Goal: Task Accomplishment & Management: Use online tool/utility

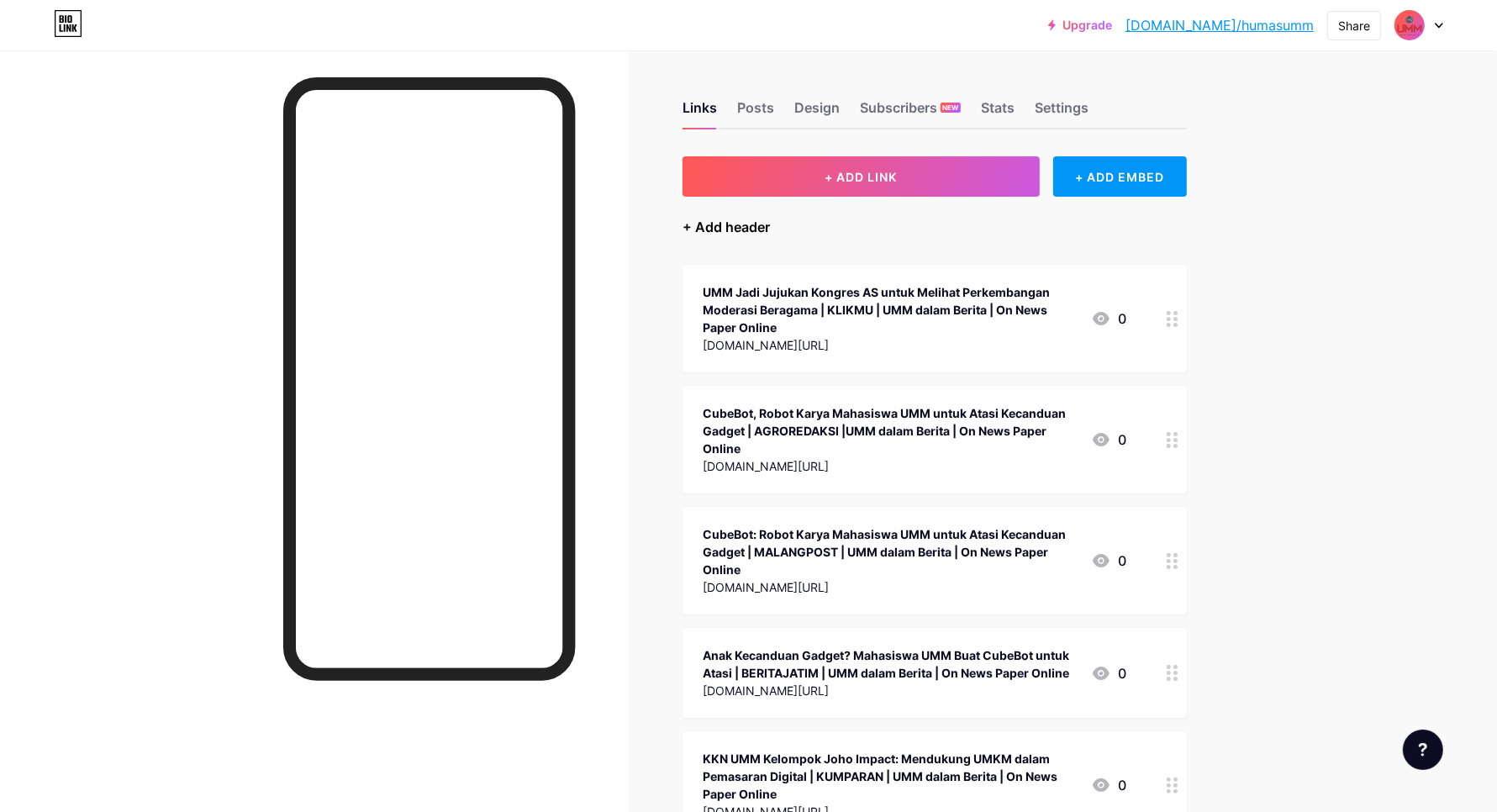
click at [763, 224] on div "+ Add header" at bounding box center [726, 227] width 87 height 20
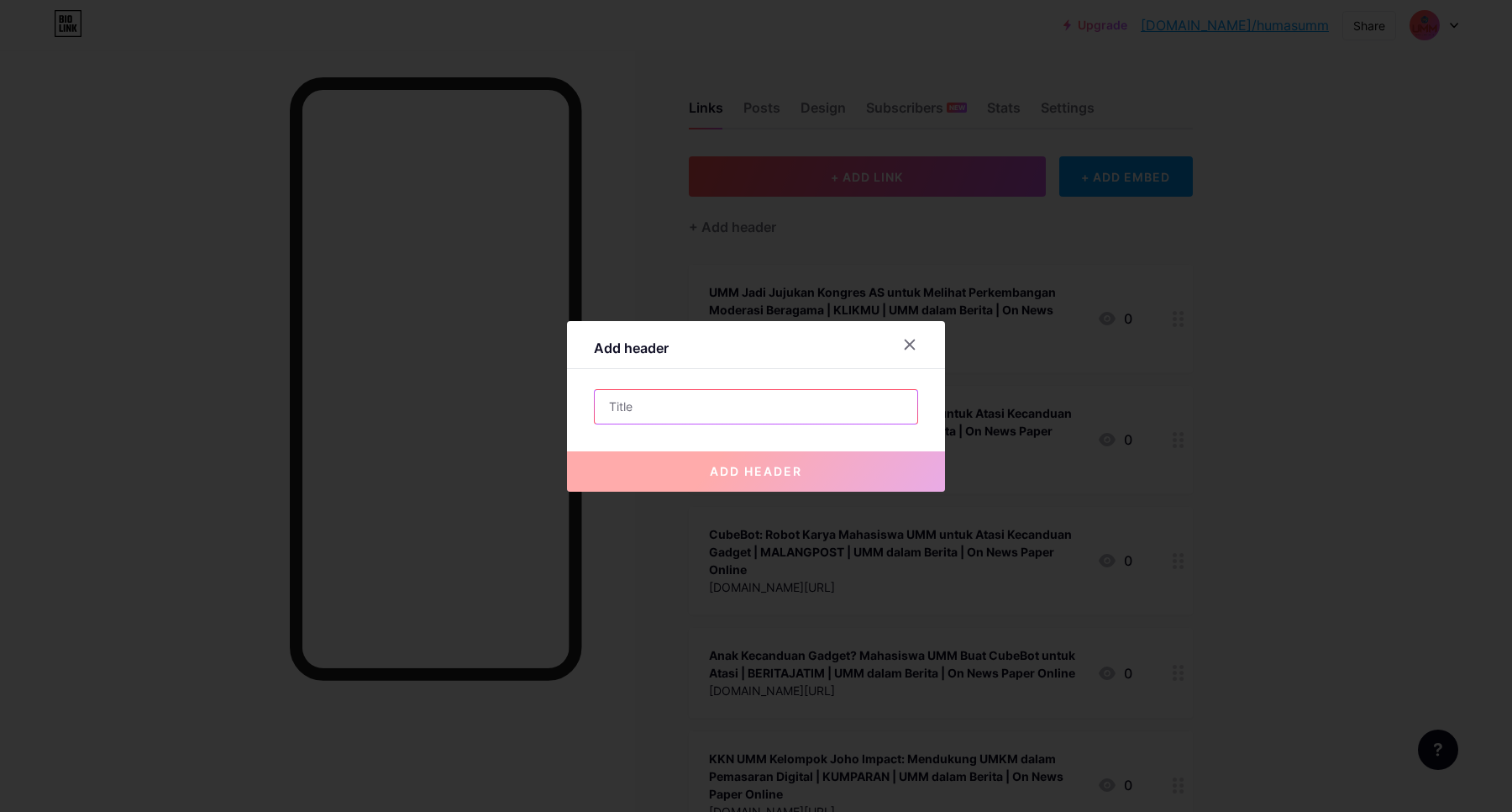
click at [679, 392] on input "text" at bounding box center [756, 407] width 323 height 34
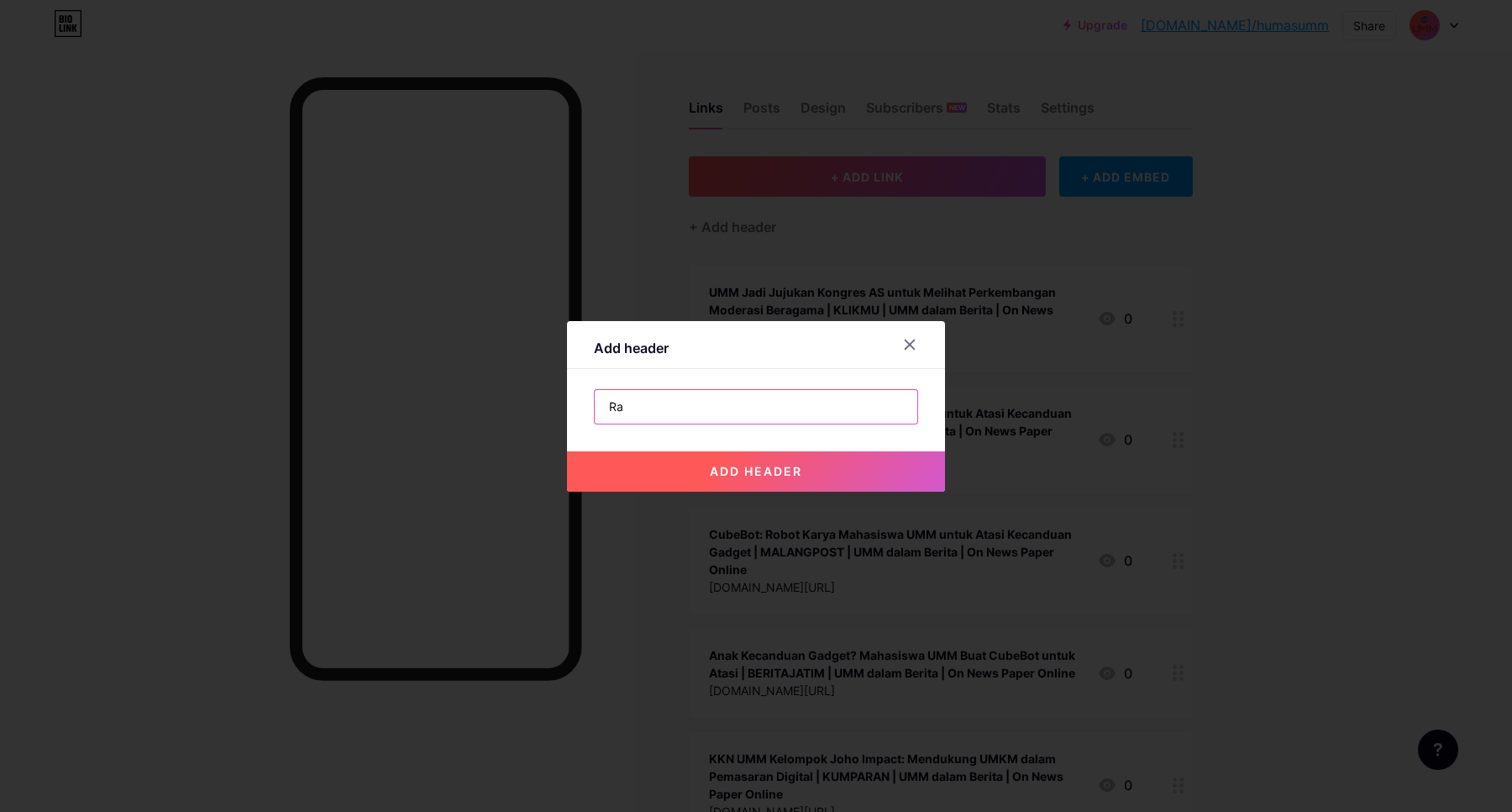
type input "R"
type input "r"
type input "[DATE]"
click at [775, 458] on button "add header" at bounding box center [756, 471] width 378 height 40
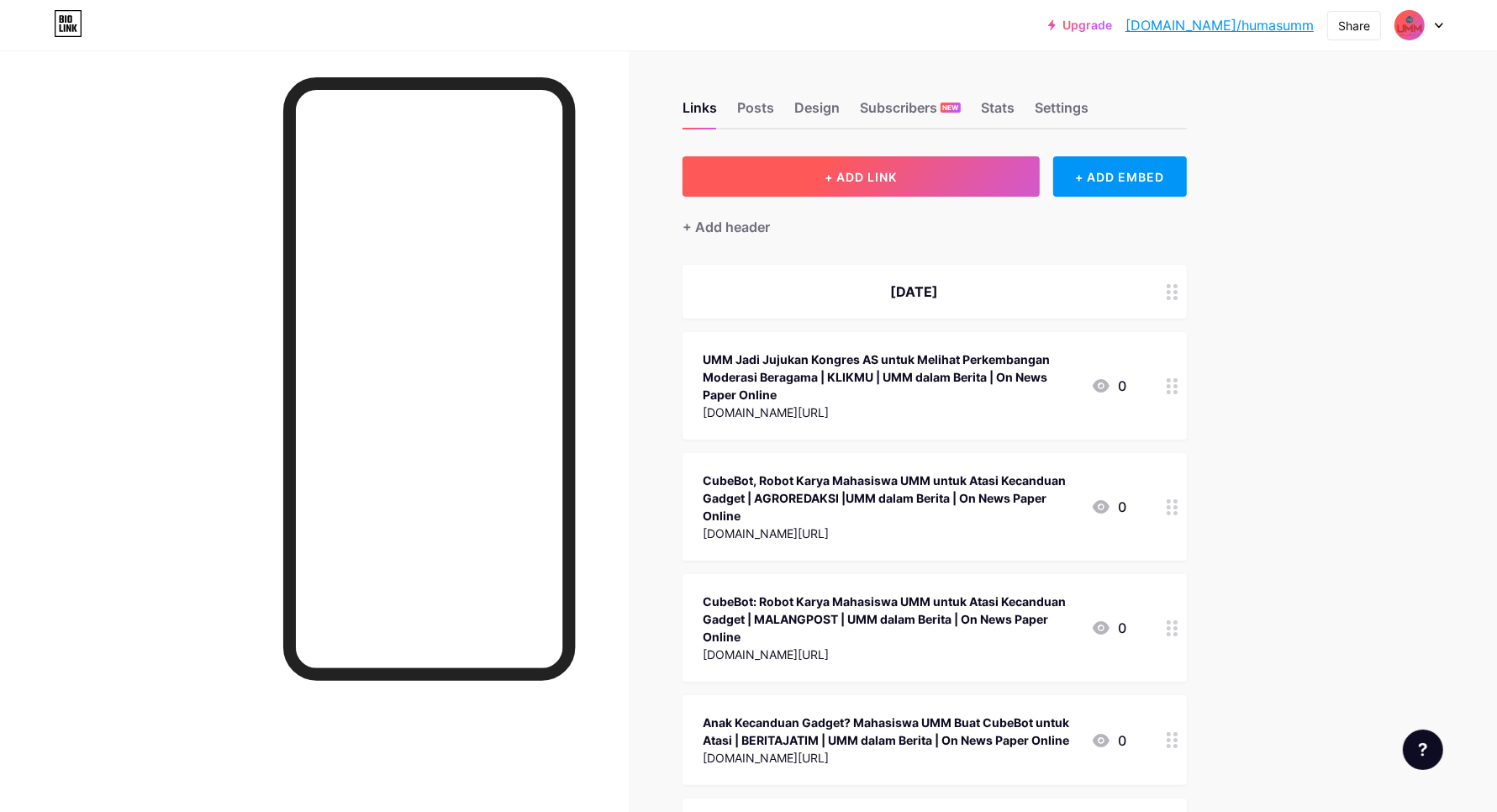
click at [894, 162] on button "+ ADD LINK" at bounding box center [861, 176] width 358 height 40
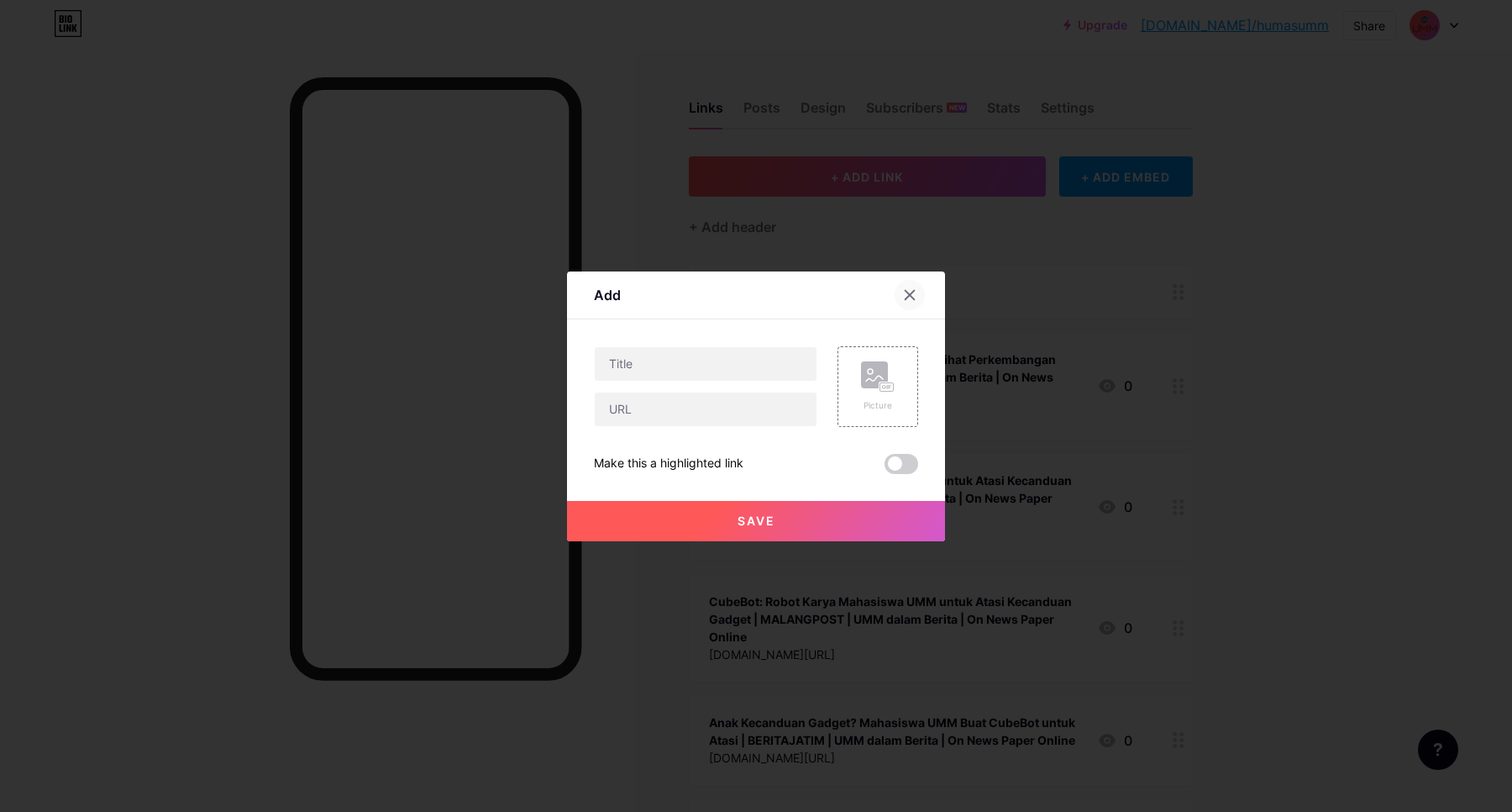
click at [896, 303] on div at bounding box center [910, 295] width 30 height 30
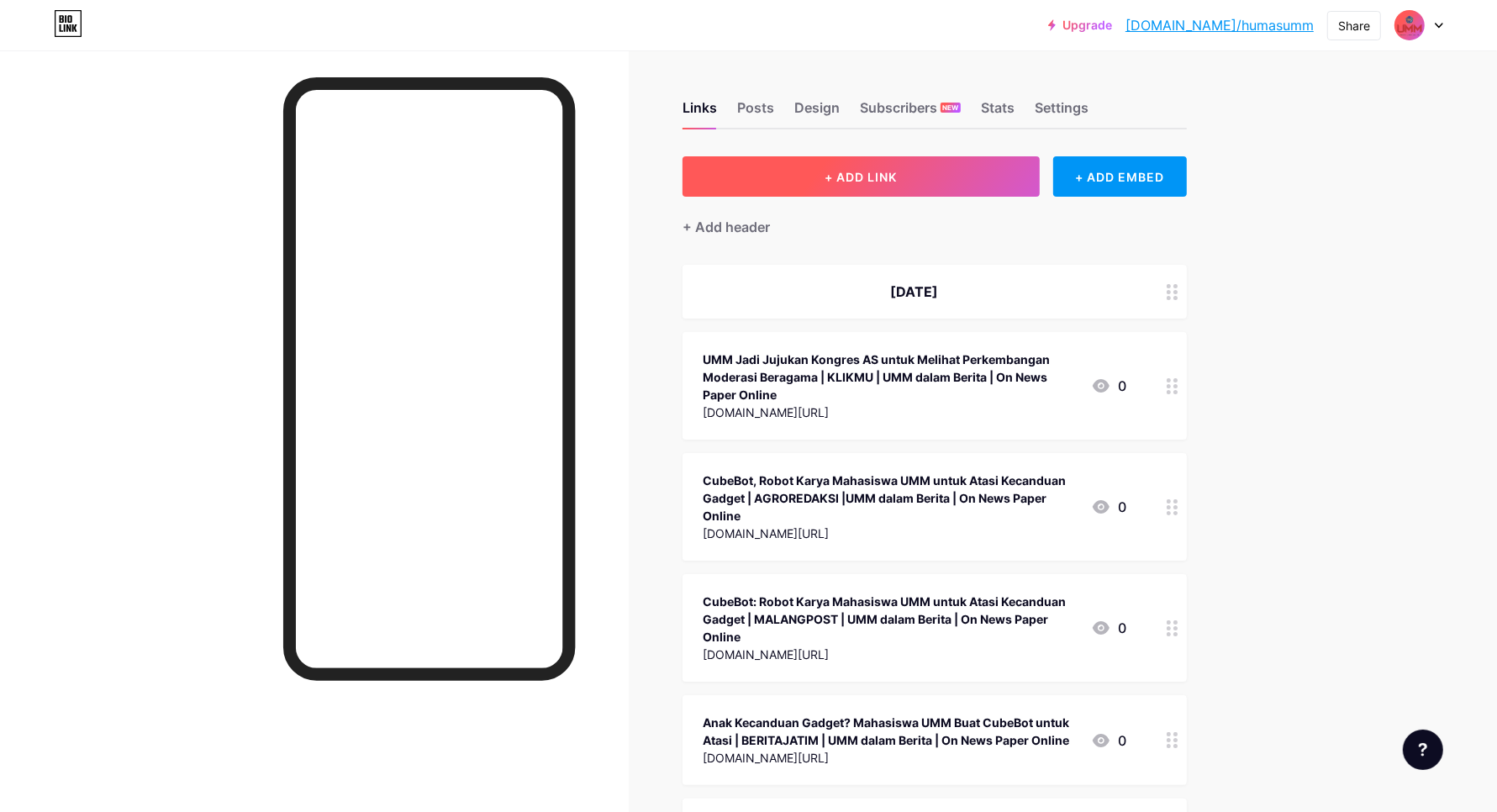
click at [919, 173] on button "+ ADD LINK" at bounding box center [861, 176] width 358 height 40
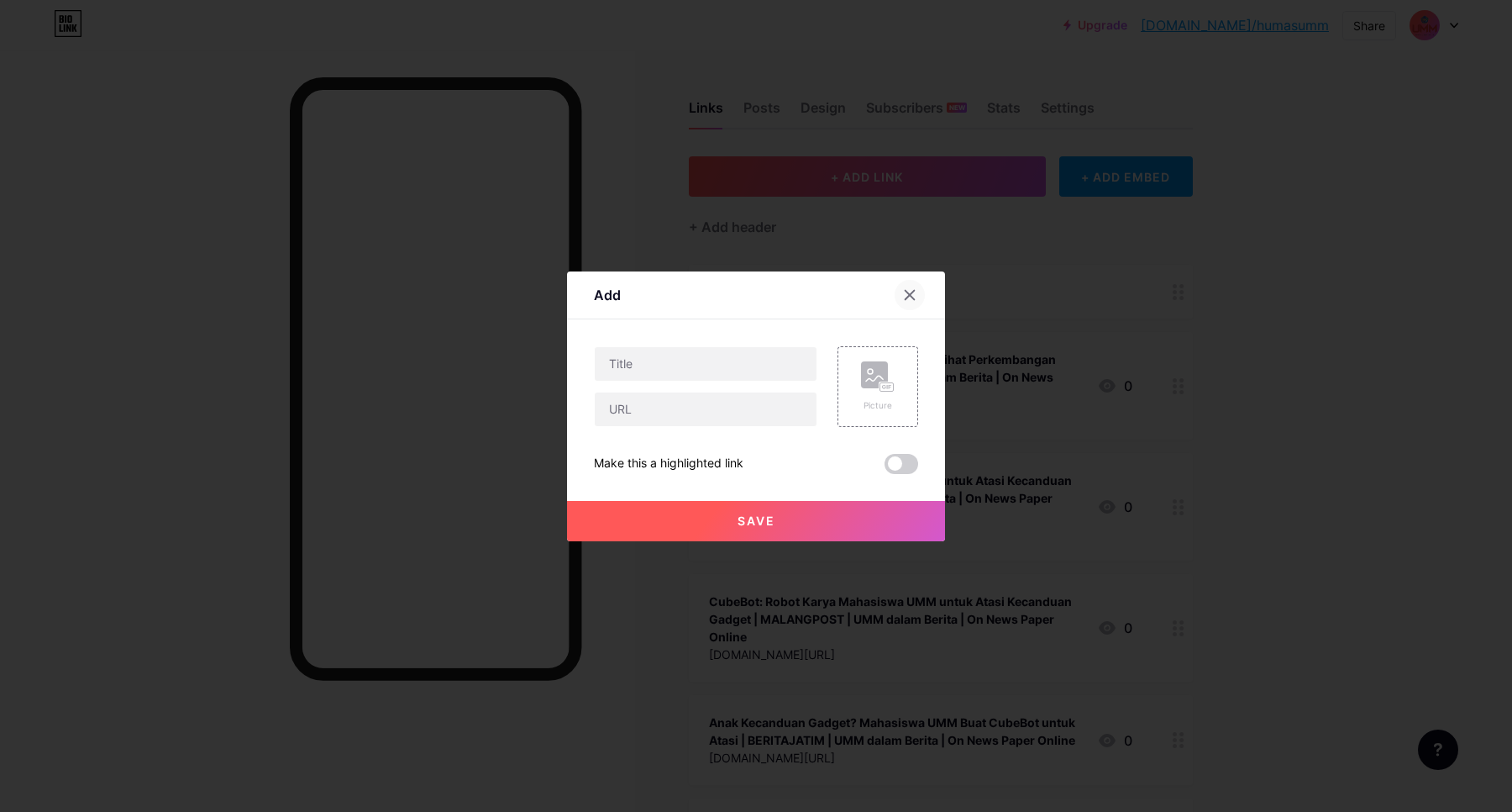
click at [904, 286] on div at bounding box center [910, 295] width 30 height 30
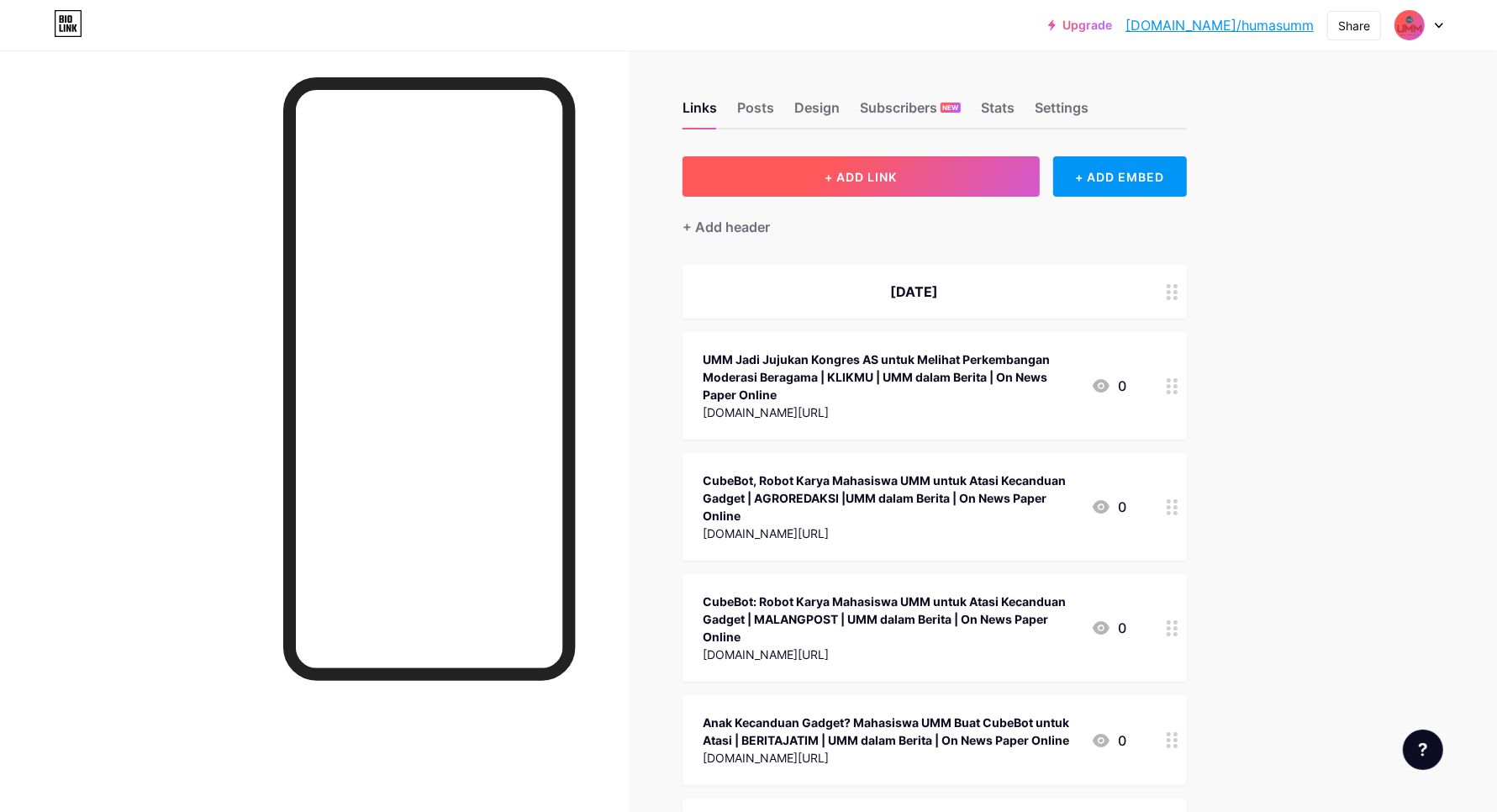
click at [913, 170] on button "+ ADD LINK" at bounding box center [861, 176] width 358 height 40
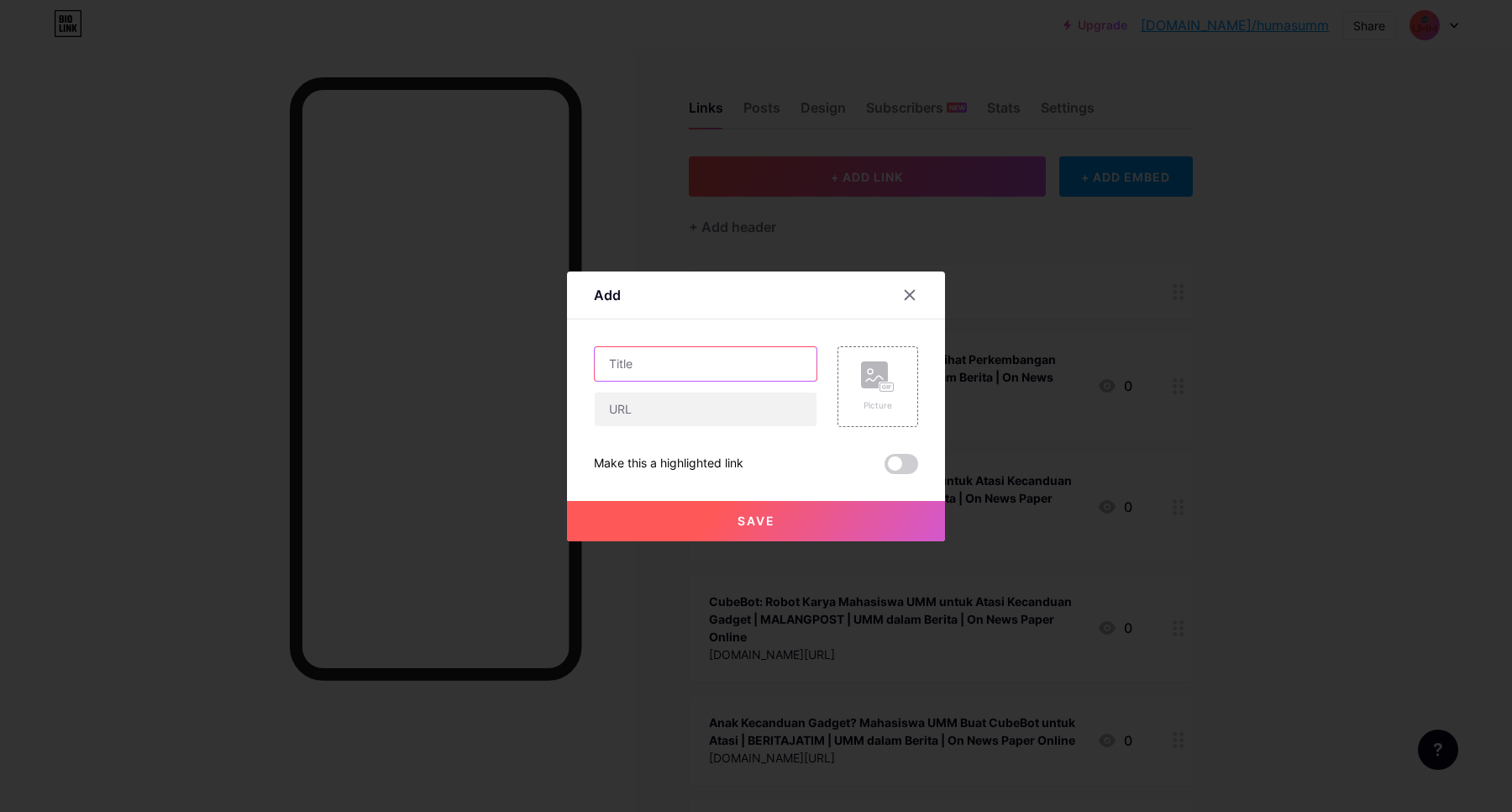
drag, startPoint x: 674, startPoint y: 374, endPoint x: 681, endPoint y: 342, distance: 32.8
click at [675, 351] on input "text" at bounding box center [706, 364] width 222 height 34
click at [909, 278] on div "Add Content YouTube Play YouTube video without leaving your page. ADD Vimeo Pla…" at bounding box center [756, 406] width 378 height 269
drag, startPoint x: 900, startPoint y: 295, endPoint x: 892, endPoint y: 277, distance: 19.7
click at [903, 290] on icon at bounding box center [909, 294] width 13 height 13
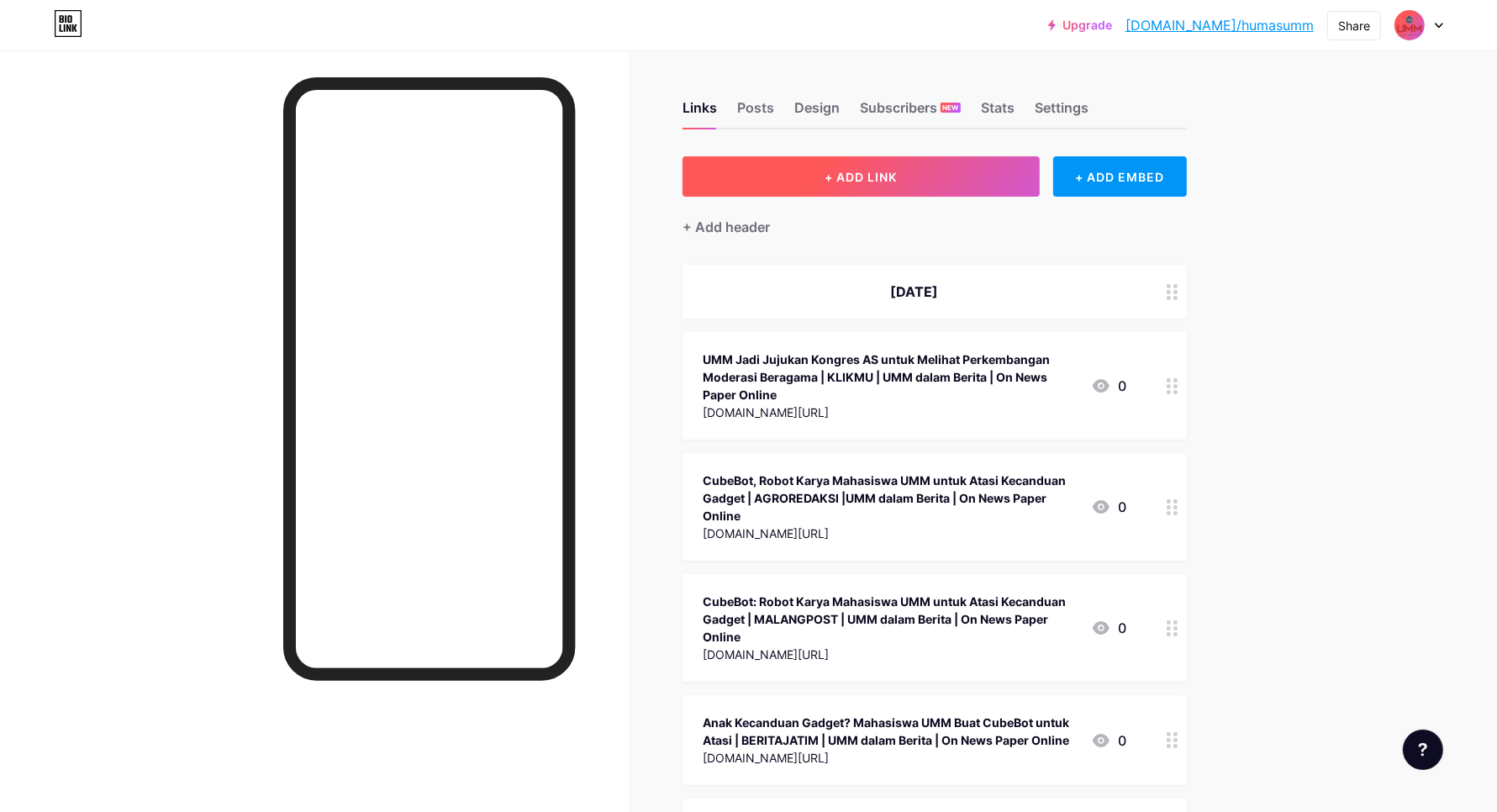
click at [871, 165] on button "+ ADD LINK" at bounding box center [861, 176] width 358 height 40
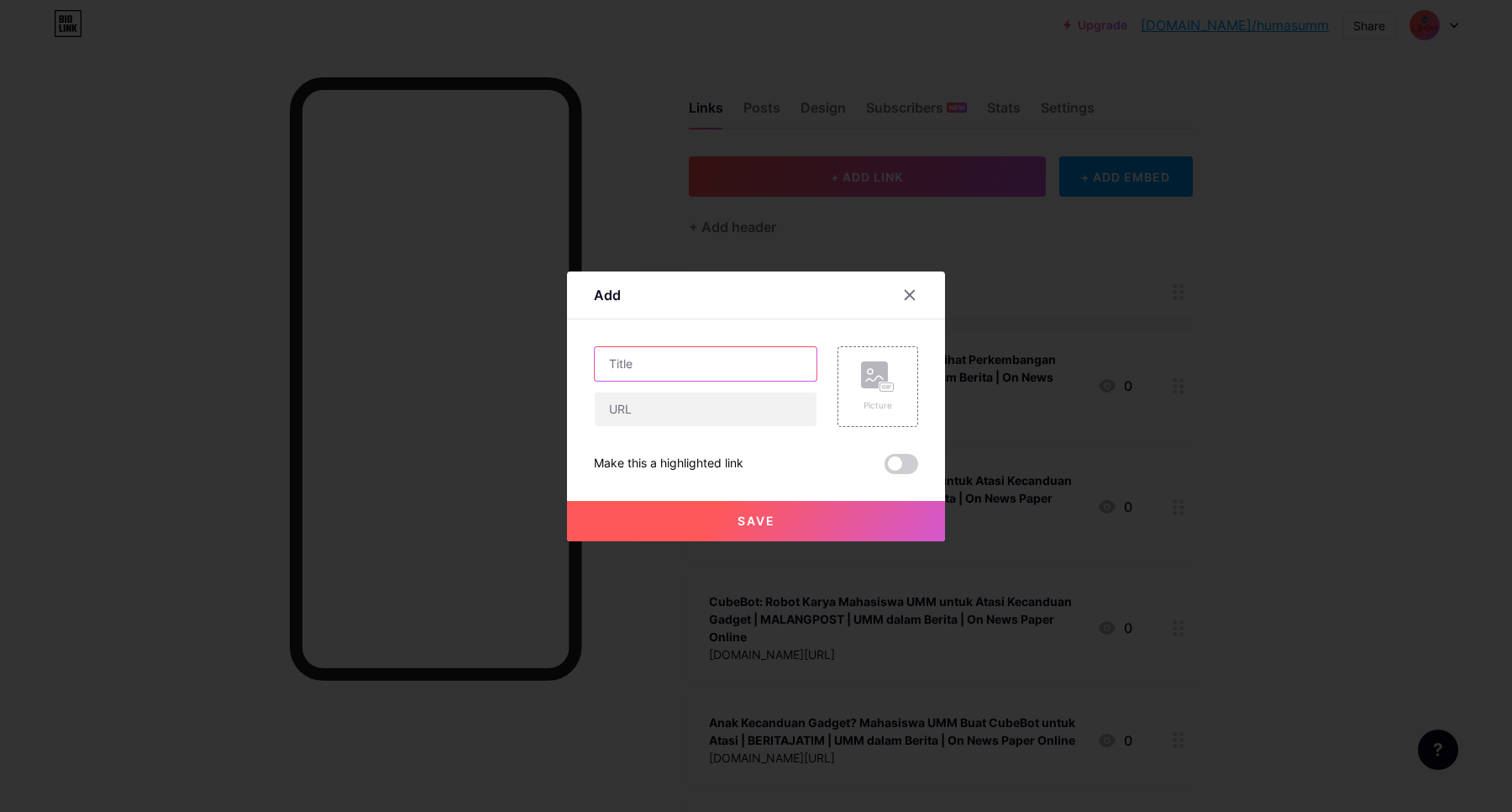
click at [687, 354] on input "text" at bounding box center [706, 364] width 222 height 34
click at [636, 366] on input "text" at bounding box center [706, 364] width 222 height 34
drag, startPoint x: 668, startPoint y: 409, endPoint x: 640, endPoint y: 345, distance: 69.9
click at [666, 407] on input "text" at bounding box center [706, 409] width 222 height 34
click at [652, 404] on input "text" at bounding box center [706, 409] width 222 height 34
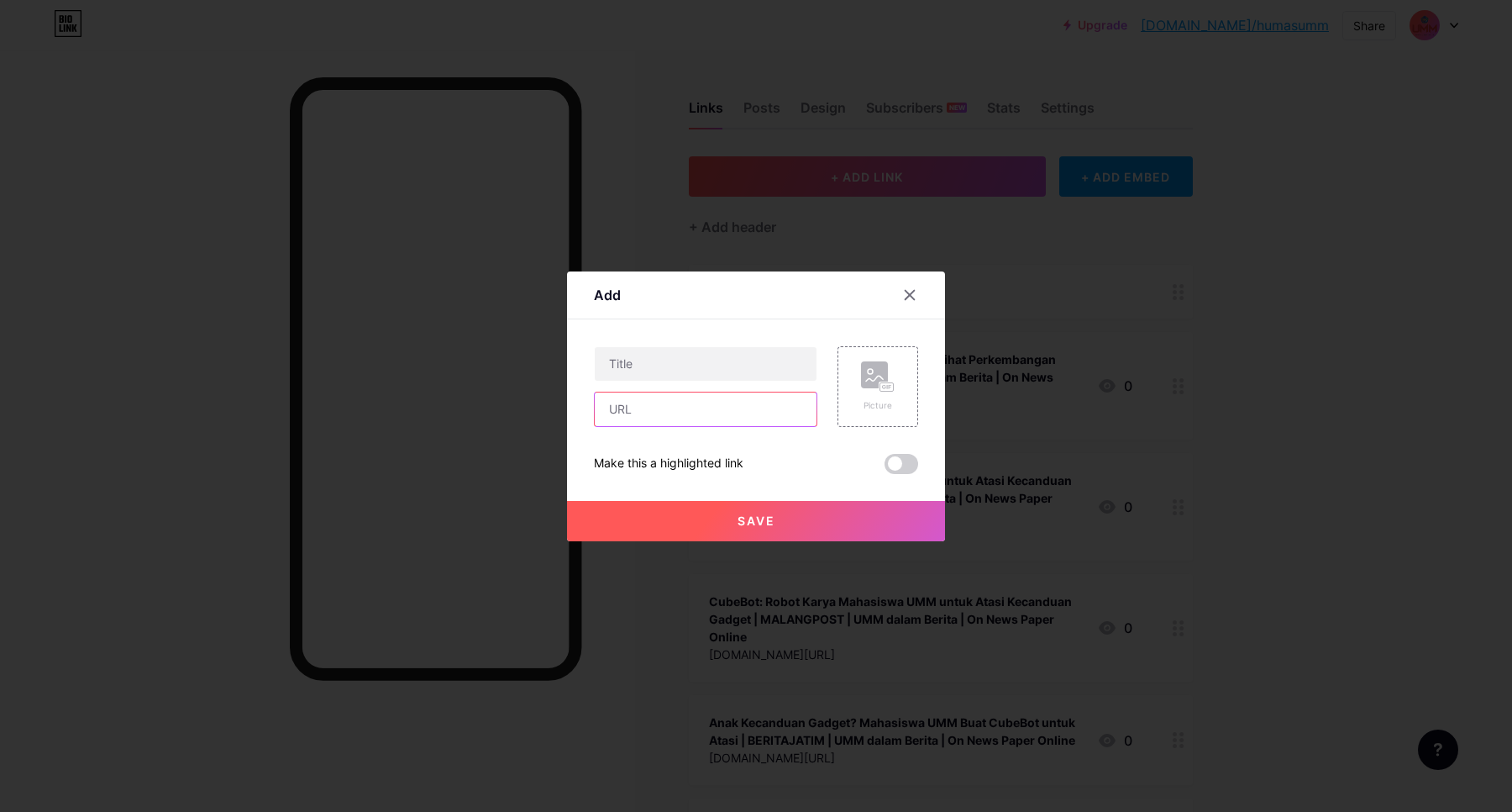
paste input "[URL][DOMAIN_NAME]"
type input "[URL][DOMAIN_NAME]"
click at [641, 355] on input "text" at bounding box center [706, 364] width 222 height 34
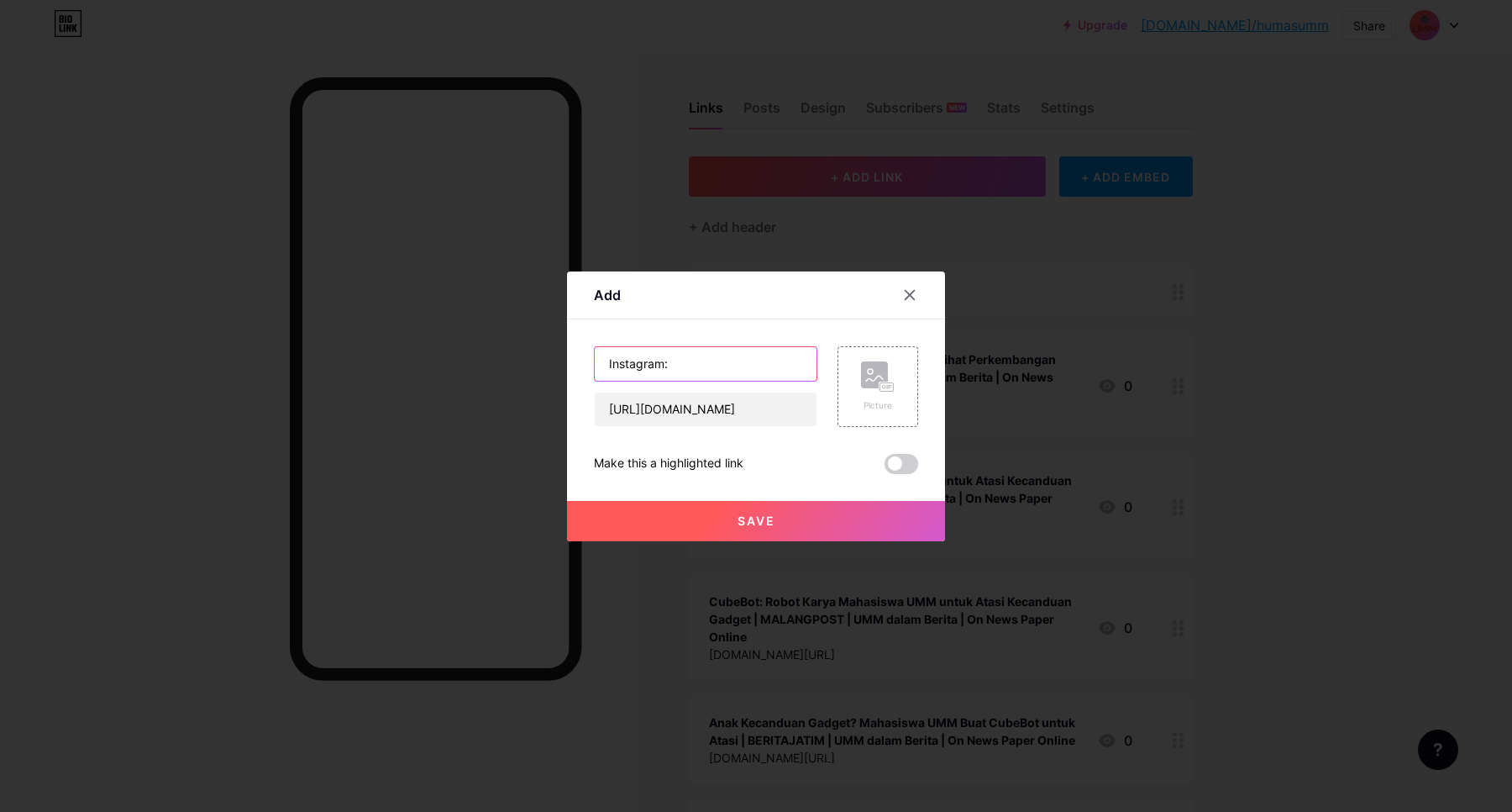
paste input "Jelajahi dunia informatika di UMM!"
type input "Instagram: Jelajahi dunia informatika di UMM!"
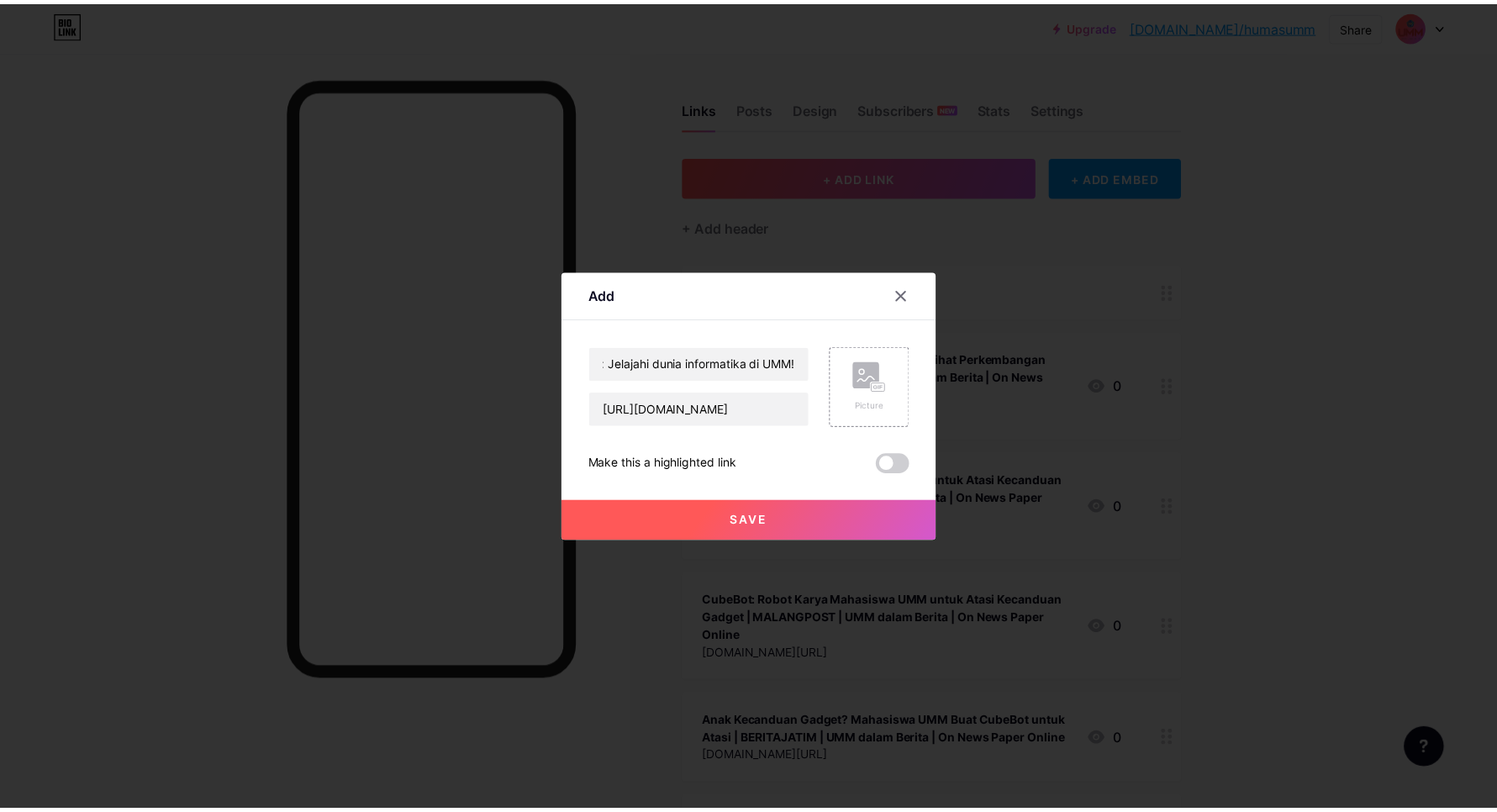
scroll to position [0, 0]
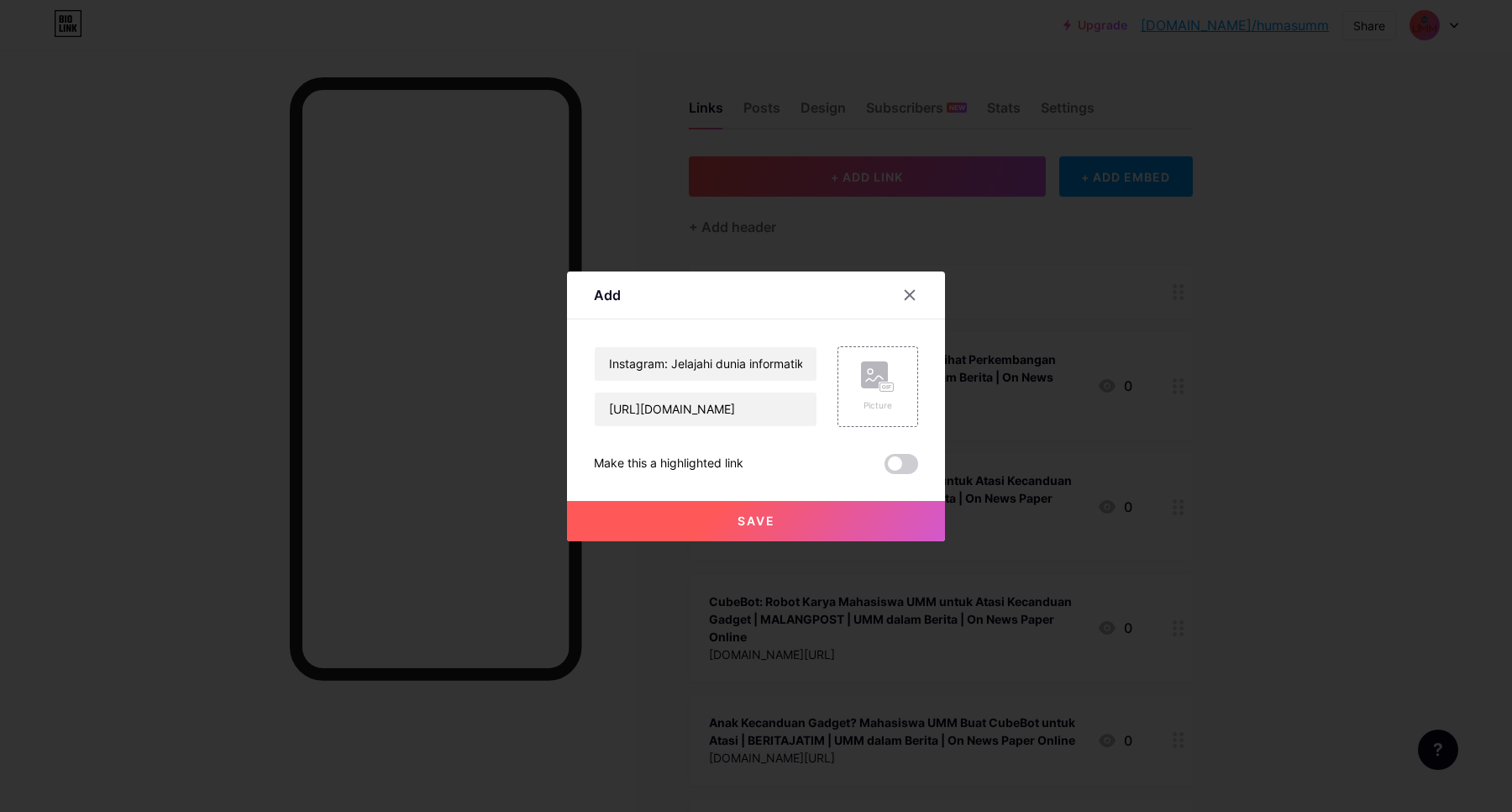
click at [786, 534] on button "Save" at bounding box center [756, 520] width 378 height 40
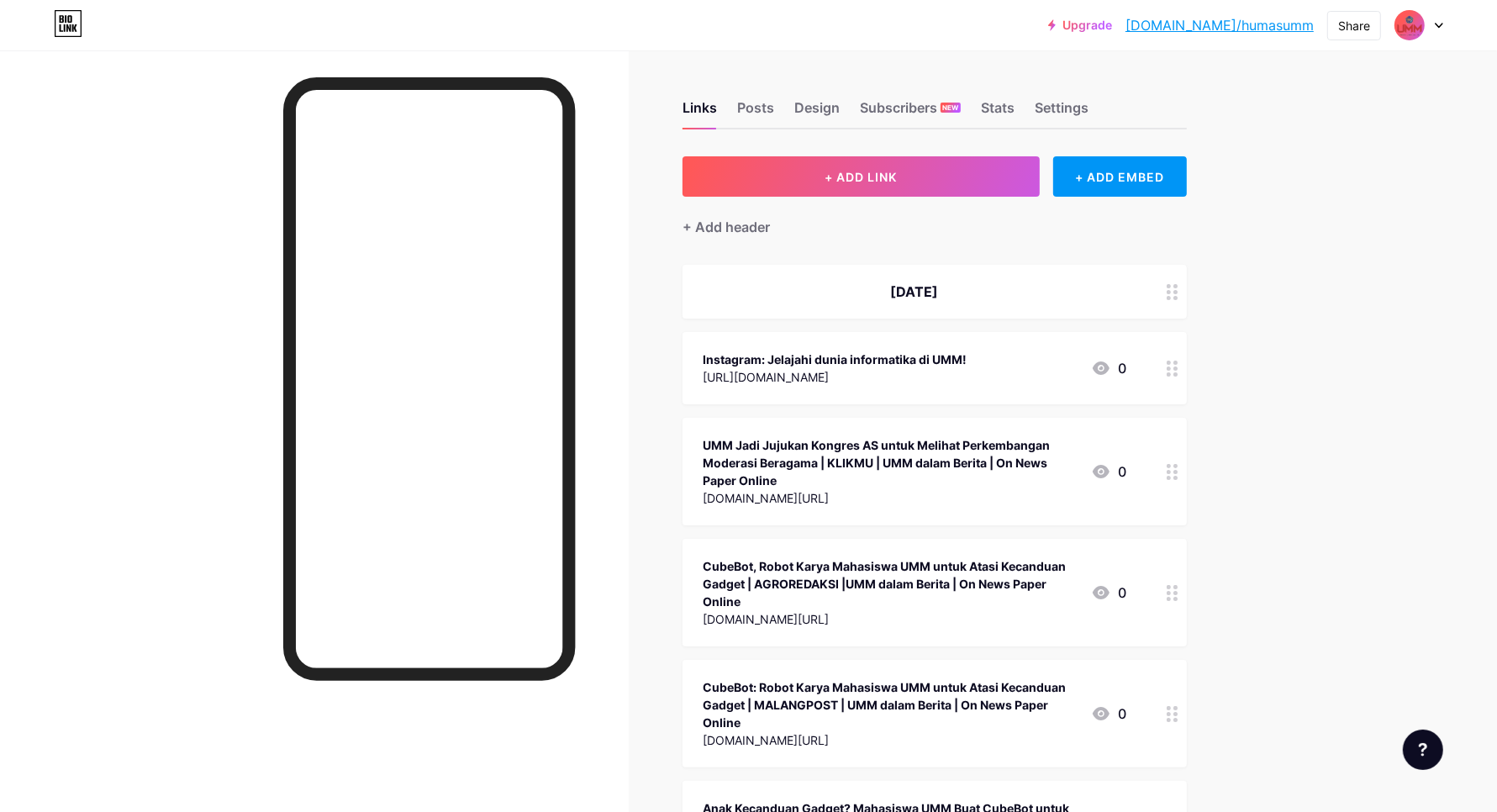
drag, startPoint x: 1284, startPoint y: 553, endPoint x: 1308, endPoint y: 524, distance: 37.6
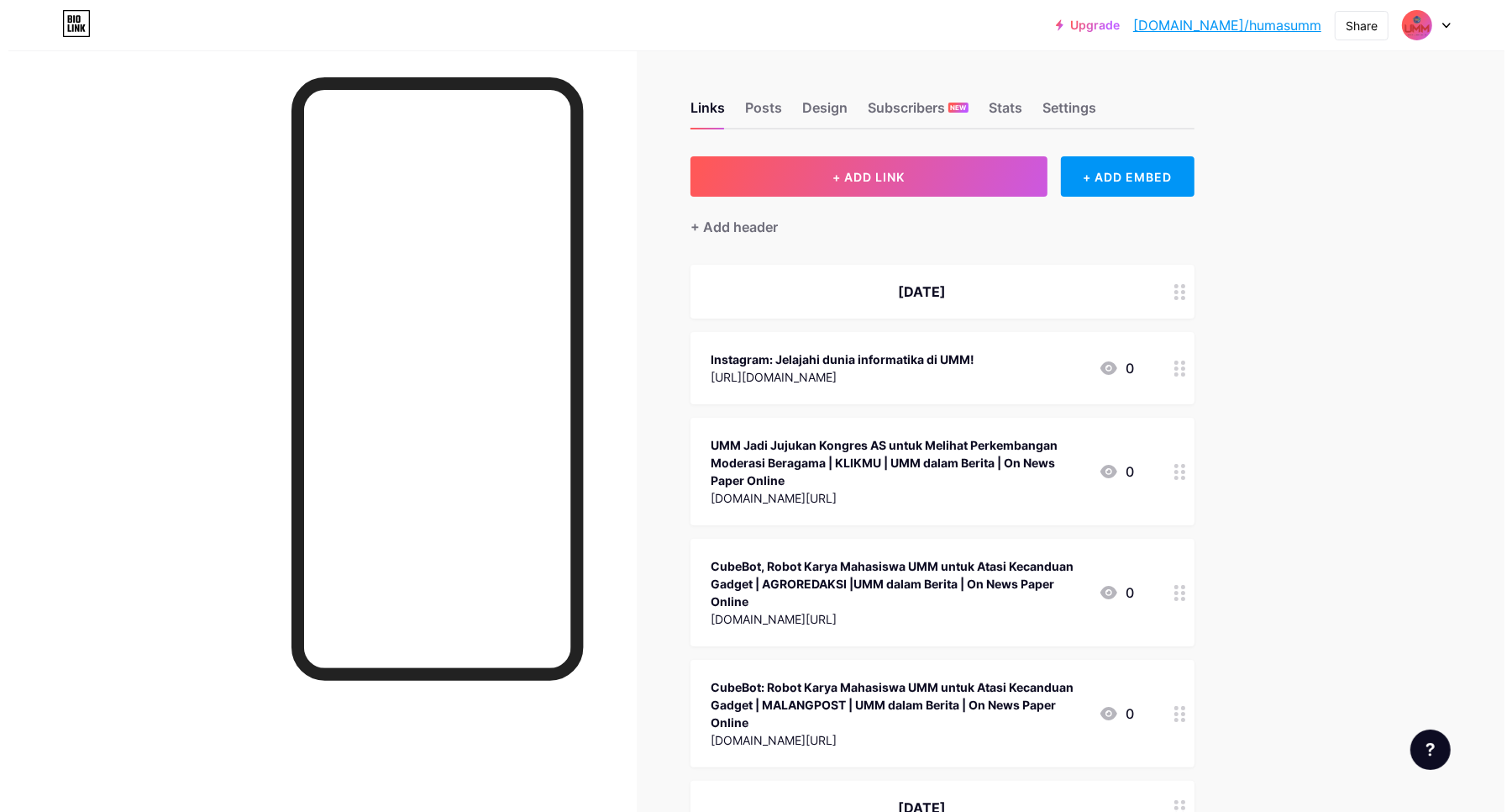
scroll to position [105, 0]
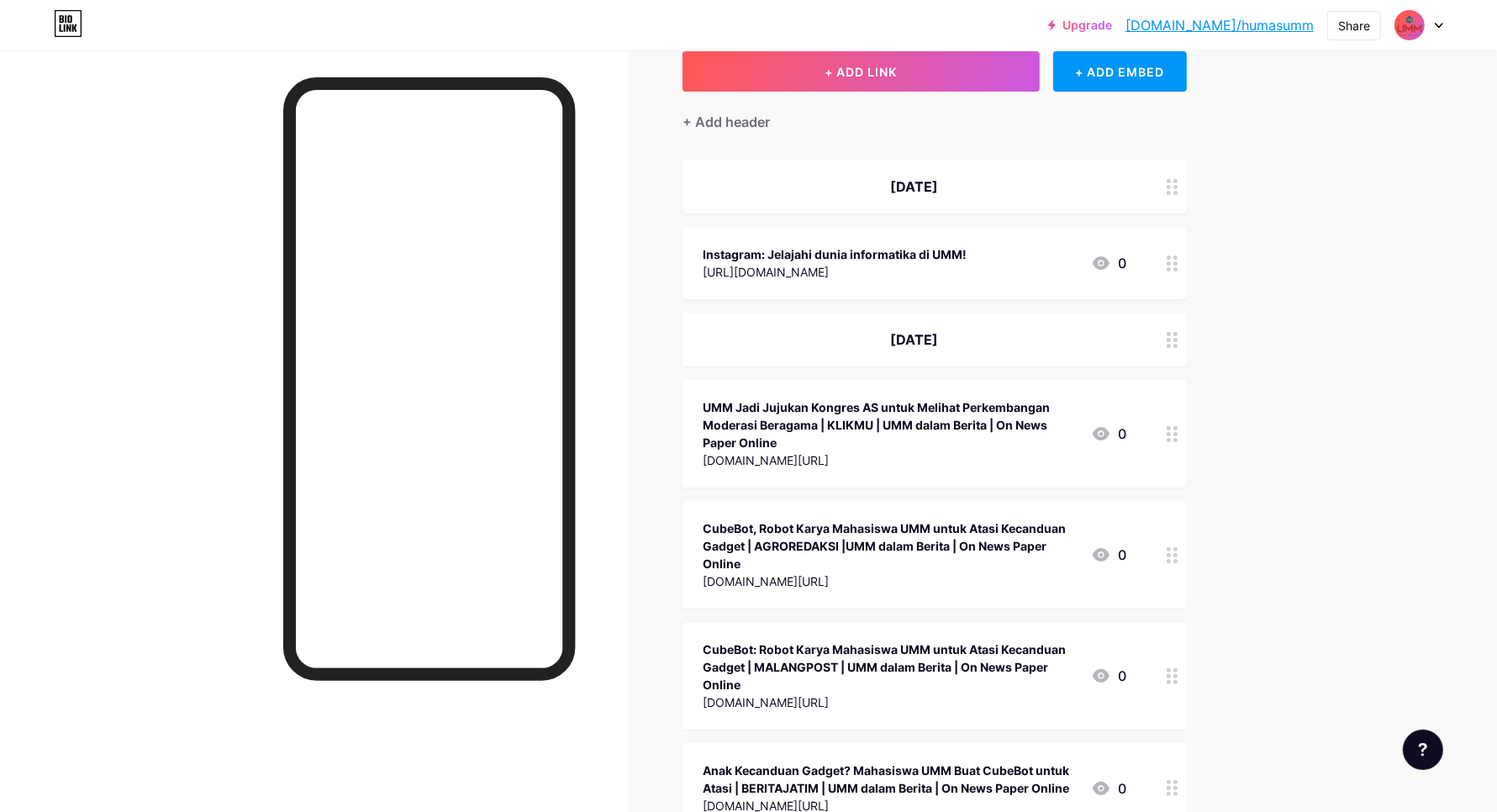
click at [775, 57] on button "+ ADD LINK" at bounding box center [861, 71] width 358 height 40
click at [897, 71] on span "+ ADD LINK" at bounding box center [860, 72] width 72 height 14
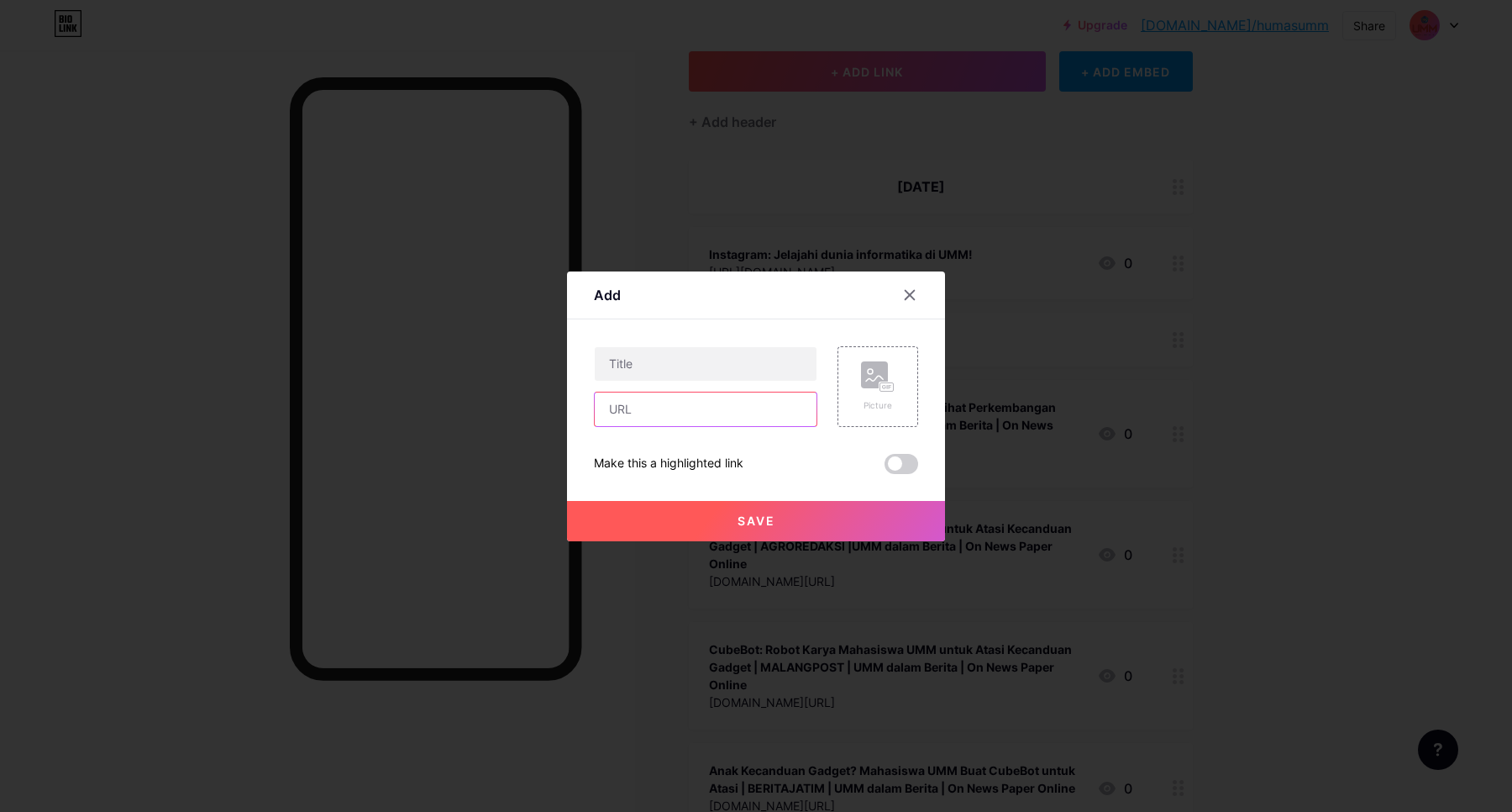
click at [769, 412] on input "text" at bounding box center [706, 409] width 222 height 34
paste input "[URL][DOMAIN_NAME]"
type input "[URL][DOMAIN_NAME]"
click at [737, 358] on input "text" at bounding box center [706, 364] width 222 height 34
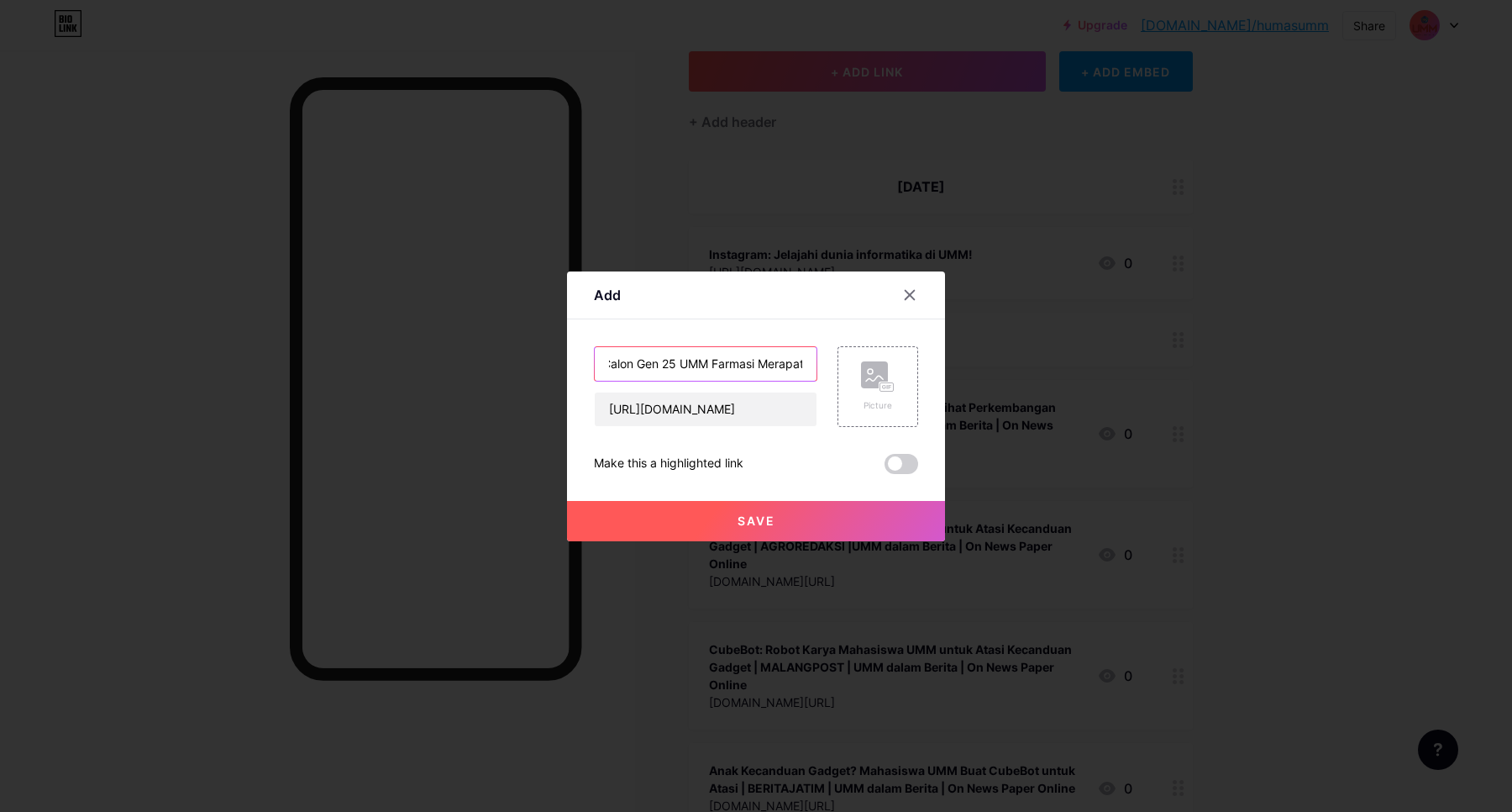
scroll to position [0, 72]
type input "Instagram: Calon Gen 25 UMM Farmasi Merapat!"
click at [763, 527] on span "Save" at bounding box center [756, 520] width 38 height 14
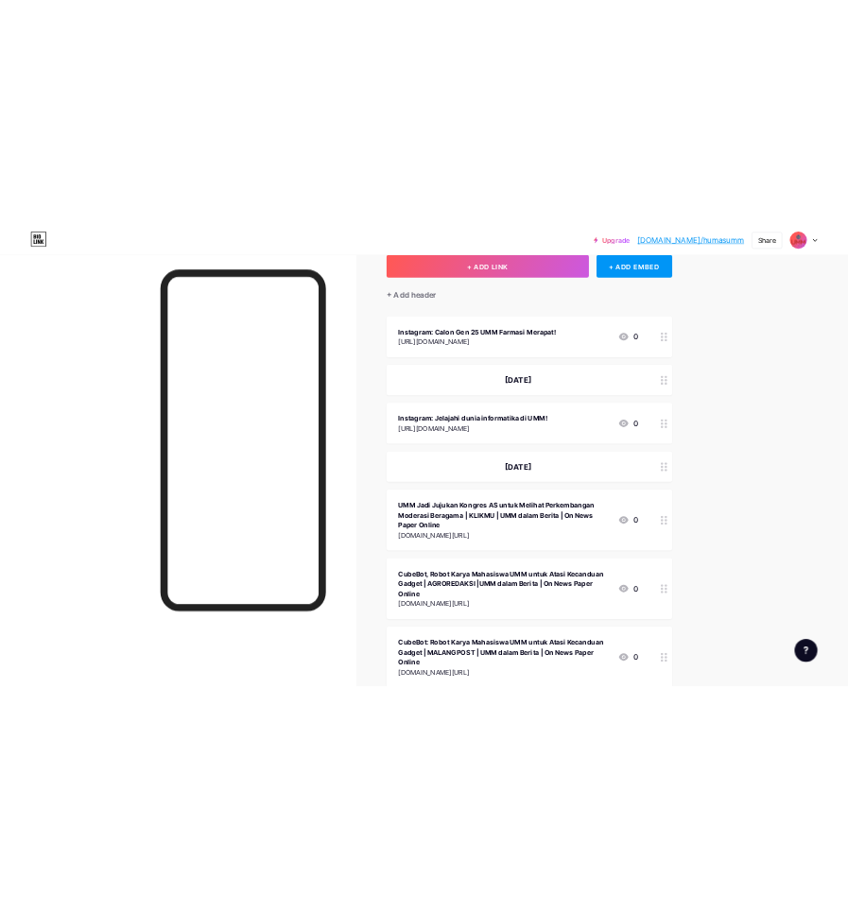
scroll to position [0, 0]
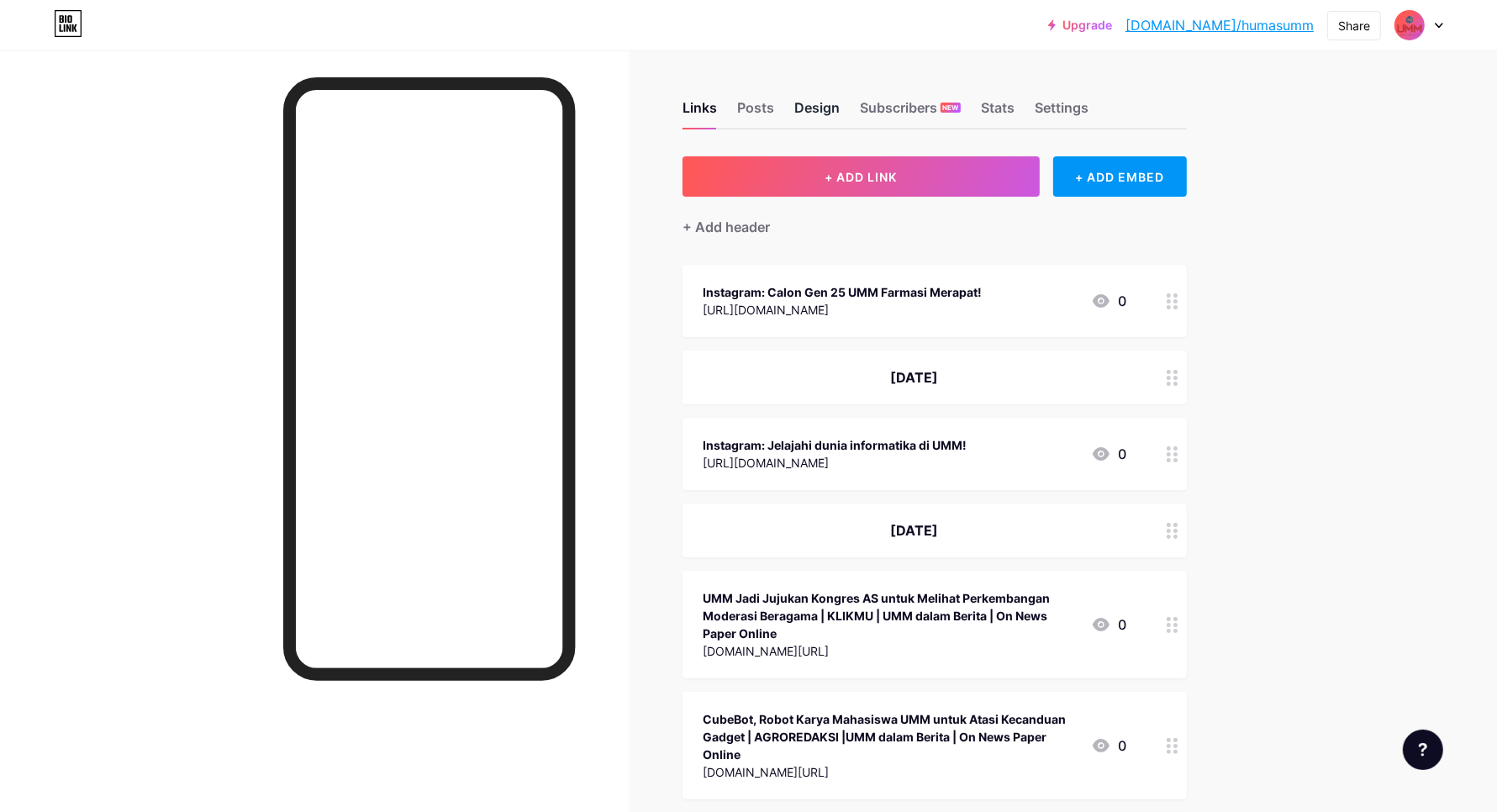
click at [825, 111] on div "Design" at bounding box center [817, 113] width 45 height 30
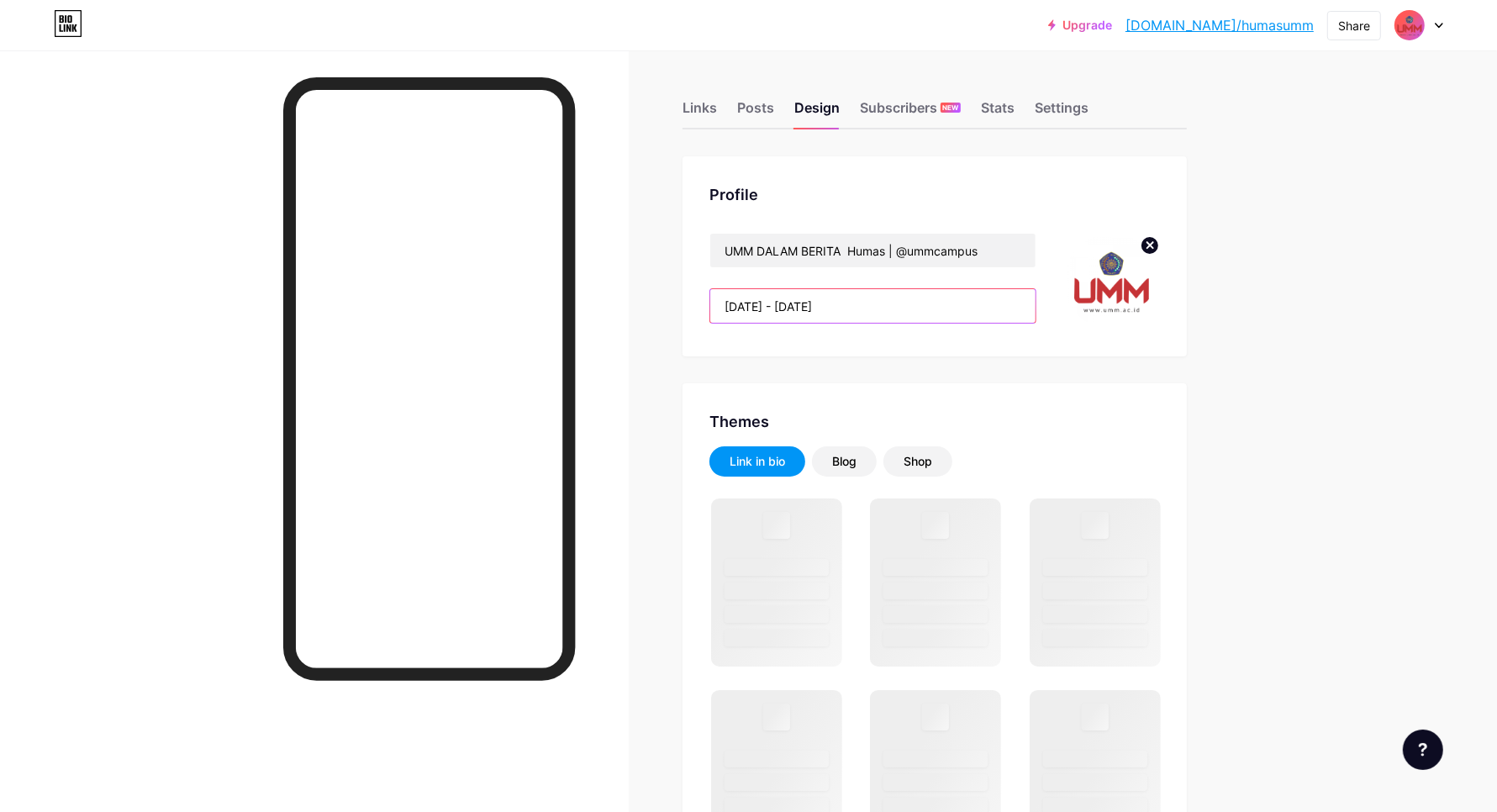
click at [860, 313] on input "[DATE] - [DATE]" at bounding box center [873, 306] width 326 height 34
click at [860, 305] on input "[DATE] - [DATE]" at bounding box center [873, 306] width 326 height 34
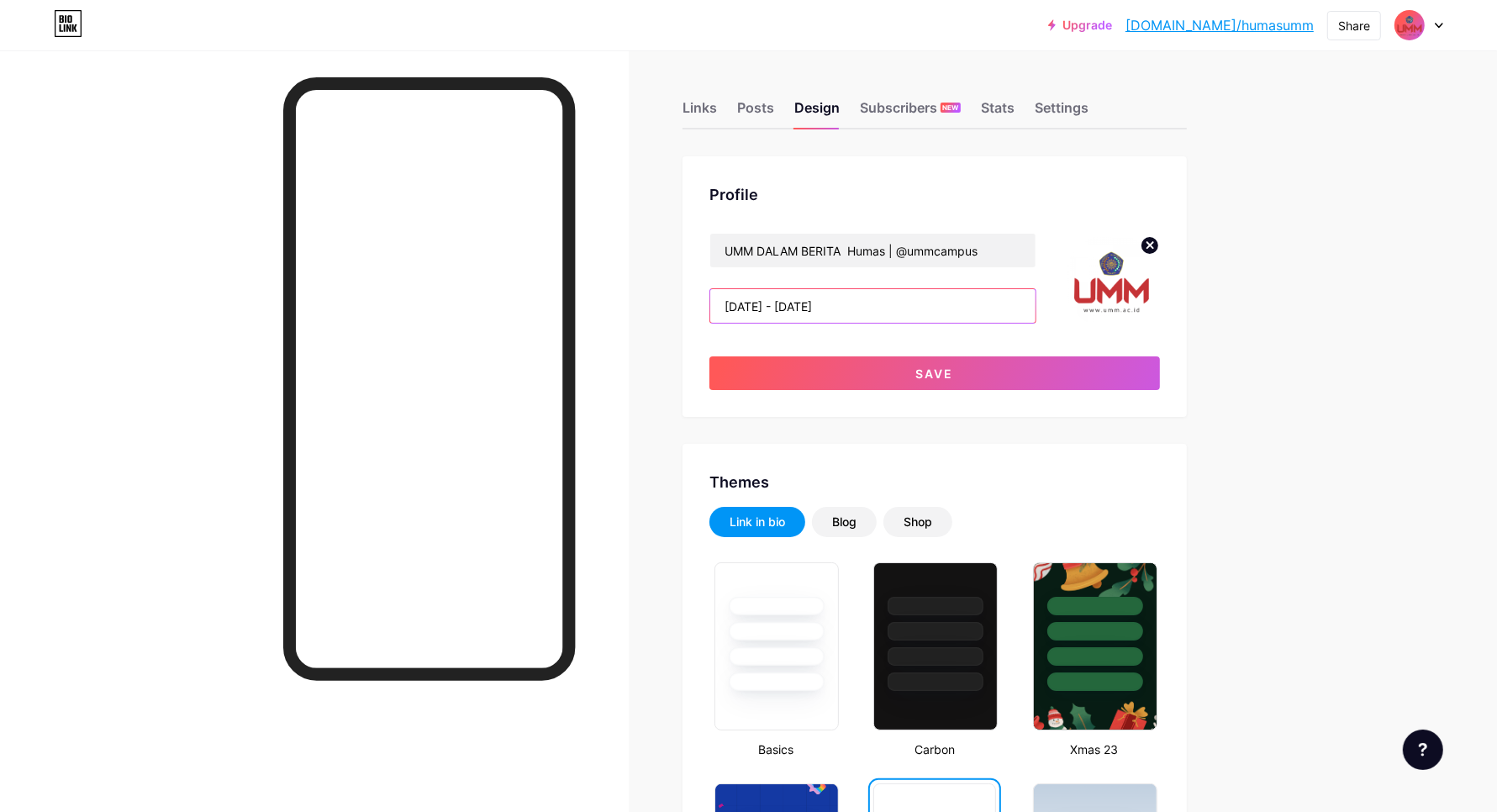
click at [877, 307] on input "[DATE] - [DATE]" at bounding box center [873, 306] width 326 height 34
type input "[DATE] - [DATE]"
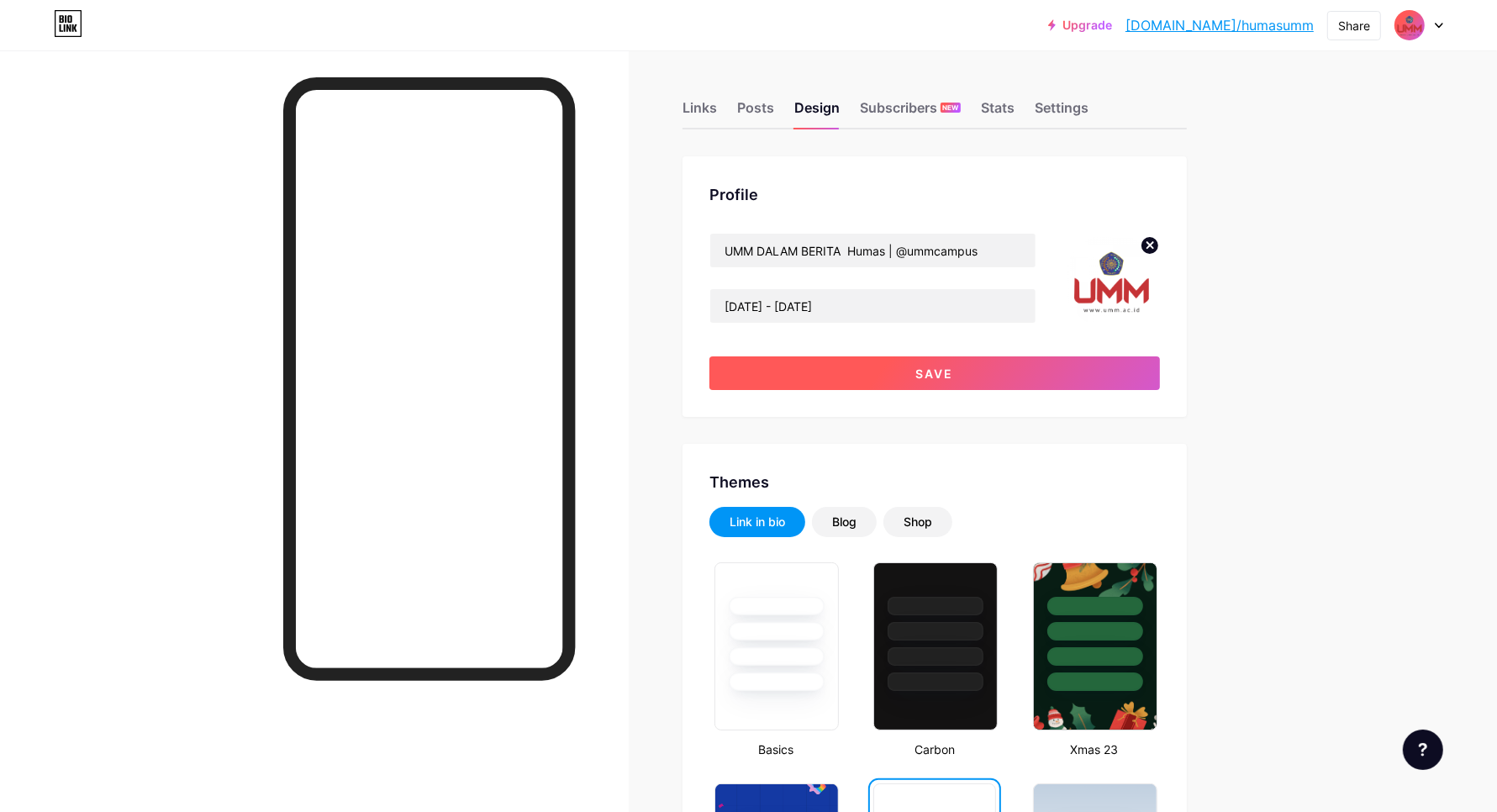
click at [971, 373] on button "Save" at bounding box center [935, 374] width 451 height 34
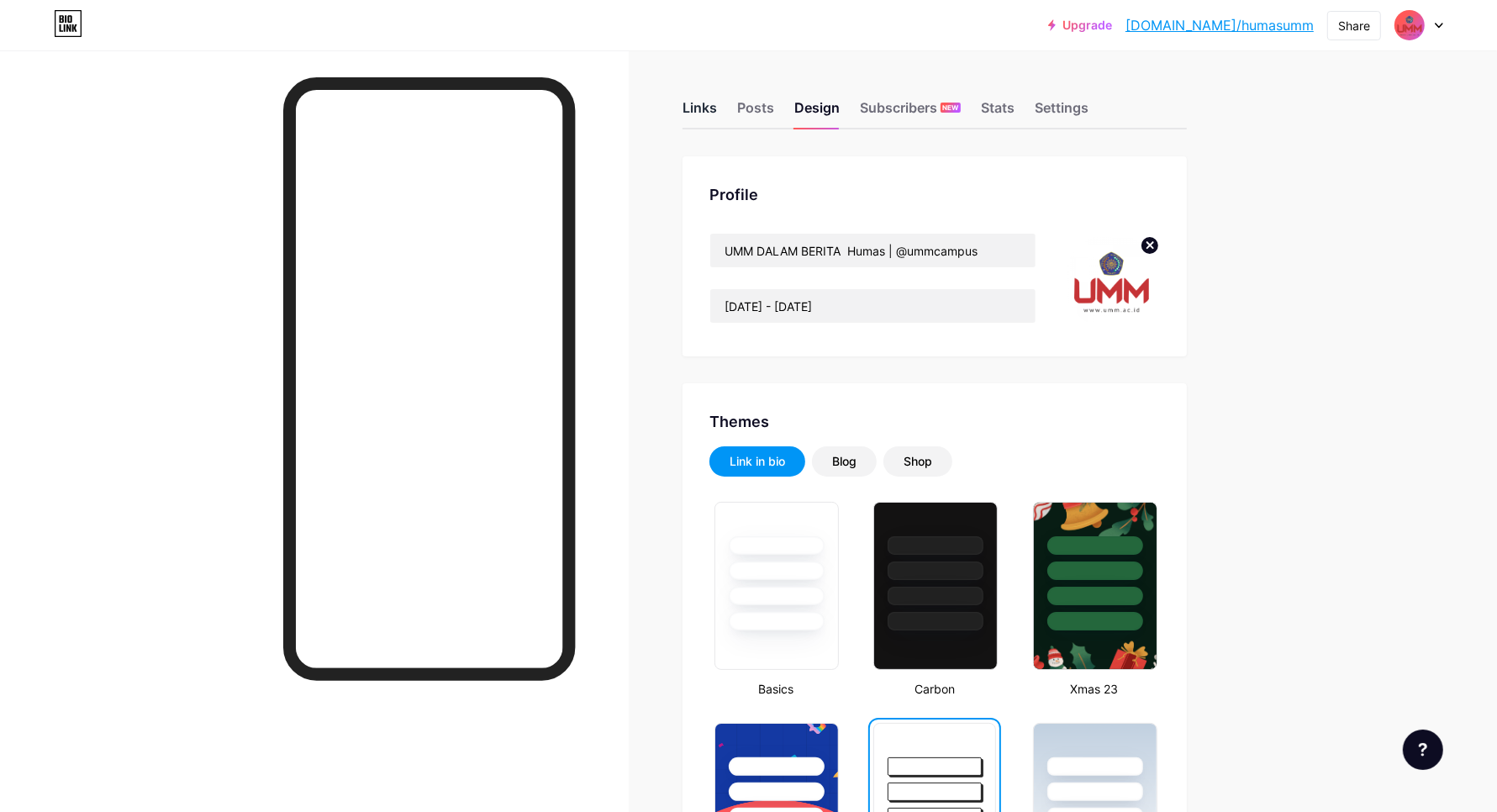
click at [697, 110] on div "Links" at bounding box center [699, 113] width 35 height 30
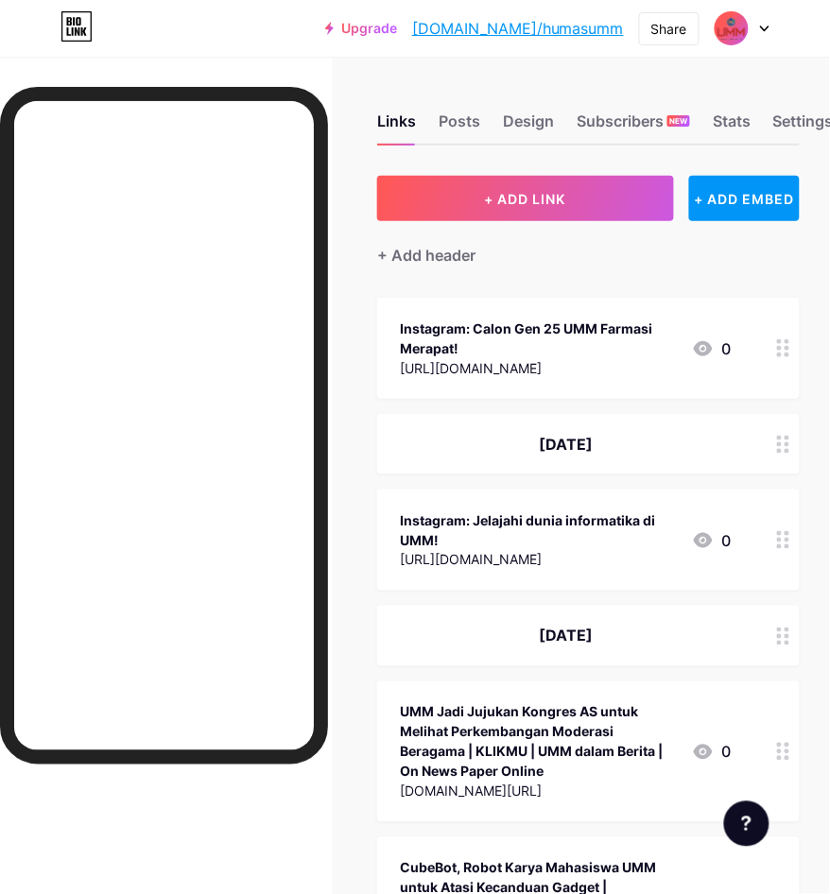
click at [792, 345] on div at bounding box center [783, 348] width 32 height 101
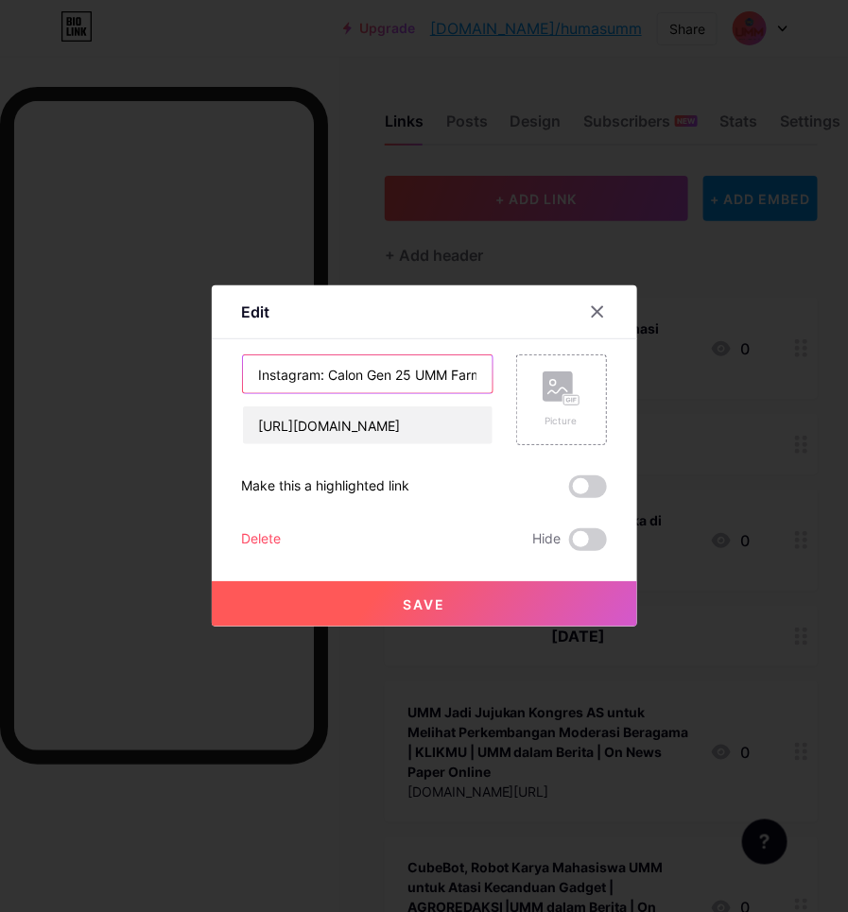
drag, startPoint x: 314, startPoint y: 383, endPoint x: 246, endPoint y: 383, distance: 68.0
click at [293, 383] on input "Instagram: Calon Gen 25 UMM Farmasi Merapat!" at bounding box center [368, 374] width 250 height 38
click at [282, 374] on input "Instagram: Calon Gen 25 UMM Farmasi Merapat!" at bounding box center [368, 374] width 250 height 38
click at [284, 374] on input "Instagram: Calon Gen 25 UMM Farmasi Merapat!" at bounding box center [368, 374] width 250 height 38
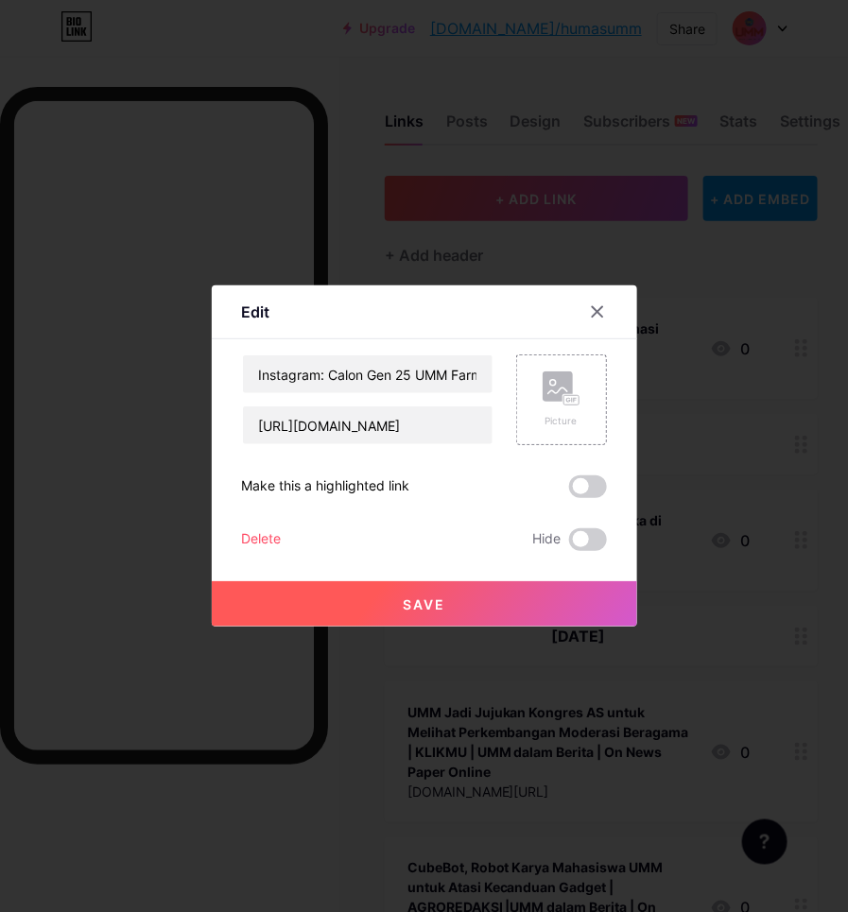
click at [242, 381] on div "Instagram: Calon Gen 25 UMM Farmasi Merapat!" at bounding box center [367, 374] width 251 height 40
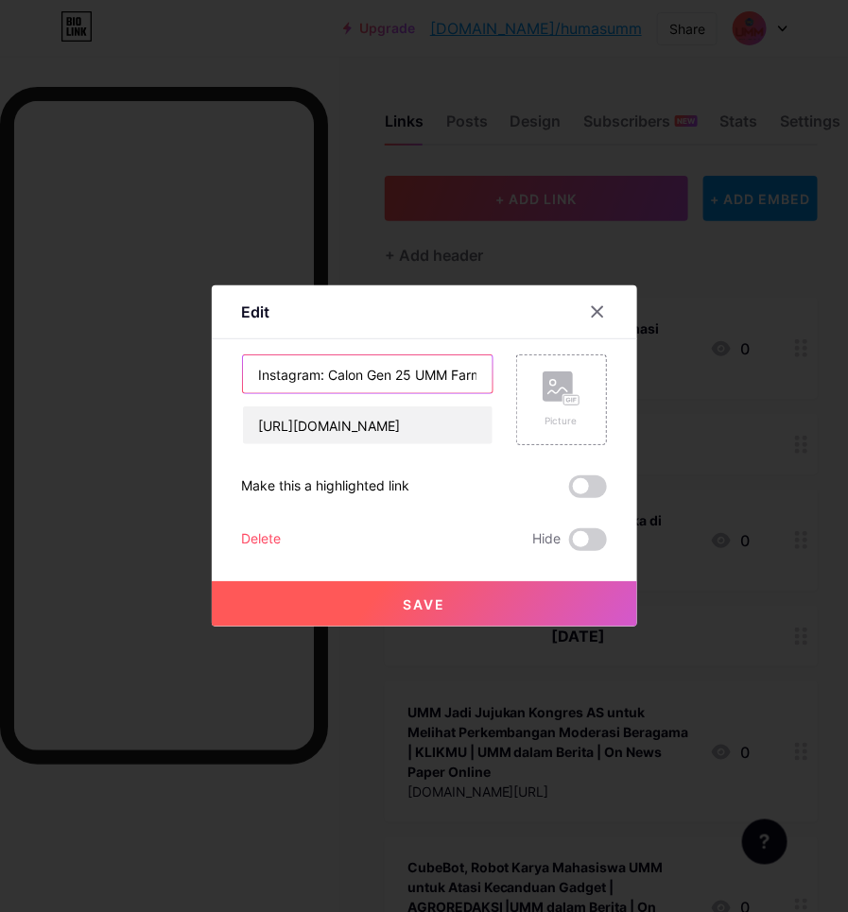
click at [272, 375] on input "Instagram: Calon Gen 25 UMM Farmasi Merapat!" at bounding box center [368, 374] width 250 height 38
type input "Tiktok: Calon Gen 25 UMM Farmasi Merapat!"
click at [417, 598] on span "Save" at bounding box center [424, 604] width 43 height 16
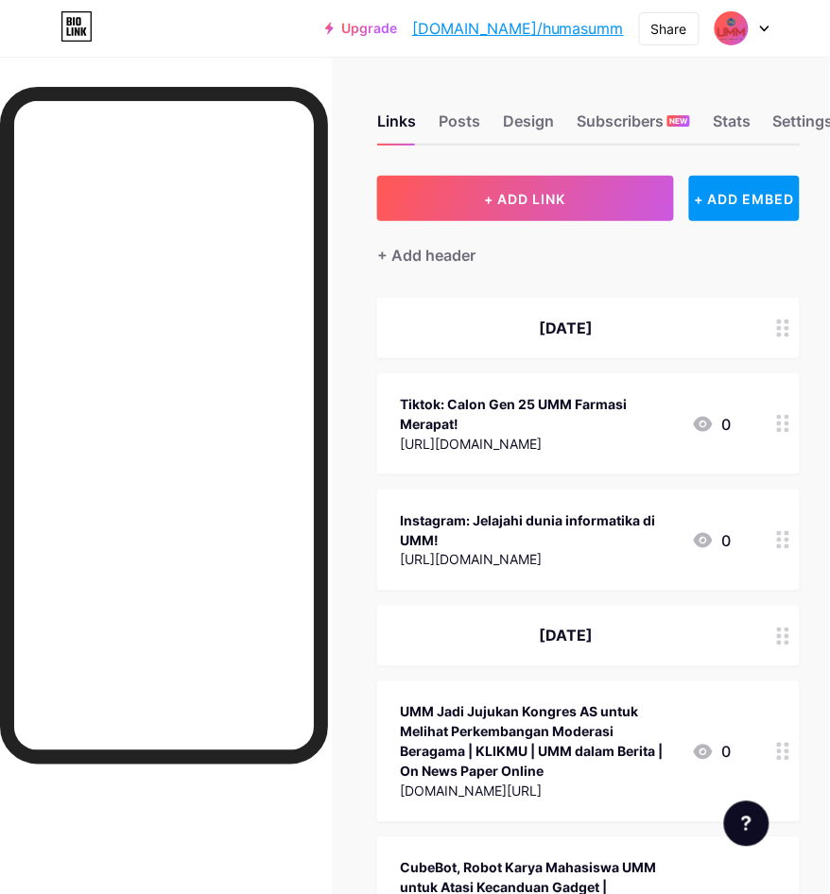
click at [562, 198] on span "+ ADD LINK" at bounding box center [525, 199] width 81 height 16
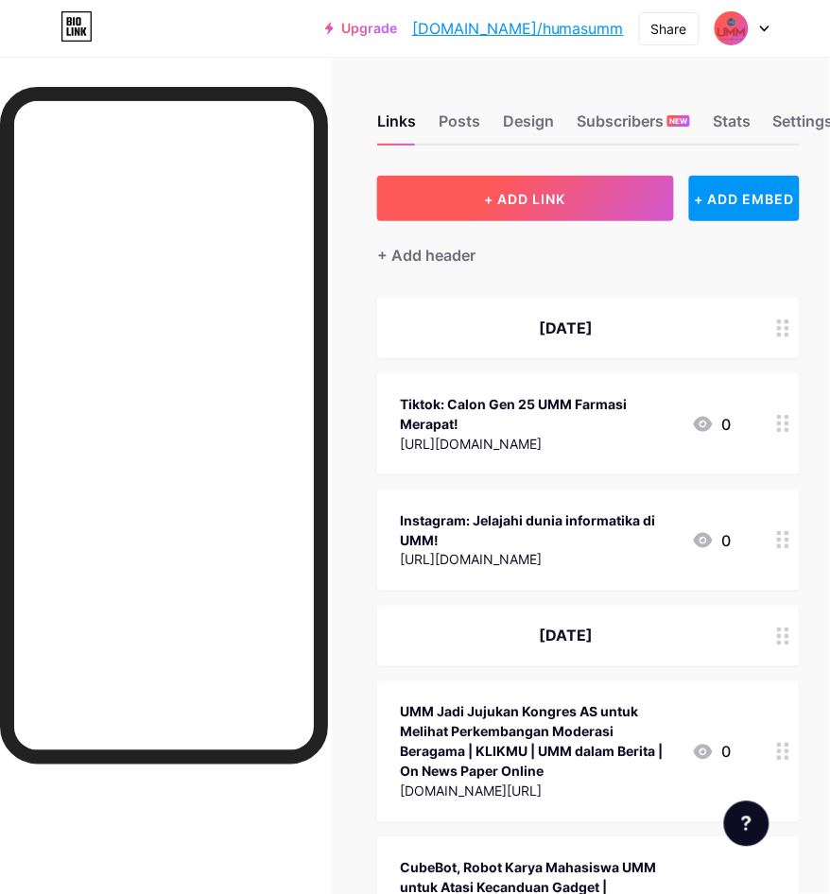
click at [527, 201] on span "+ ADD LINK" at bounding box center [525, 199] width 81 height 16
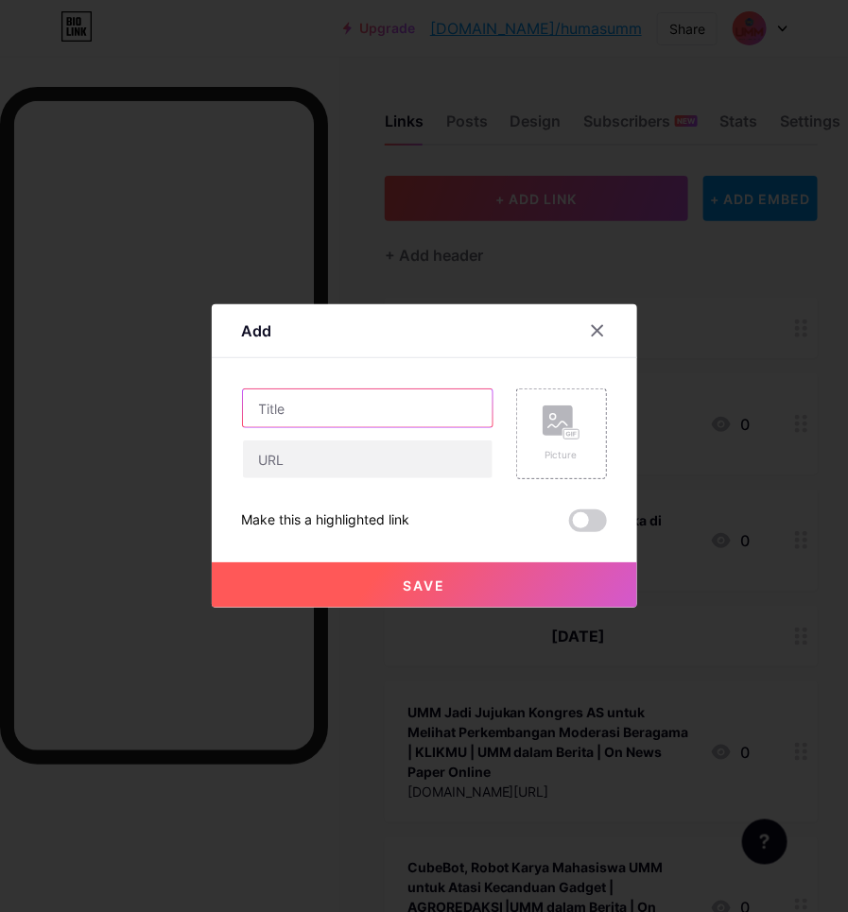
click at [347, 399] on input "text" at bounding box center [368, 408] width 250 height 38
click at [461, 411] on input "Hadiri Yudisium FAI UMM, Ini Pesan [PERSON_NAME] | MALANGKOTA |" at bounding box center [368, 408] width 250 height 38
paste input "UMM dalam Berita | On News Paper Online"
type input "Hadiri Yudisium FAI UMM, Ini Pesan [PERSON_NAME] | MALANGKOTA | UMM dalam Berit…"
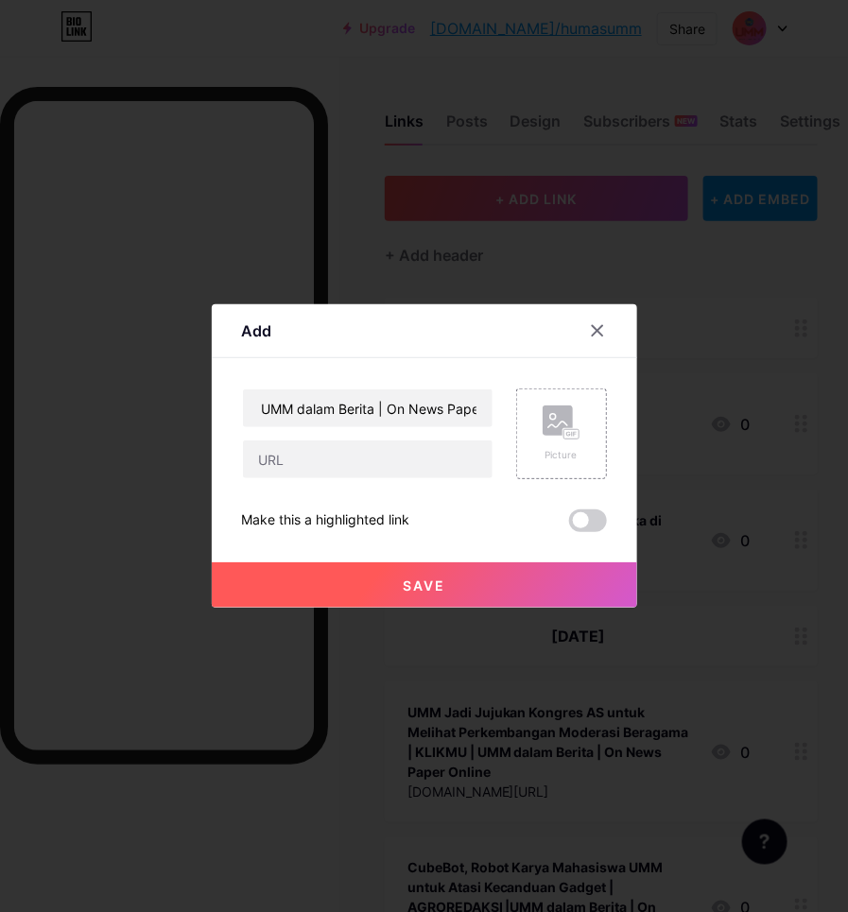
scroll to position [0, 0]
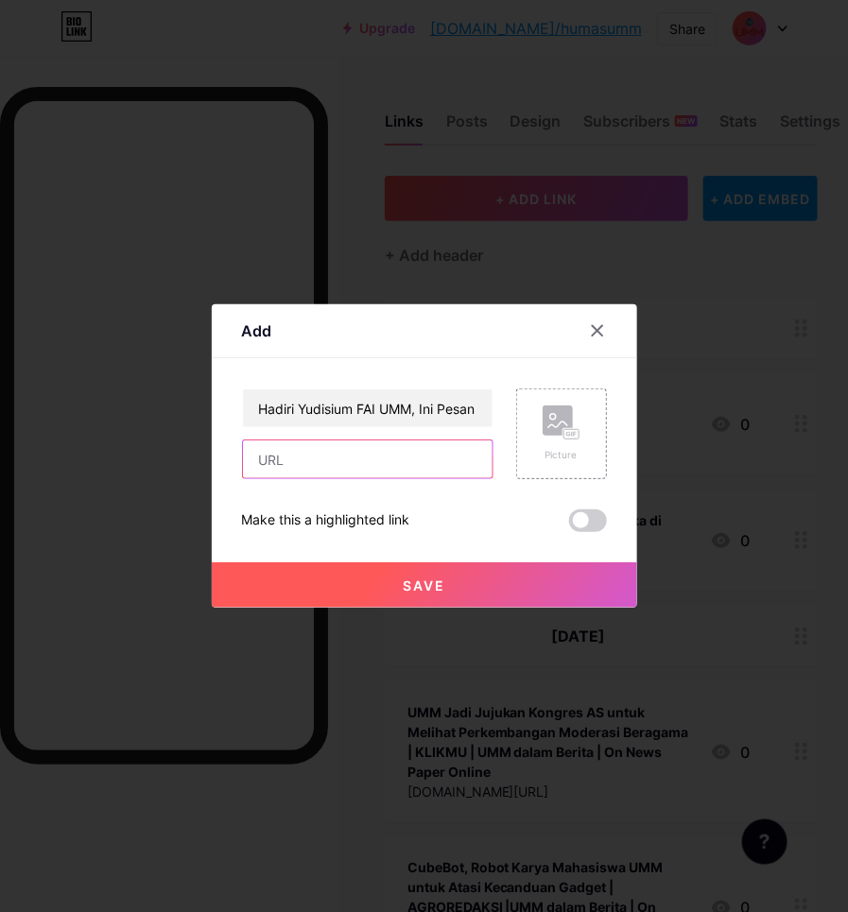
click at [319, 455] on input "text" at bounding box center [368, 459] width 250 height 38
paste input "[URL][DOMAIN_NAME]"
type input "[URL][DOMAIN_NAME]"
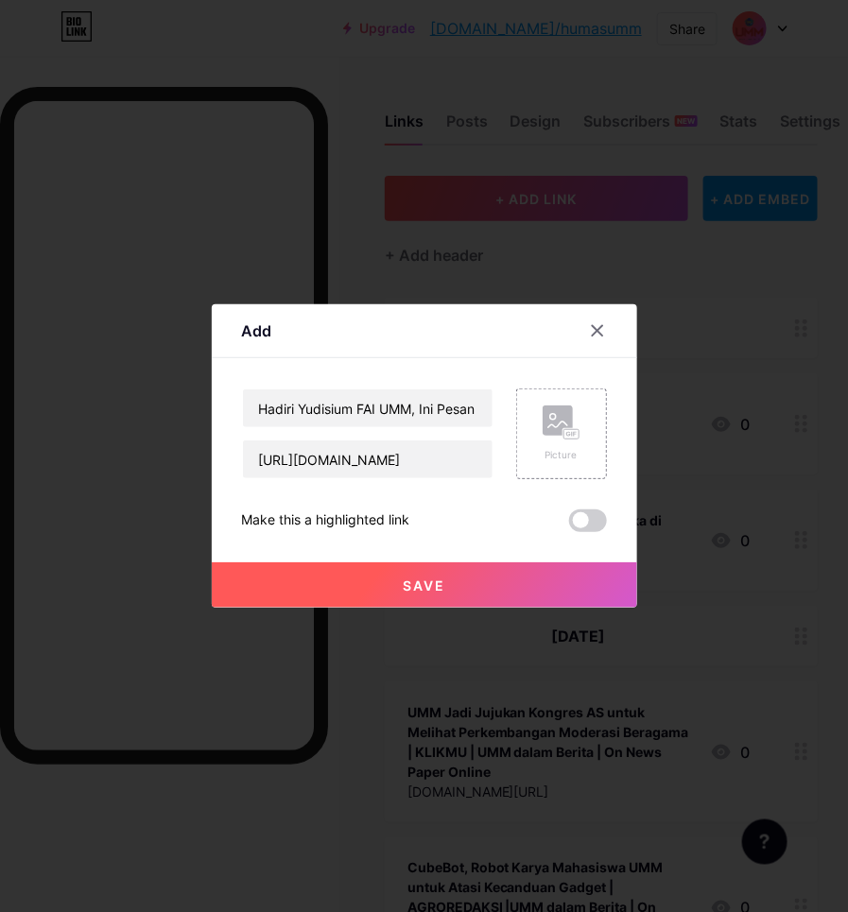
click at [355, 581] on button "Save" at bounding box center [424, 584] width 425 height 45
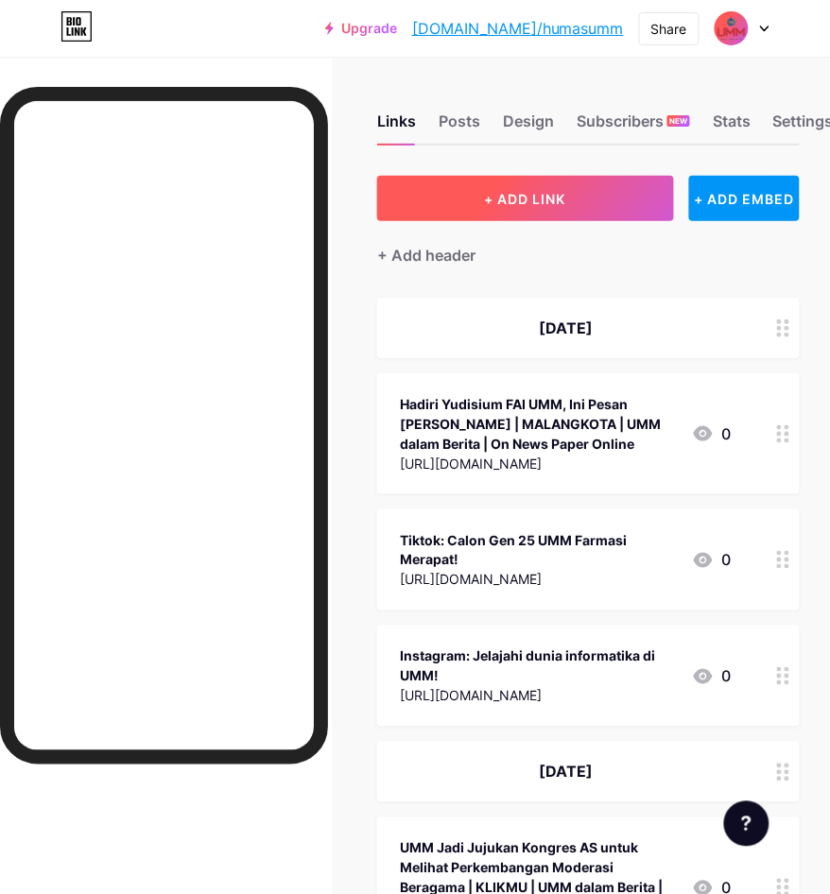
click at [508, 197] on span "+ ADD LINK" at bounding box center [525, 199] width 81 height 16
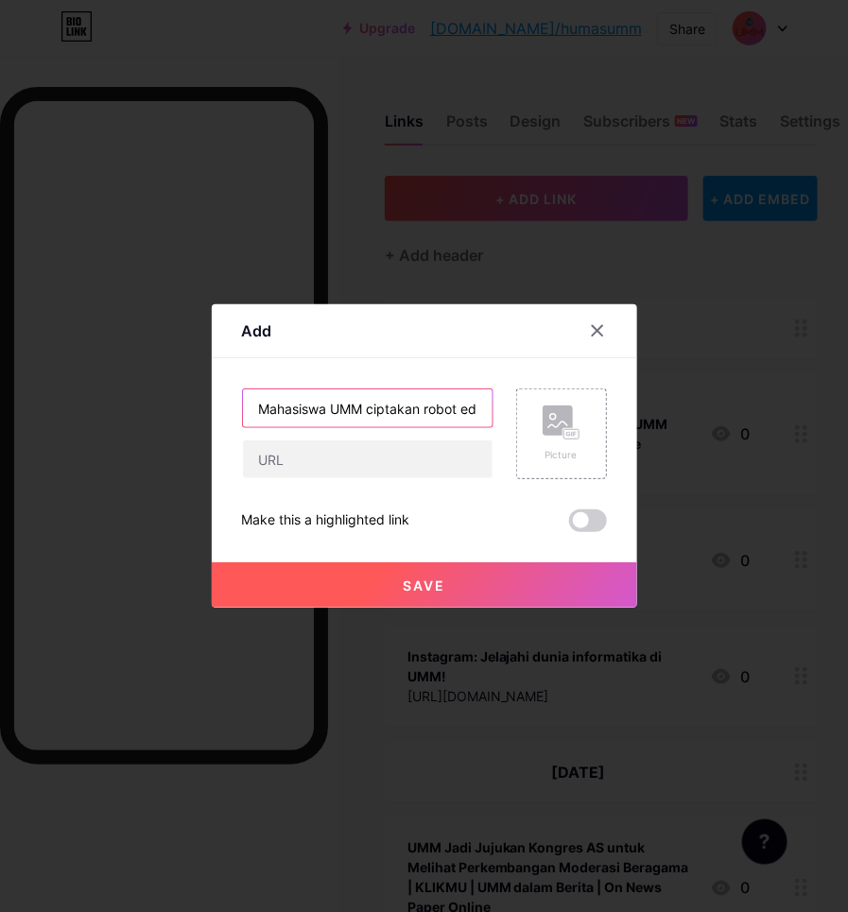
click at [433, 409] on input "Mahasiswa UMM ciptakan robot edukasi atasi anak kecanduan gawai" at bounding box center [368, 408] width 250 height 38
click at [444, 404] on input "Mahasiswa UMM ciptakan robot edukasi atasi anak kecanduan gawai | M.ANTARANEWS |" at bounding box center [368, 408] width 250 height 38
paste input "UMM dalam Berita | On News Paper Online"
type input "Mahasiswa UMM ciptakan robot edukasi atasi anak kecanduan gawai | M.ANTARANEWS …"
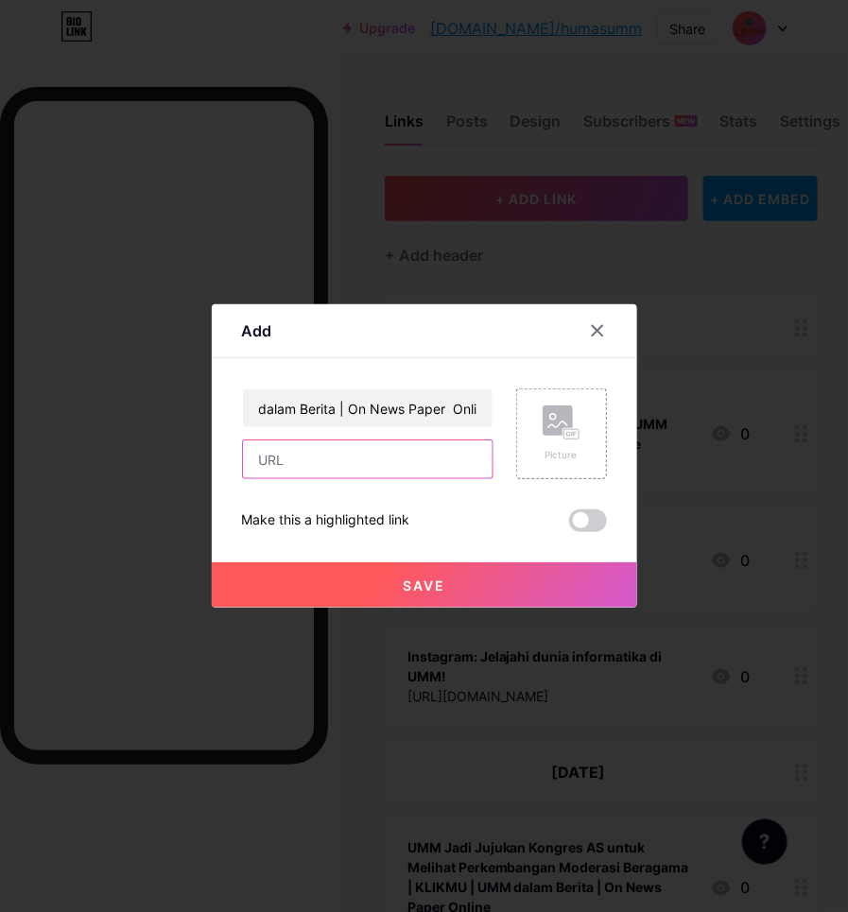
click at [282, 454] on input "text" at bounding box center [368, 459] width 250 height 38
click at [338, 470] on input "text" at bounding box center [368, 459] width 250 height 38
paste input "[URL][DOMAIN_NAME]"
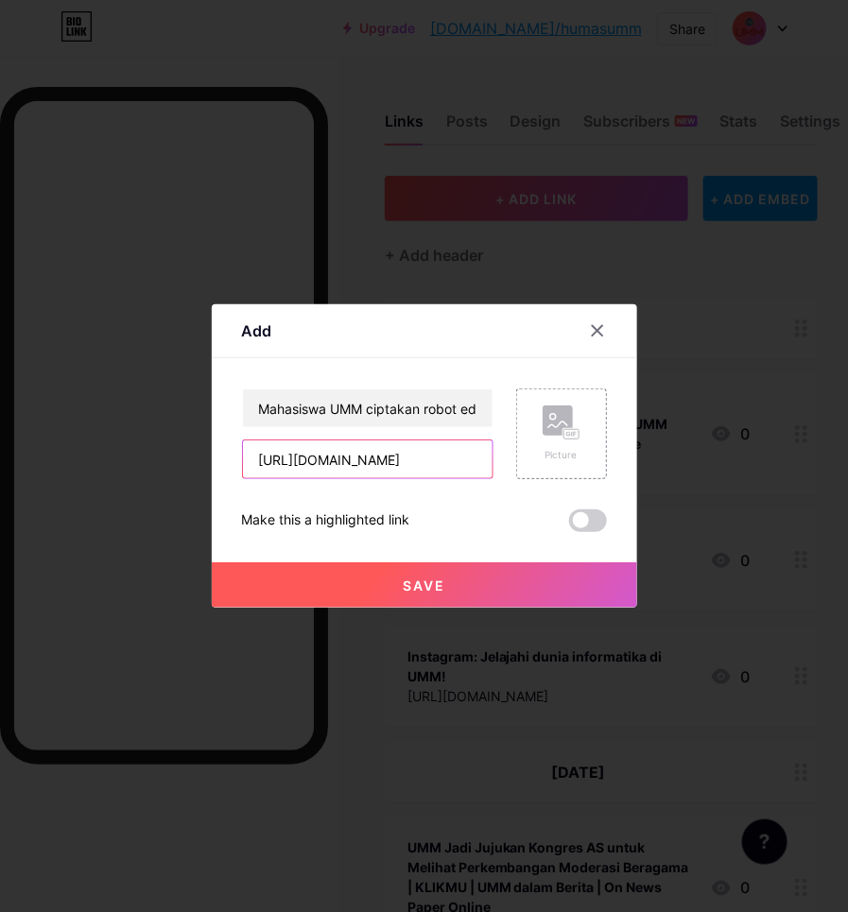
type input "[URL][DOMAIN_NAME]"
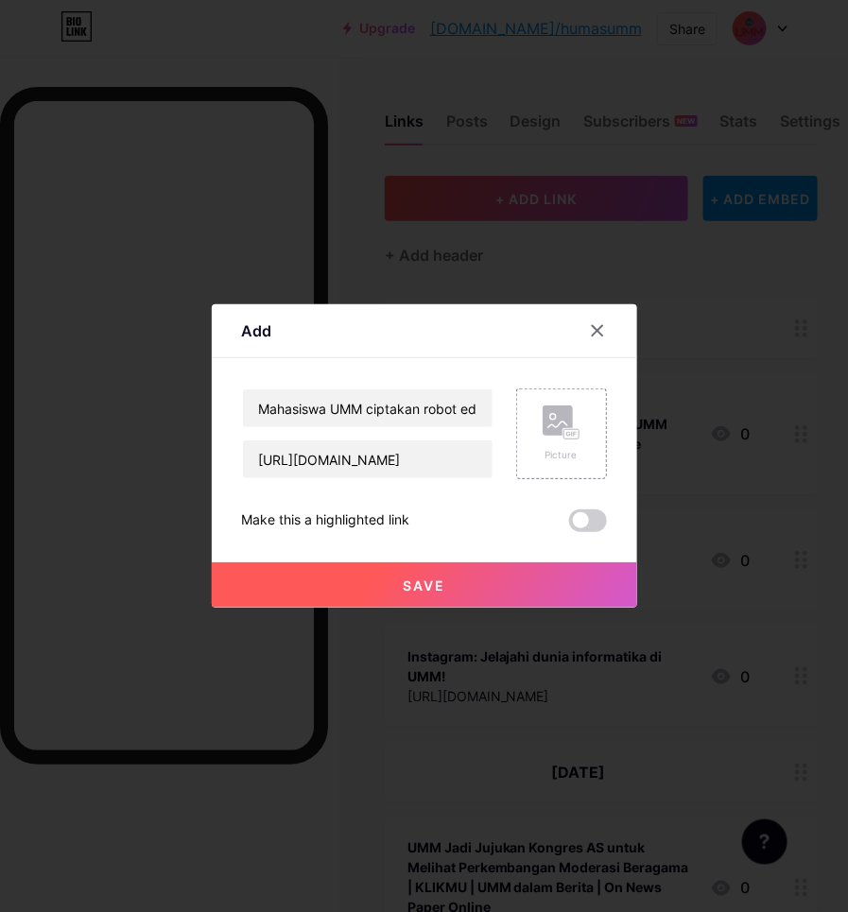
click at [376, 587] on button "Save" at bounding box center [424, 584] width 425 height 45
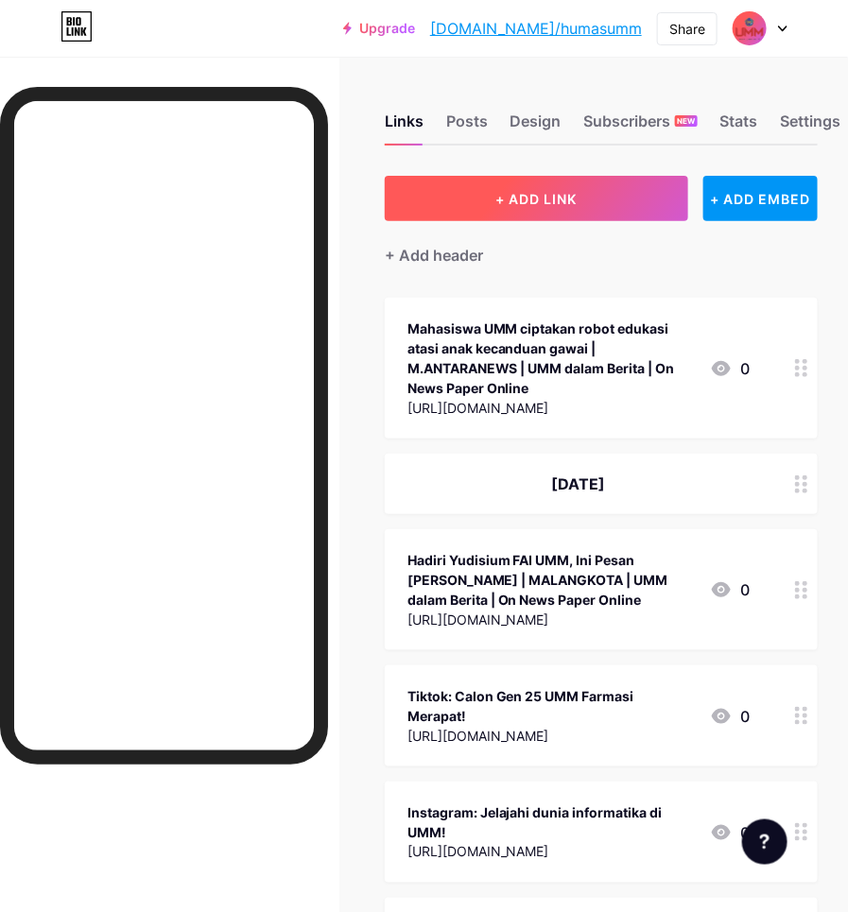
click at [521, 194] on span "+ ADD LINK" at bounding box center [536, 199] width 81 height 16
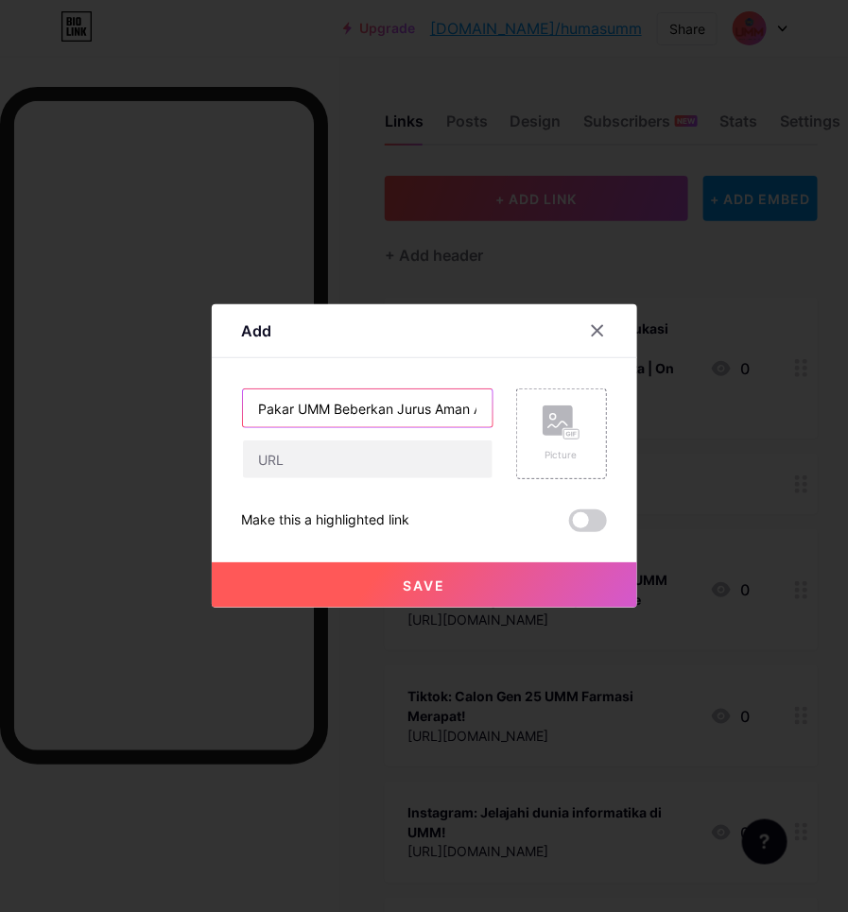
click at [385, 408] on input "Pakar UMM Beberkan Jurus Aman Anak Main Roblox" at bounding box center [368, 408] width 250 height 38
click at [440, 411] on input "Pakar UMM Beberkan Jurus Aman Anak Main Roblox | METROTVNEWS |" at bounding box center [368, 408] width 250 height 38
paste input "UMM dalam Berita | On News Paper Online"
type input "Pakar UMM Beberkan Jurus Aman Anak Main Roblox | METROTVNEWS | UMM dalam Berita…"
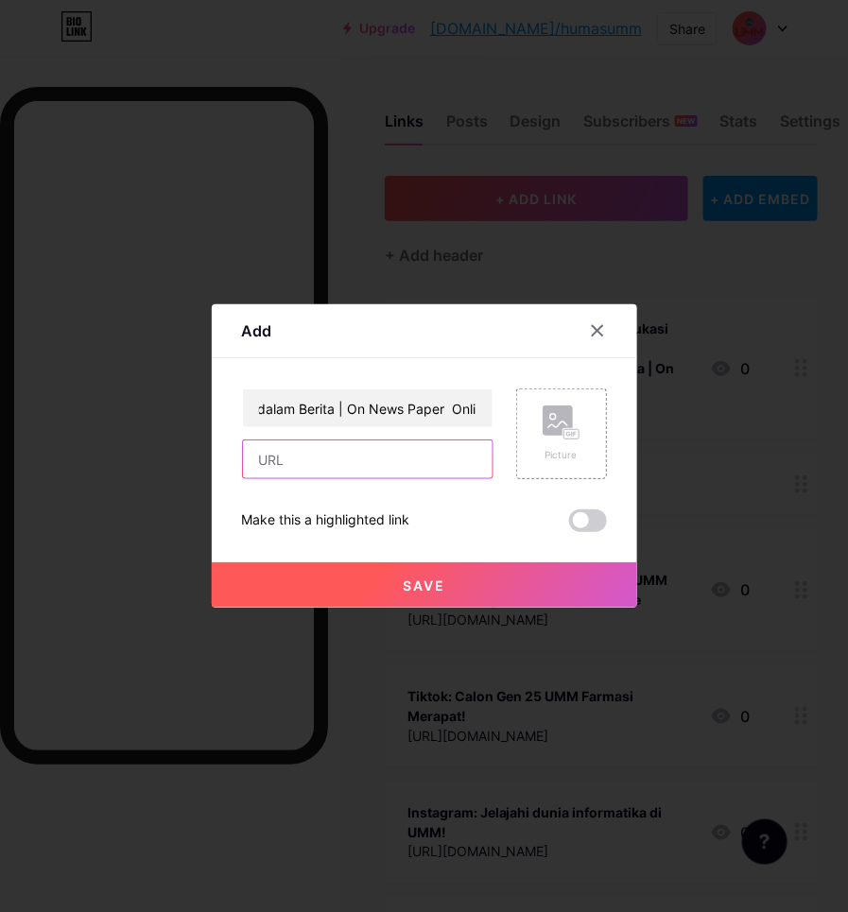
drag, startPoint x: 431, startPoint y: 445, endPoint x: 411, endPoint y: 441, distance: 20.2
click at [430, 446] on input "text" at bounding box center [368, 459] width 250 height 38
click at [313, 447] on input "text" at bounding box center [368, 459] width 250 height 38
paste input "[URL][DOMAIN_NAME]"
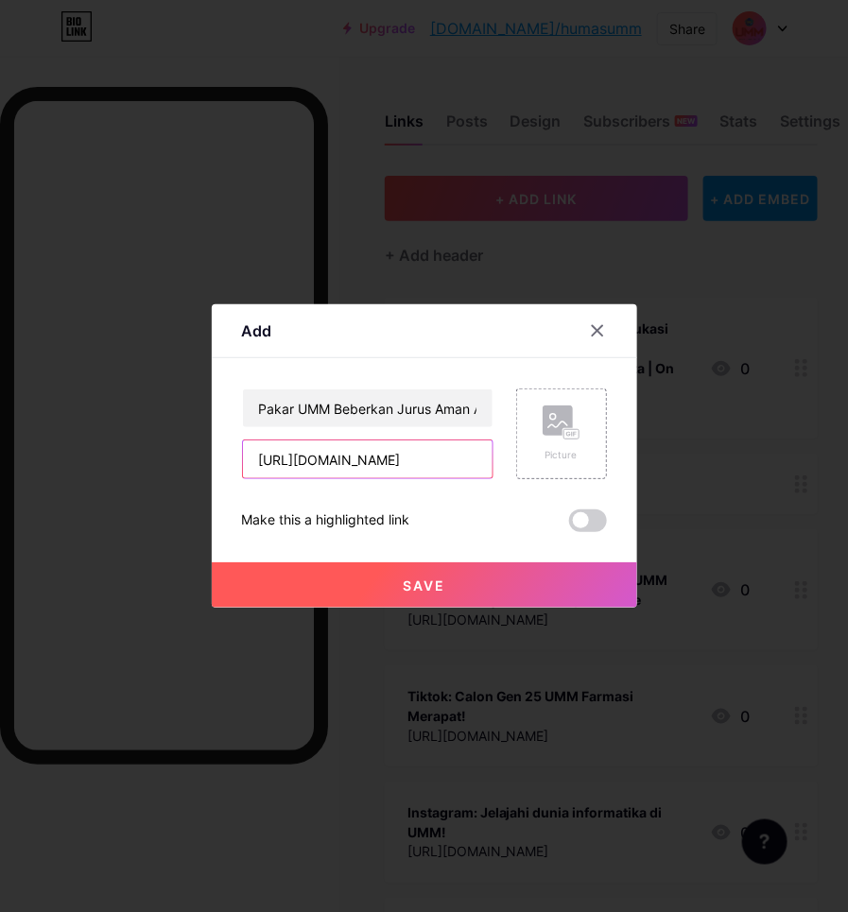
scroll to position [0, 413]
type input "[URL][DOMAIN_NAME]"
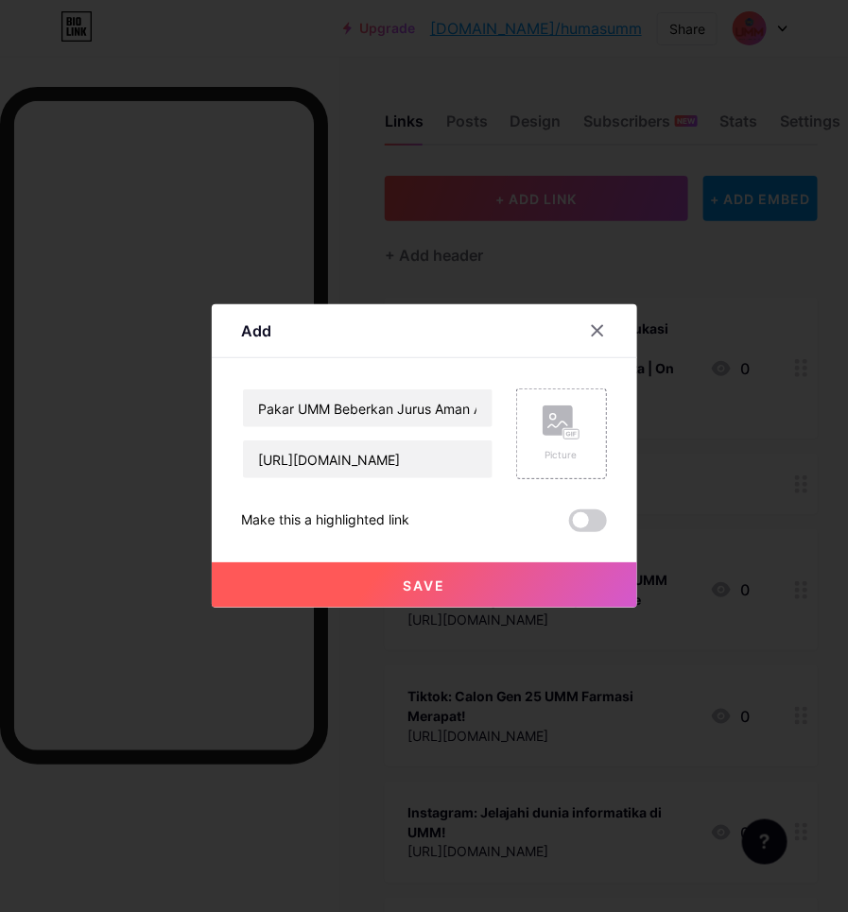
scroll to position [0, 0]
click at [441, 577] on button "Save" at bounding box center [424, 584] width 425 height 45
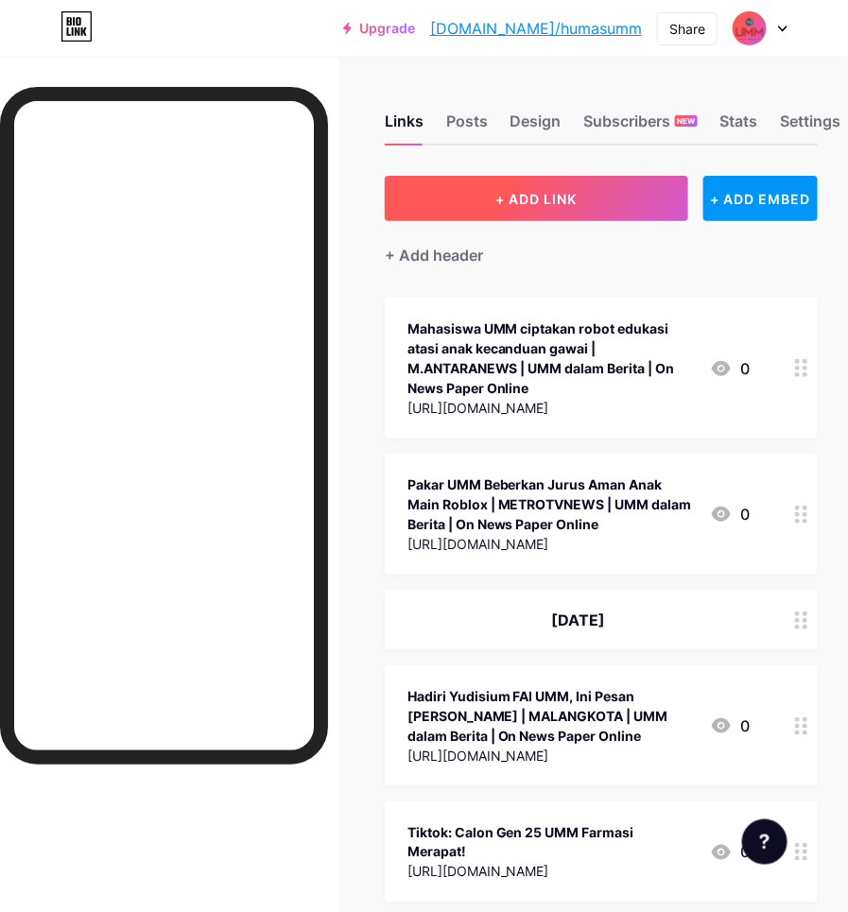
click at [534, 196] on span "+ ADD LINK" at bounding box center [536, 199] width 81 height 16
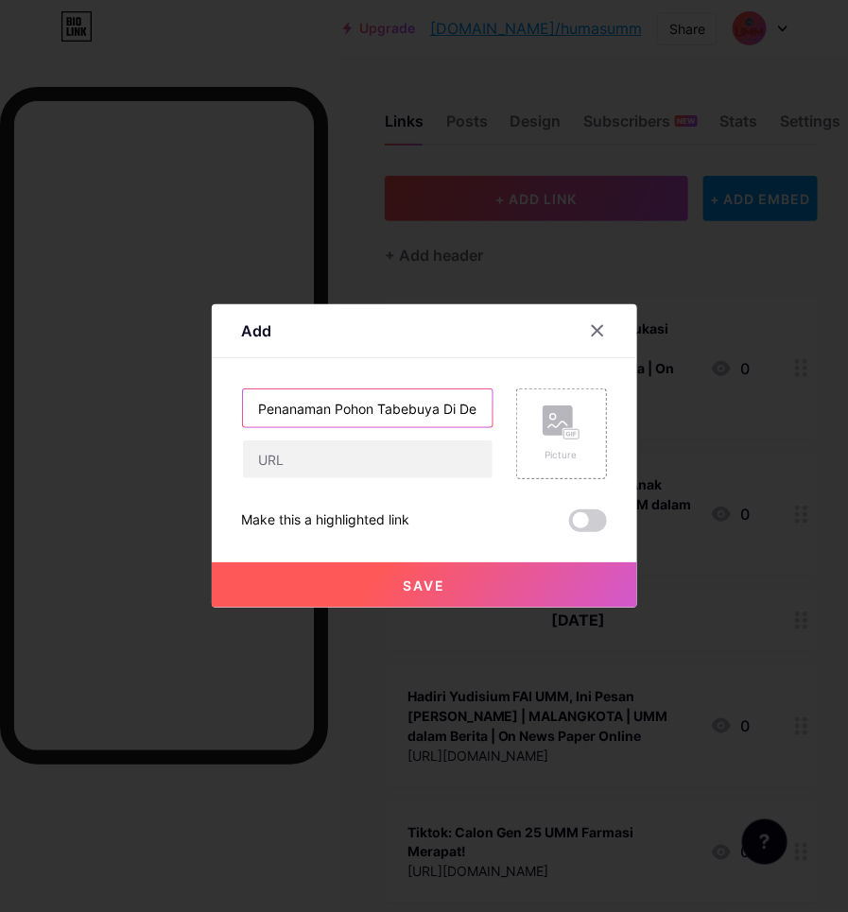
click at [442, 399] on input "Penanaman Pohon Tabebuya Di Desa Joho Oleh Mahasiswa KKN UMM" at bounding box center [368, 408] width 250 height 38
click at [436, 409] on input "Penanaman Pohon Tabebuya Di Desa Joho Oleh Mahasiswa KKN UMM | KUMPARAN |" at bounding box center [368, 408] width 250 height 38
paste input "UMM dalam Berita | On News Paper Online"
type input "Penanaman Pohon Tabebuya Di Desa Joho Oleh Mahasiswa KKN UMM | KUMPARAN | UMM d…"
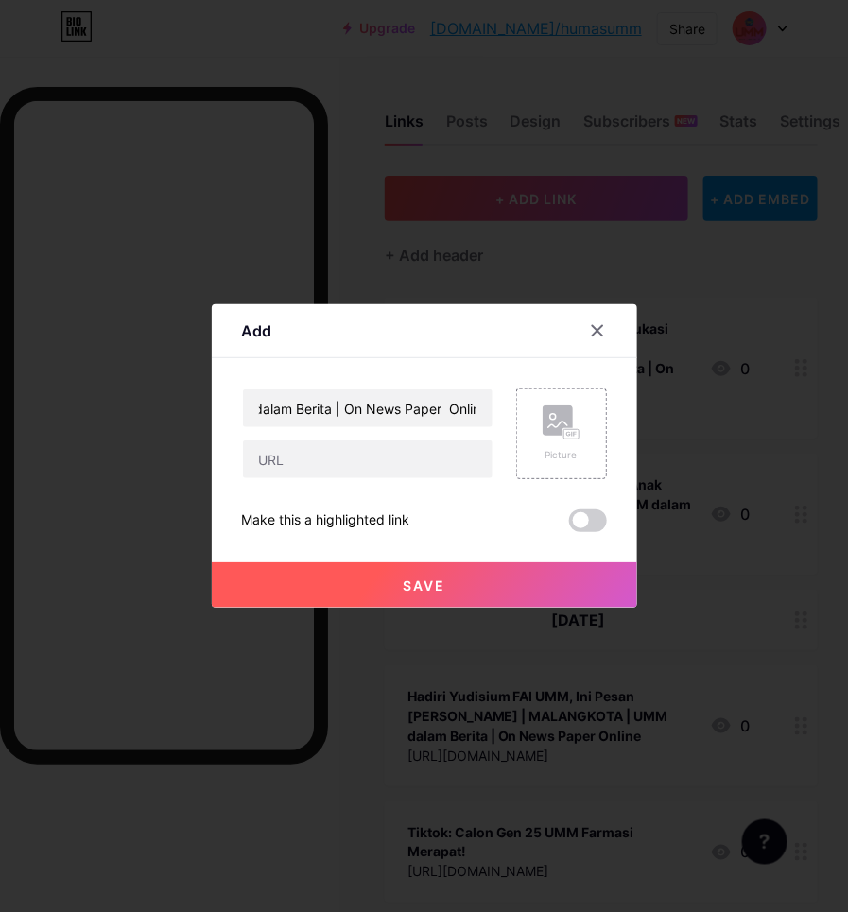
scroll to position [0, 0]
click at [354, 478] on div at bounding box center [367, 459] width 251 height 40
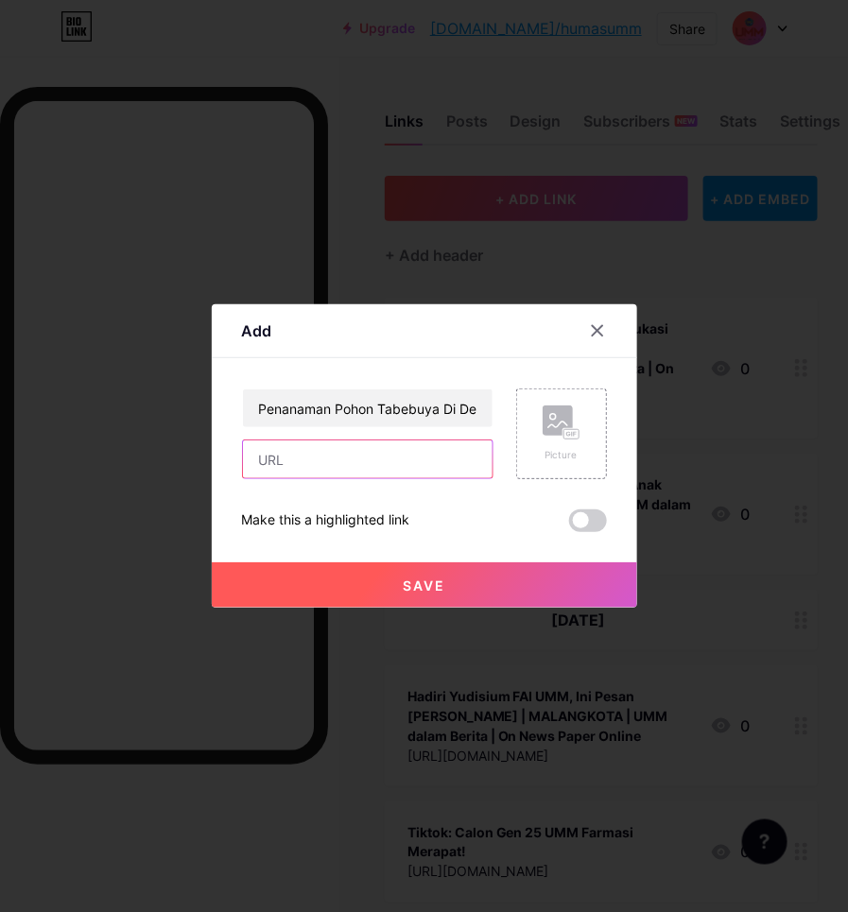
click at [346, 458] on input "text" at bounding box center [368, 459] width 250 height 38
click at [362, 473] on input "text" at bounding box center [368, 459] width 250 height 38
paste input "[URL][DOMAIN_NAME]"
type input "[URL][DOMAIN_NAME]"
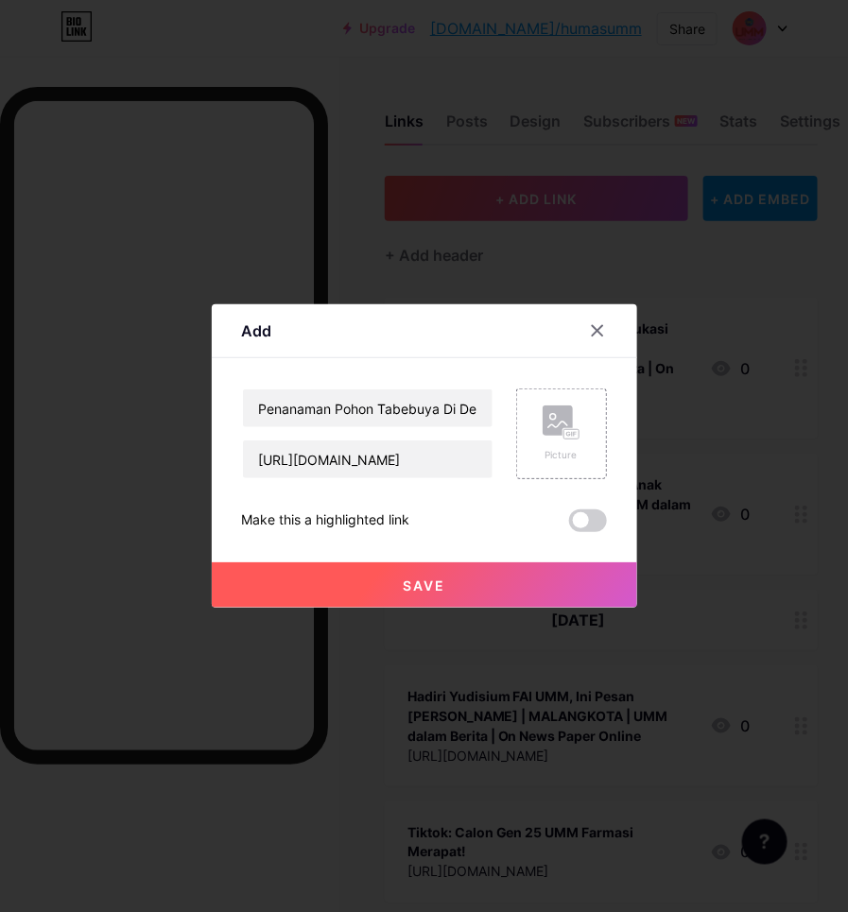
click at [390, 577] on button "Save" at bounding box center [424, 584] width 425 height 45
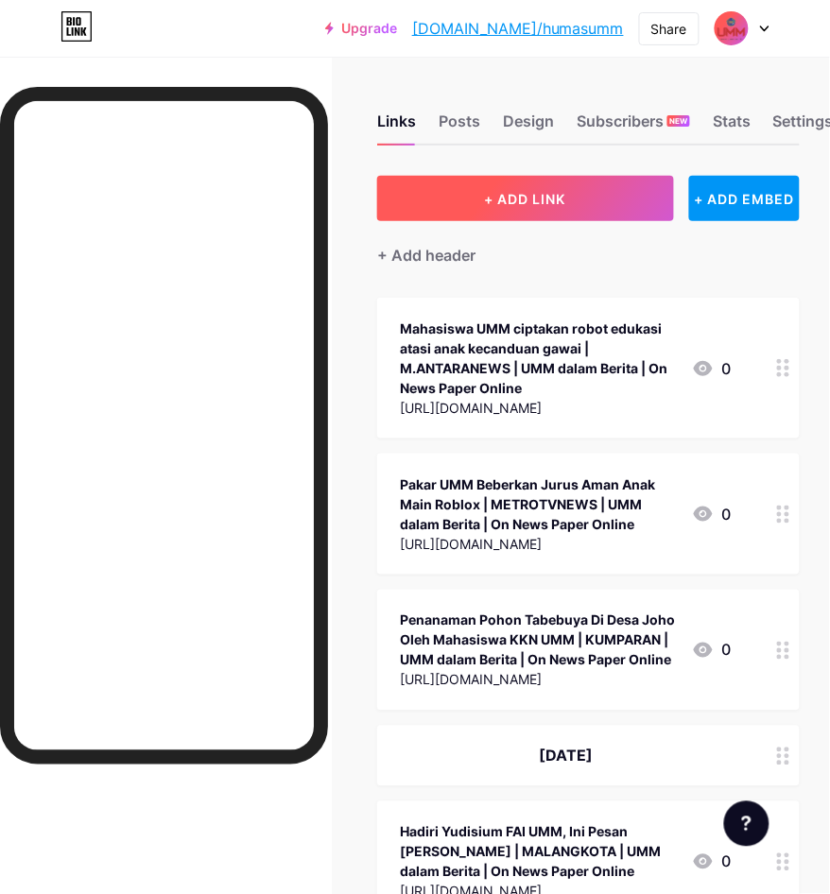
click at [513, 191] on span "+ ADD LINK" at bounding box center [525, 199] width 81 height 16
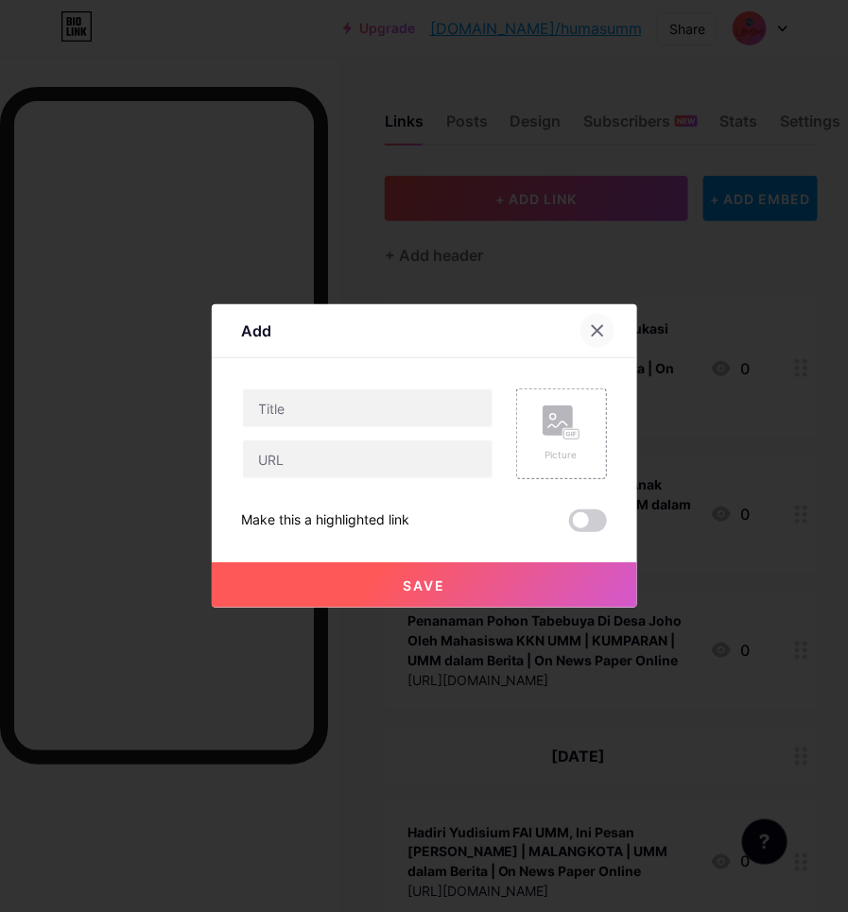
click at [592, 332] on icon at bounding box center [597, 331] width 10 height 10
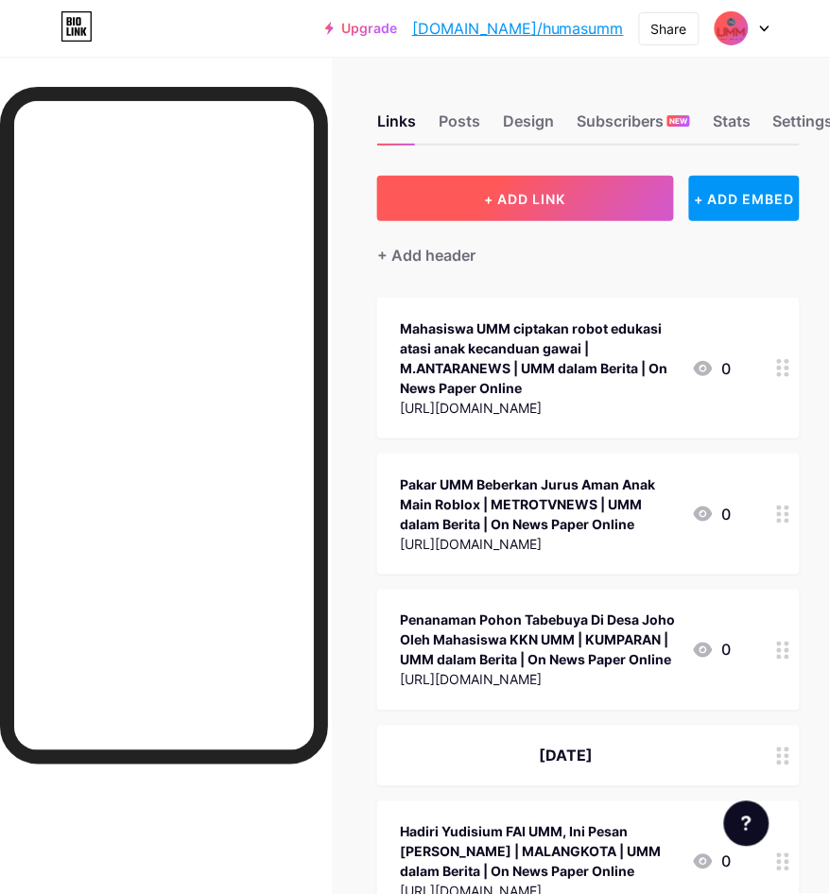
click at [523, 192] on span "+ ADD LINK" at bounding box center [525, 199] width 81 height 16
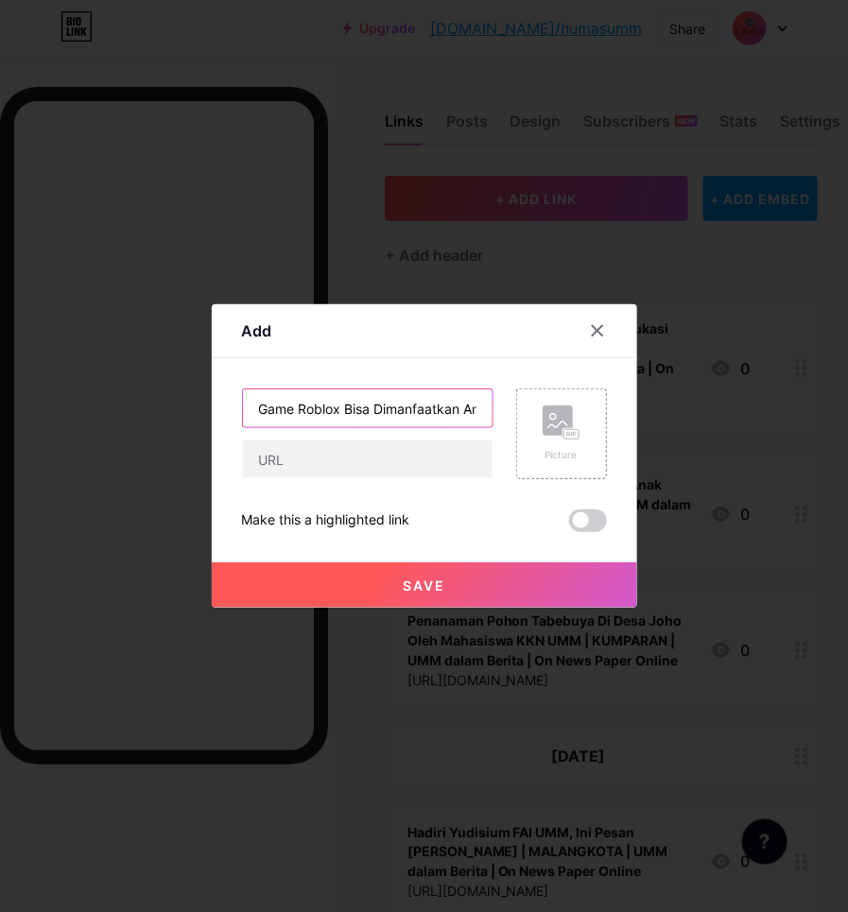
click at [452, 406] on input "Game Roblox Bisa Dimanfaatkan Anak-anak, Pakar UMM Ungkap Caranya" at bounding box center [368, 408] width 250 height 38
click at [449, 411] on input "Game Roblox Bisa Dimanfaatkan Anak-anak, Pakar UMM Ungkap Caranya" at bounding box center [368, 408] width 250 height 38
drag, startPoint x: 425, startPoint y: 407, endPoint x: 436, endPoint y: 406, distance: 10.4
click at [427, 407] on input "Game Roblox Bisa Dimanfaatkan Anak-anak, Pakar UMM Ungkap Caranya | BERITAJATIM…" at bounding box center [368, 408] width 250 height 38
click at [452, 400] on input "Game Roblox Bisa Dimanfaatkan Anak-anak, Pakar UMM Ungkap Caranya | BERITAJATIM…" at bounding box center [368, 408] width 250 height 38
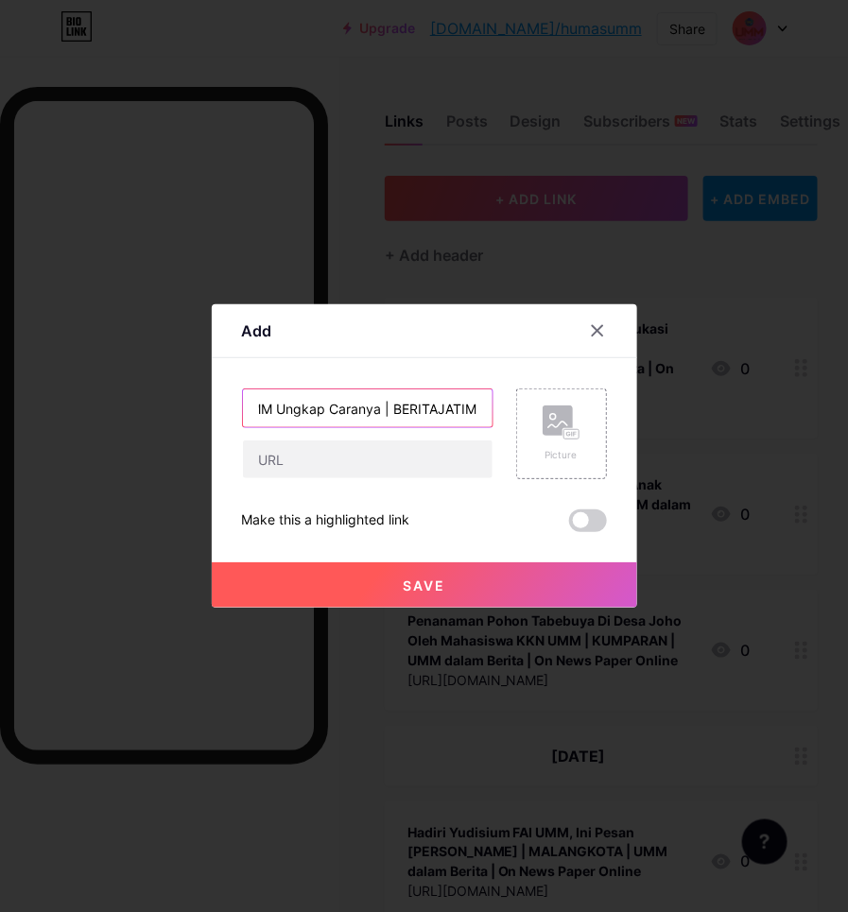
paste input "UMM dalam Berita | On News Paper Online"
type input "Game Roblox Bisa Dimanfaatkan Anak-anak, Pakar UMM Ungkap Caranya | BERITAJATIM…"
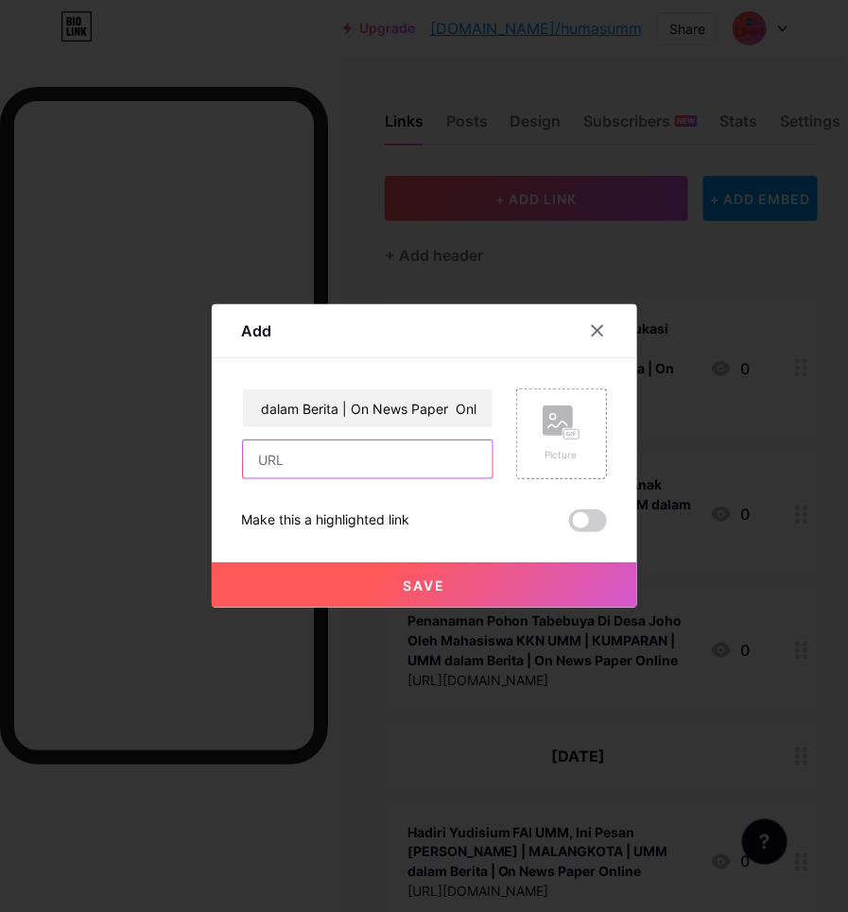
drag, startPoint x: 319, startPoint y: 464, endPoint x: 303, endPoint y: 444, distance: 25.5
click at [319, 464] on input "text" at bounding box center [368, 459] width 250 height 38
click at [280, 455] on input "text" at bounding box center [368, 459] width 250 height 38
paste input "[URL][DOMAIN_NAME]"
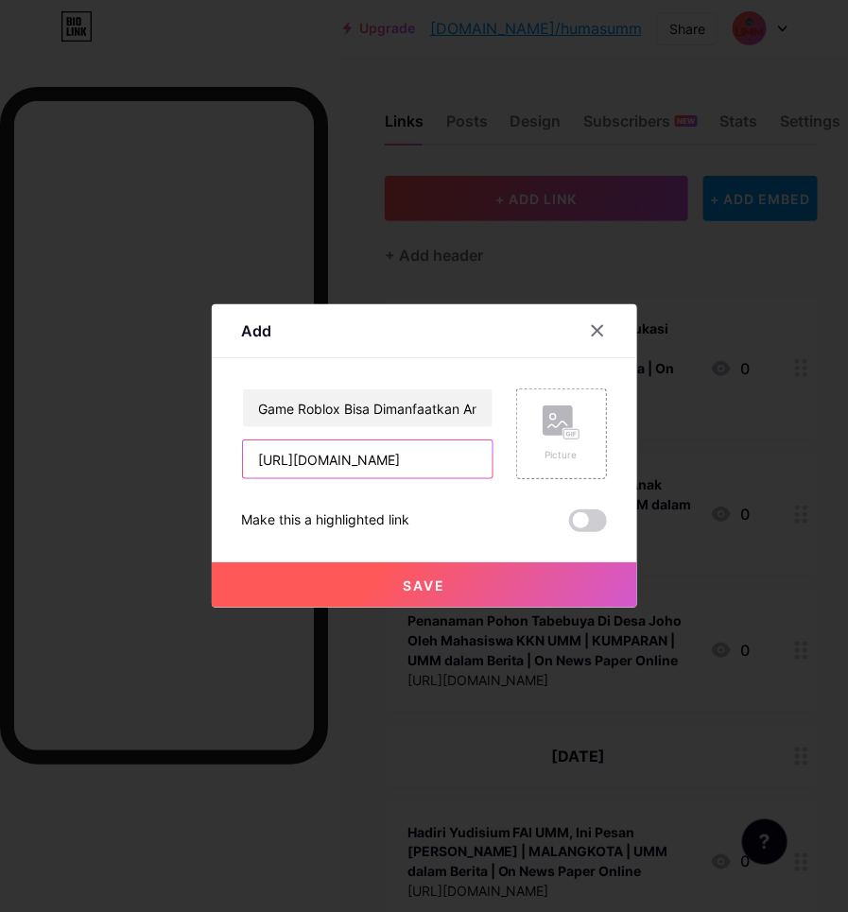
scroll to position [0, 379]
type input "[URL][DOMAIN_NAME]"
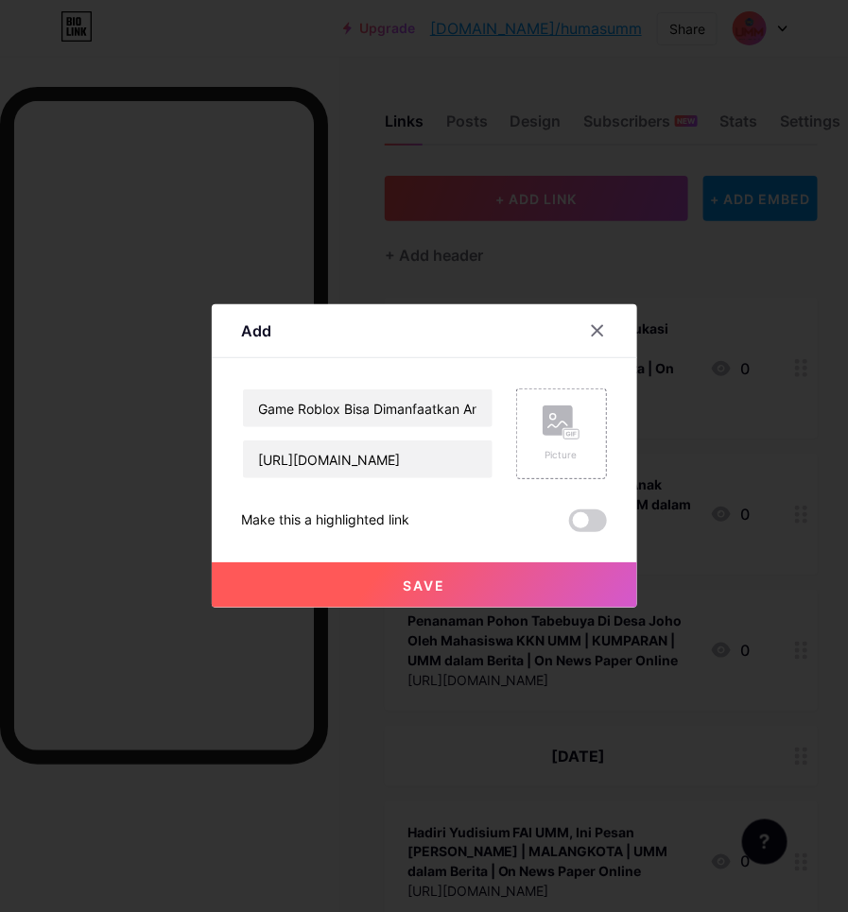
scroll to position [0, 0]
click at [403, 581] on span "Save" at bounding box center [424, 585] width 43 height 16
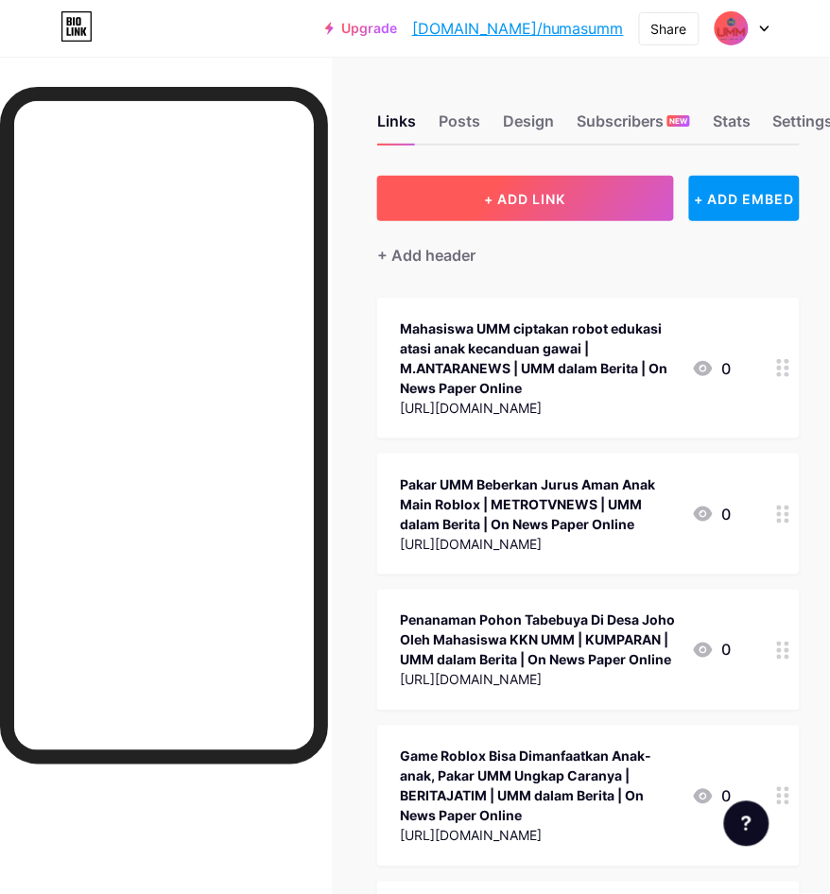
click at [506, 197] on span "+ ADD LINK" at bounding box center [525, 199] width 81 height 16
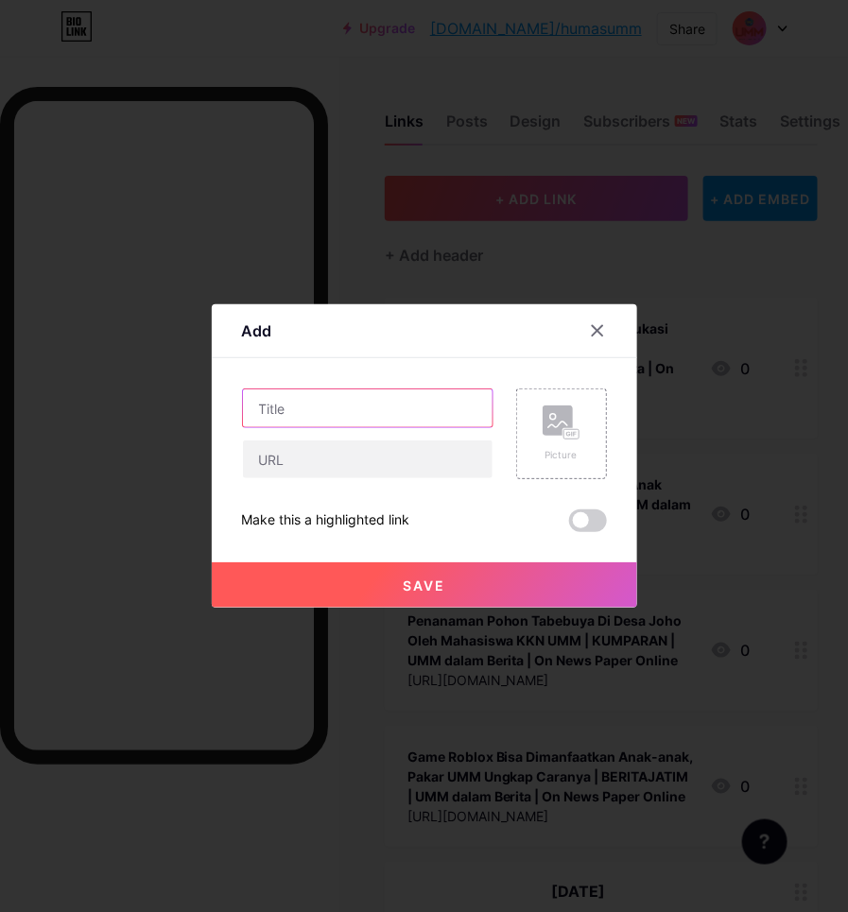
click at [345, 414] on input "text" at bounding box center [368, 408] width 250 height 38
drag, startPoint x: 374, startPoint y: 406, endPoint x: 439, endPoint y: 411, distance: 65.4
click at [376, 407] on input "Mahasiswa UMM, Asah Bahasa Inggris Siswa SD Melalui Ngobrol Bersama Orang [DEMO…" at bounding box center [368, 408] width 250 height 38
click at [431, 413] on input "Mahasiswa UMM, Asah Bahasa Inggris Siswa SD Melalui Ngobrol Bersama Orang [DEMO…" at bounding box center [368, 408] width 250 height 38
paste input "UMM dalam Berita | On News Paper Online"
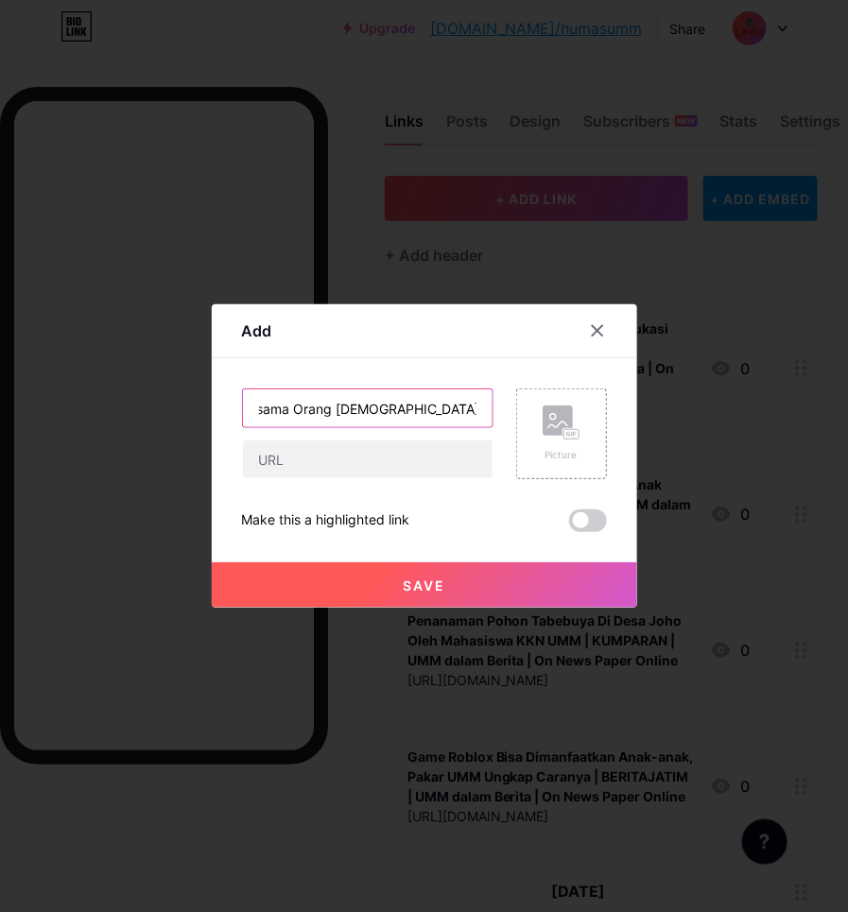
scroll to position [0, 688]
type input "Mahasiswa UMM, Asah Bahasa Inggris Siswa SD Melalui Ngobrol Bersama Orang [DEMO…"
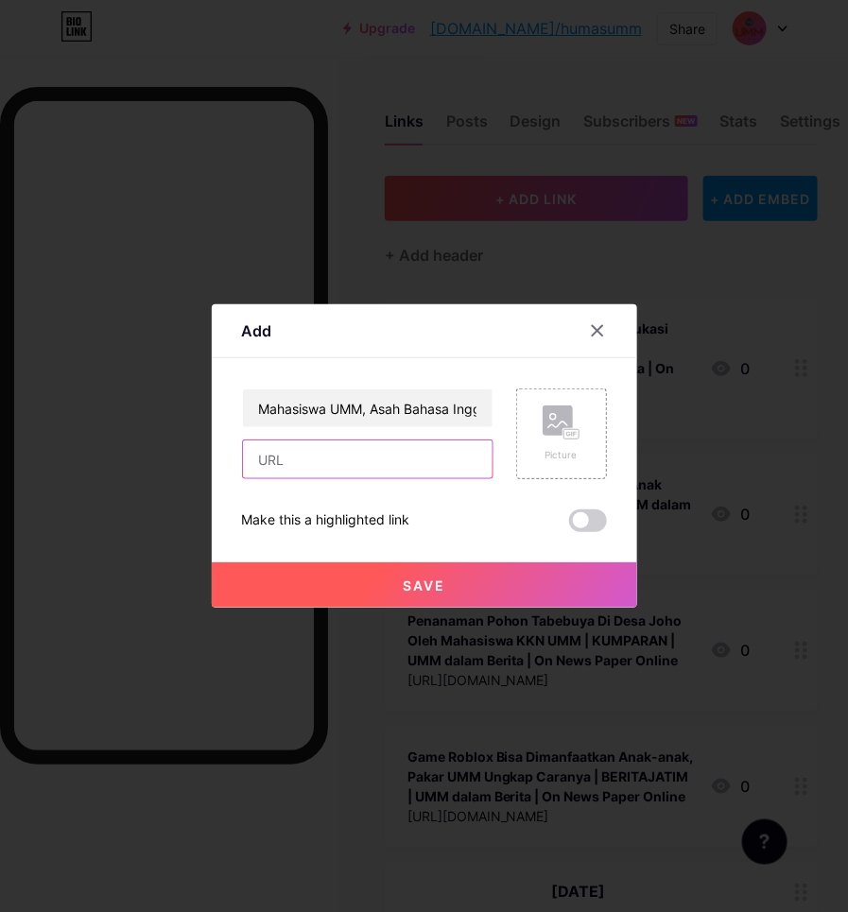
click at [291, 459] on input "text" at bounding box center [368, 459] width 250 height 38
paste input "[URL][DOMAIN_NAME]"
type input "[URL][DOMAIN_NAME]"
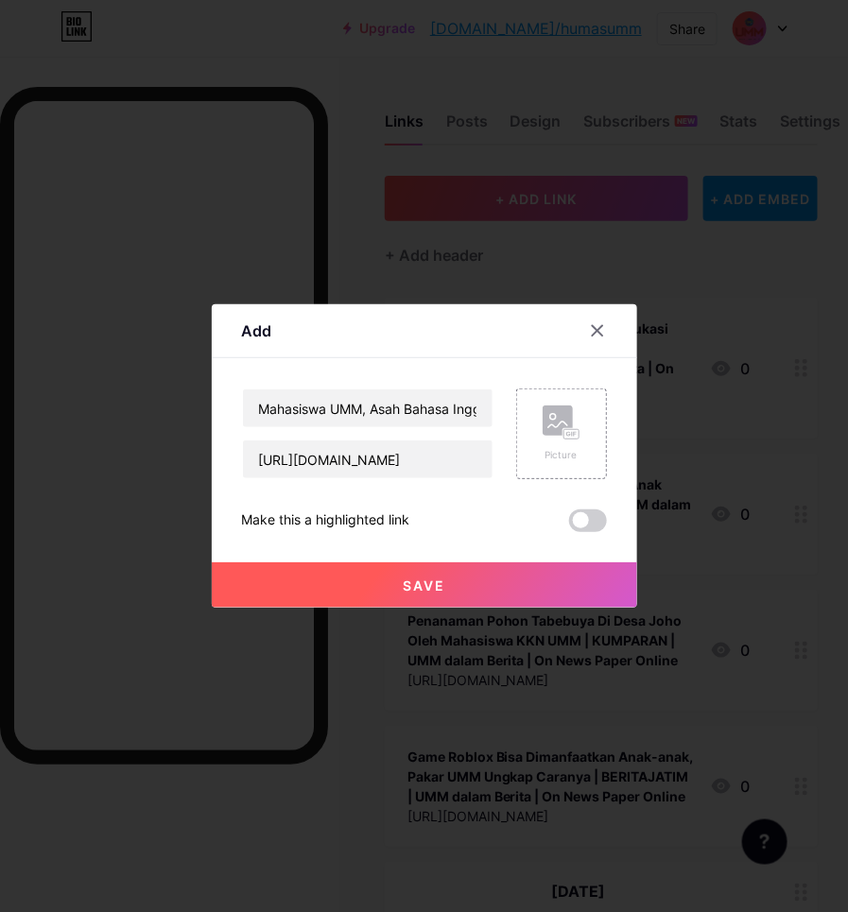
click at [407, 574] on button "Save" at bounding box center [424, 584] width 425 height 45
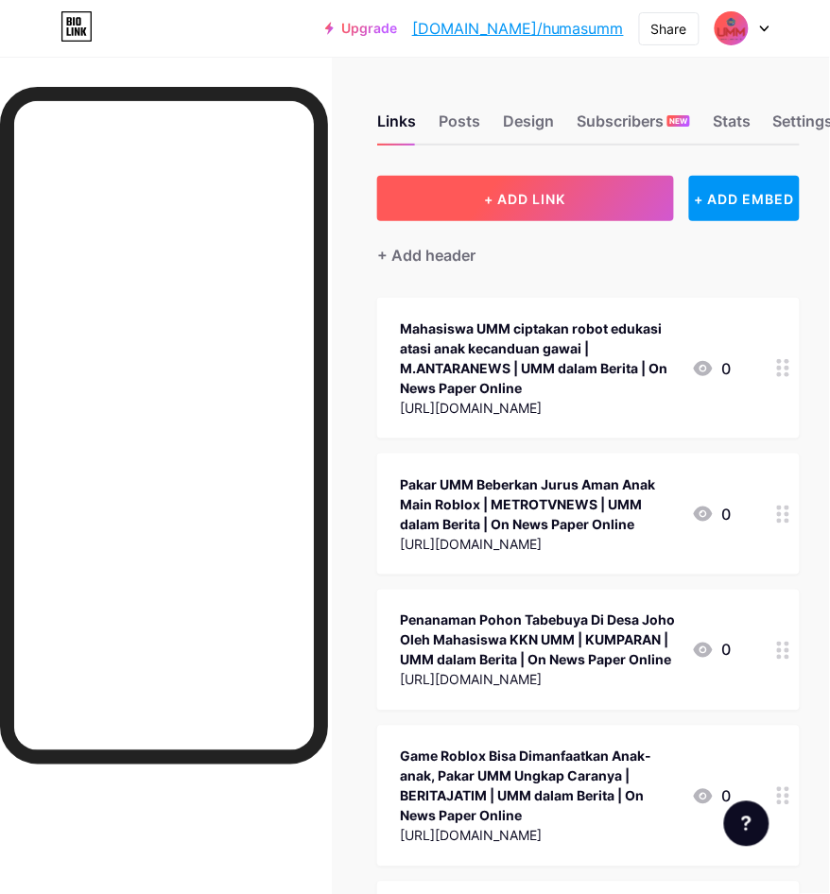
click at [566, 203] on span "+ ADD LINK" at bounding box center [525, 199] width 81 height 16
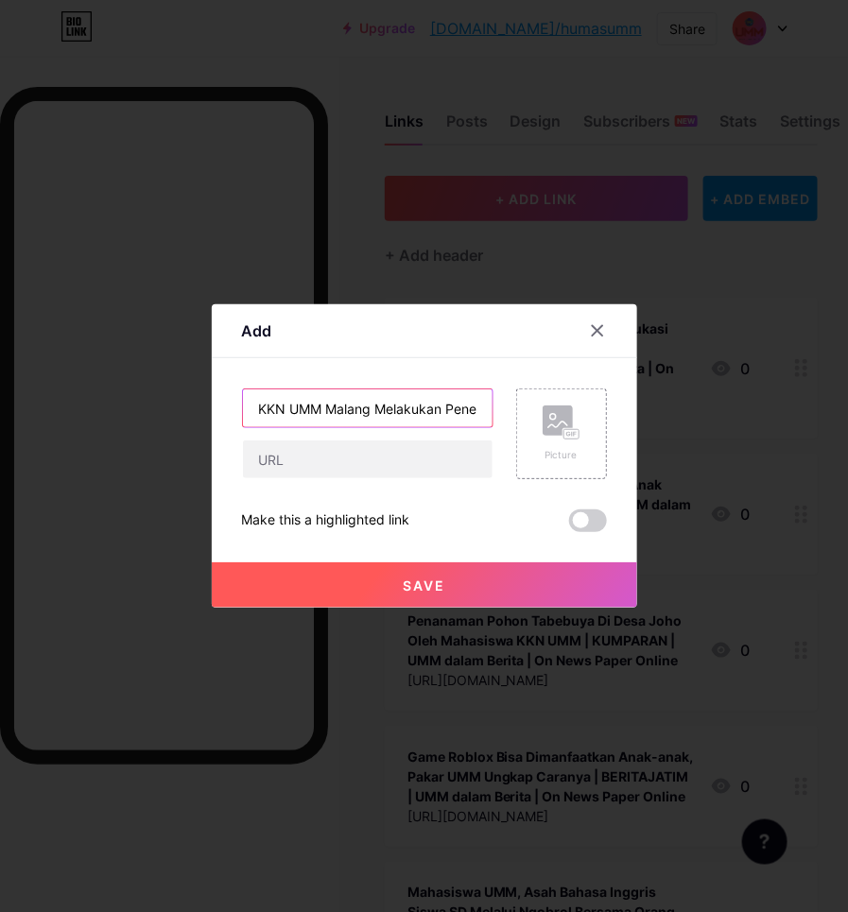
click at [379, 411] on input "KKN UMM Malang Melakukan Penempatan Tempat Sampah Pilah di Fasilitas Desa [GEOG…" at bounding box center [368, 408] width 250 height 38
click at [442, 404] on input "KKN UMM Malang Melakukan Penempatan Tempat Sampah Pilah di Fasilitas Desa [GEOG…" at bounding box center [368, 408] width 250 height 38
paste input "UMM dalam Berita | On News Paper Online"
type input "KKN UMM Malang Melakukan Penempatan Tempat Sampah Pilah di Fasilitas Desa [GEOG…"
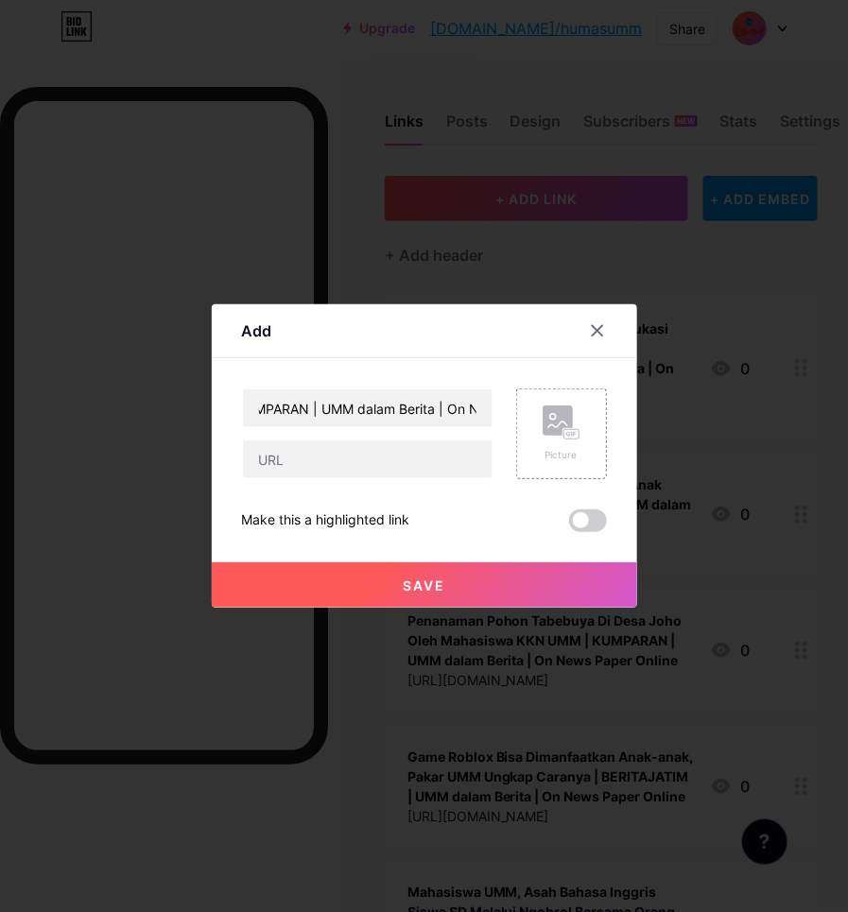
click at [362, 482] on div "KKN UMM Malang Melakukan Penempatan Tempat Sampah Pilah di Fasilitas Desa Joho …" at bounding box center [424, 460] width 365 height 144
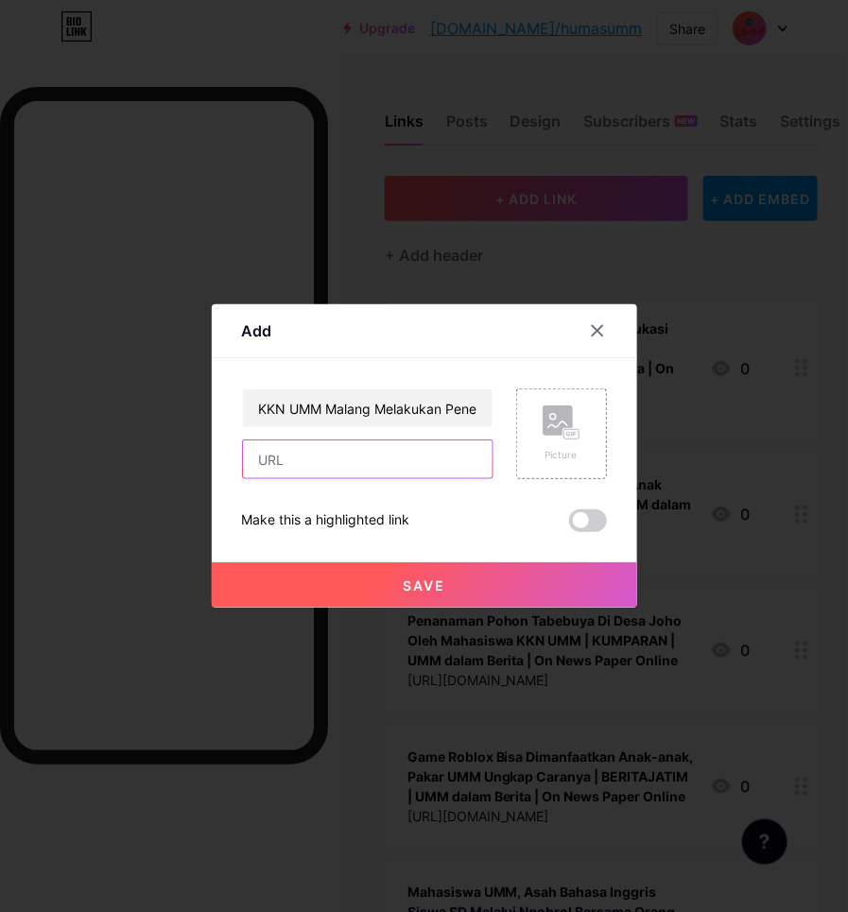
drag, startPoint x: 357, startPoint y: 458, endPoint x: 307, endPoint y: 442, distance: 52.6
click at [356, 456] on input "text" at bounding box center [368, 459] width 250 height 38
click at [319, 461] on input "text" at bounding box center [368, 459] width 250 height 38
paste input "[URL][DOMAIN_NAME][GEOGRAPHIC_DATA][GEOGRAPHIC_DATA][GEOGRAPHIC_DATA]"
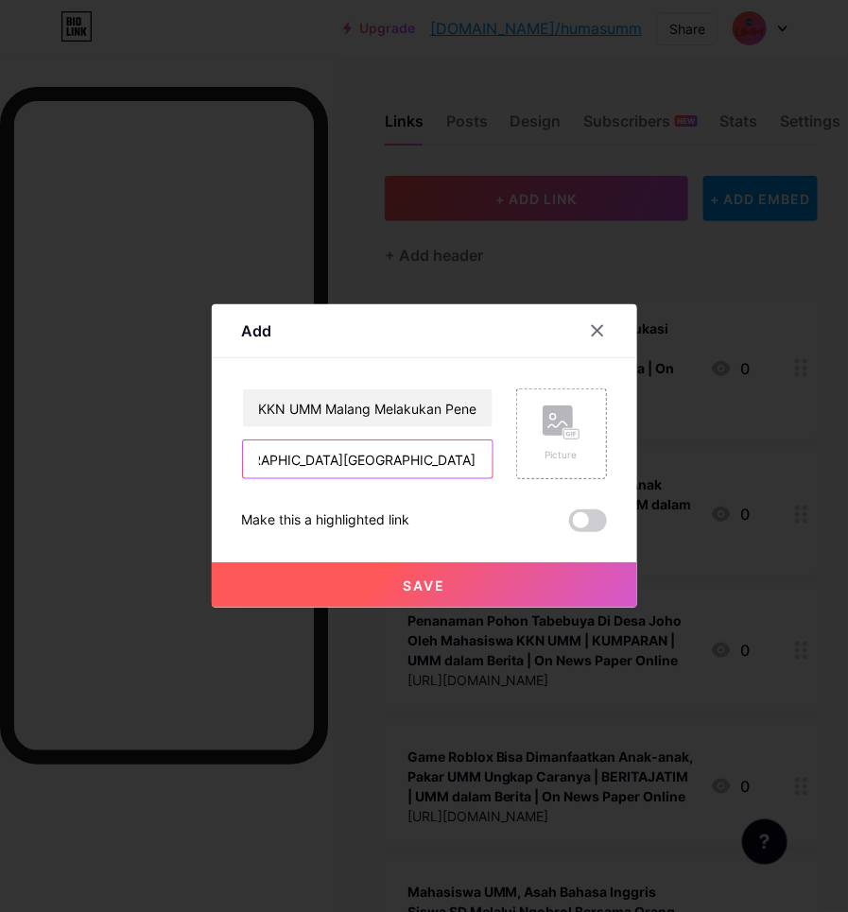
type input "[URL][DOMAIN_NAME][GEOGRAPHIC_DATA][GEOGRAPHIC_DATA][GEOGRAPHIC_DATA]"
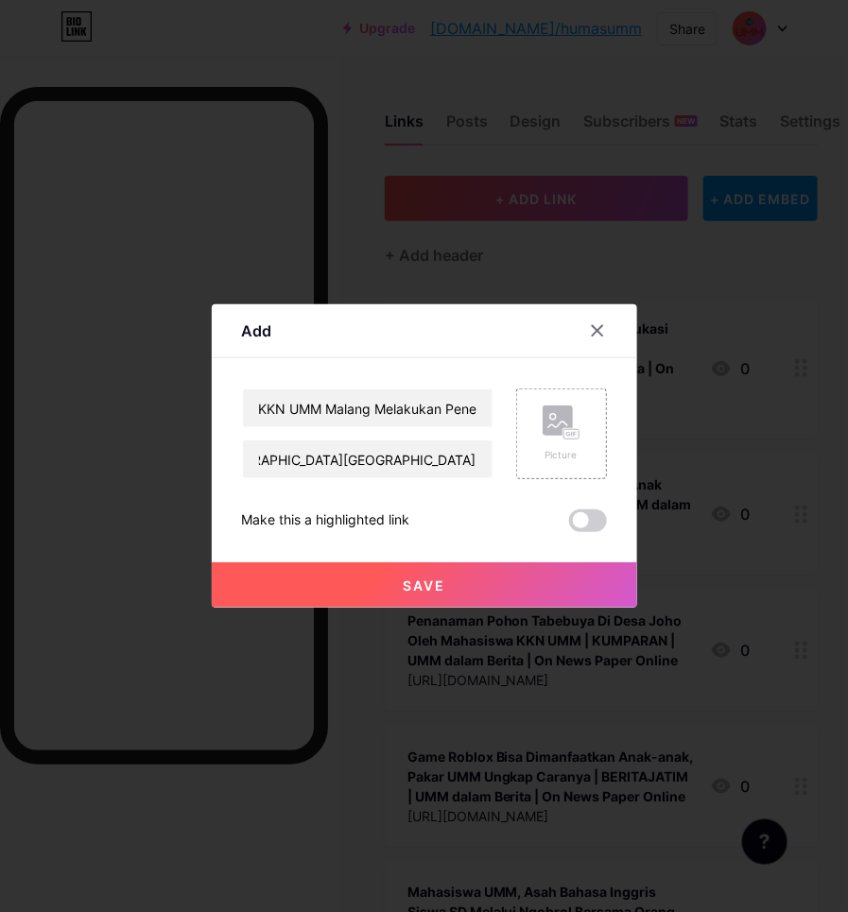
click at [406, 578] on span "Save" at bounding box center [424, 585] width 43 height 16
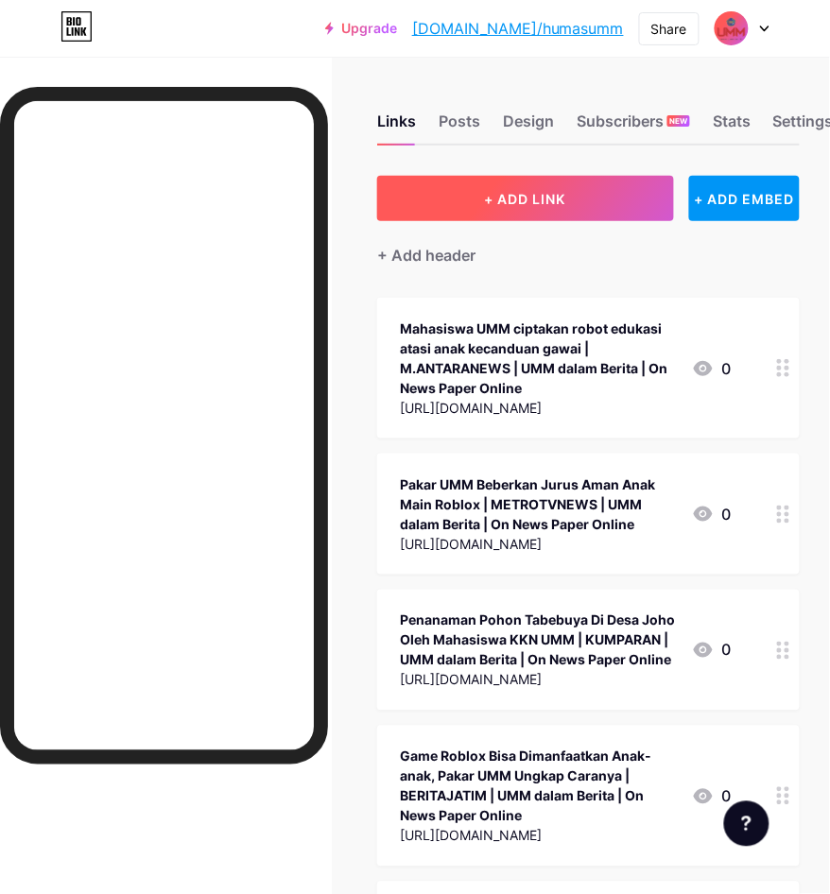
click at [518, 191] on span "+ ADD LINK" at bounding box center [525, 199] width 81 height 16
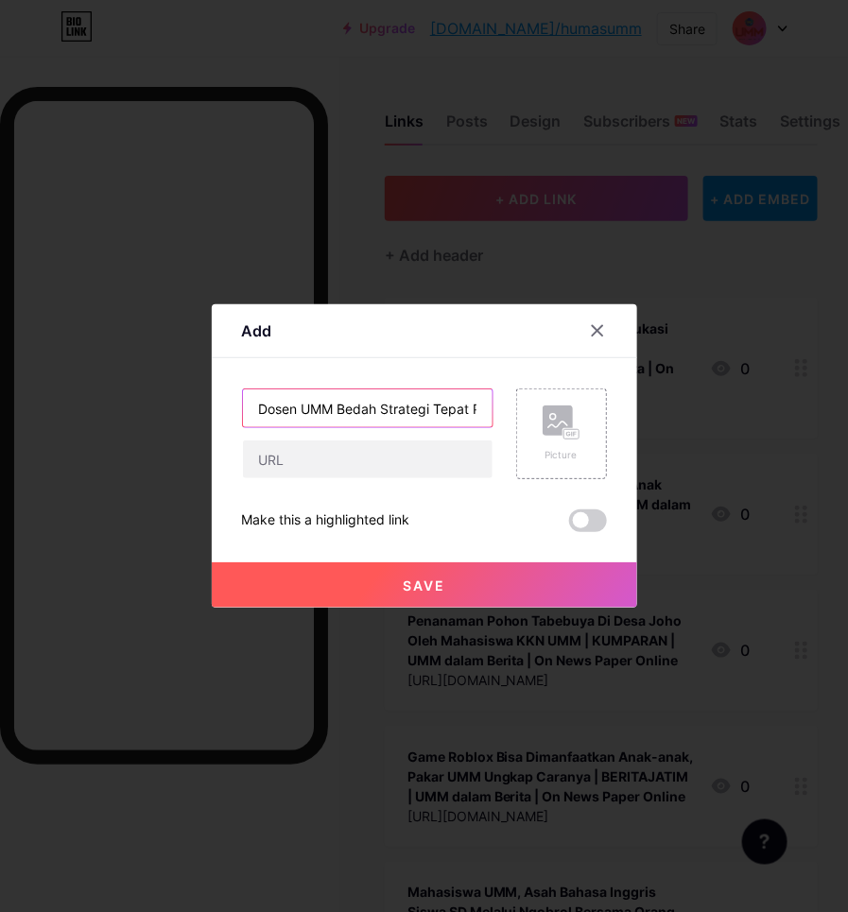
click at [406, 402] on input "Dosen UMM Bedah Strategi Tepat Pengawasan Anak Bermain Roblox" at bounding box center [368, 408] width 250 height 38
click at [438, 400] on input "Dosen UMM Bedah Strategi Tepat Pengawasan Anak Bermain Roblox | INVESTOR |" at bounding box center [368, 408] width 250 height 38
paste input "UMM dalam Berita | On News Paper Online"
type input "Dosen UMM Bedah Strategi Tepat Pengawasan Anak Bermain Roblox | INVESTOR | UMM …"
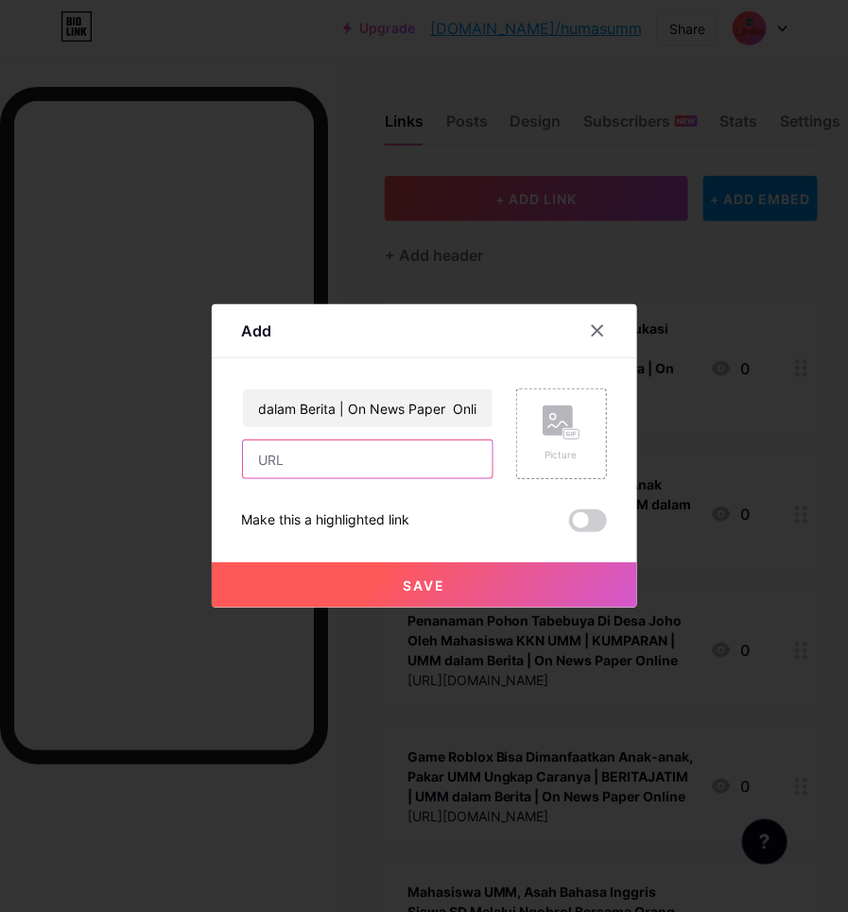
click at [437, 461] on input "text" at bounding box center [368, 459] width 250 height 38
click at [364, 455] on input "text" at bounding box center [368, 459] width 250 height 38
paste input "[URL][DOMAIN_NAME]"
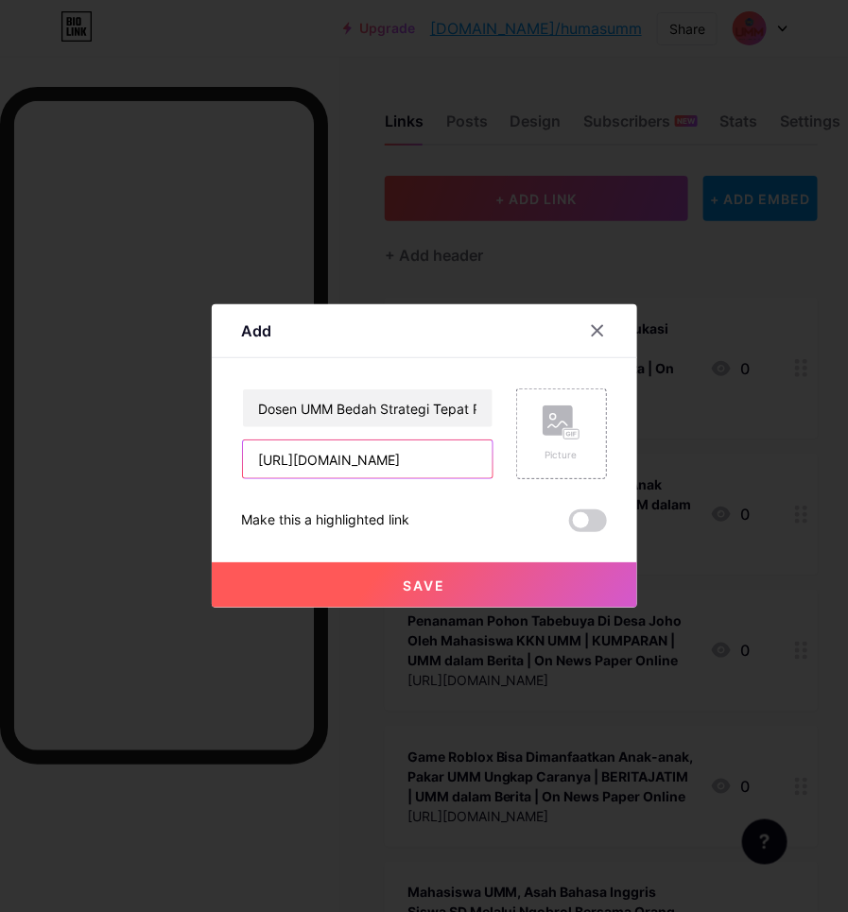
type input "[URL][DOMAIN_NAME]"
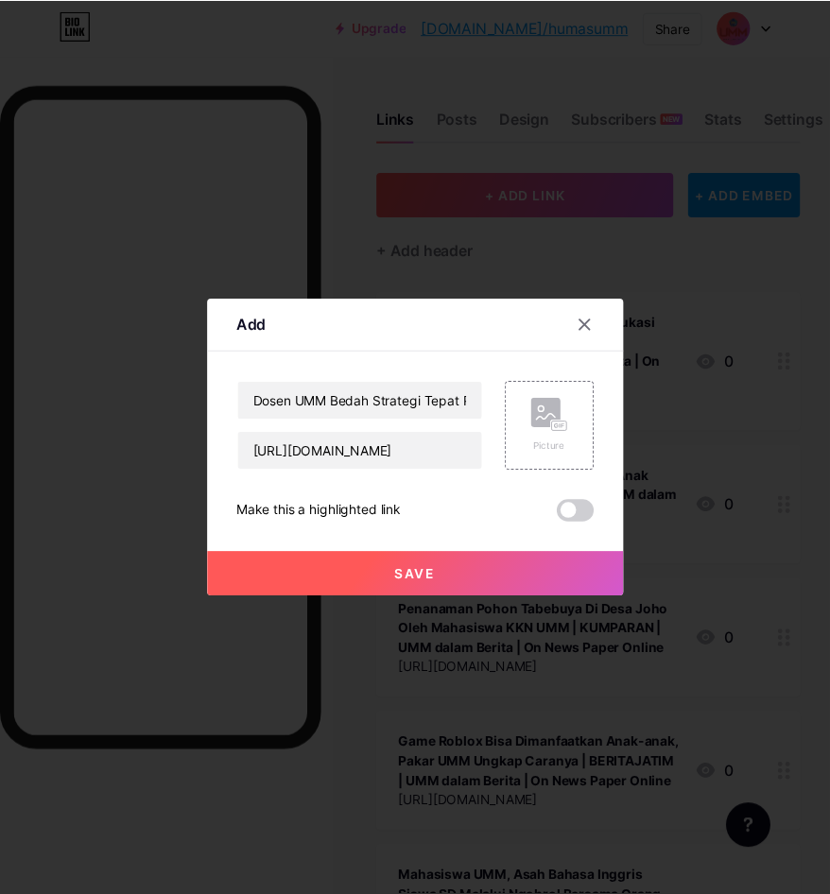
scroll to position [0, 0]
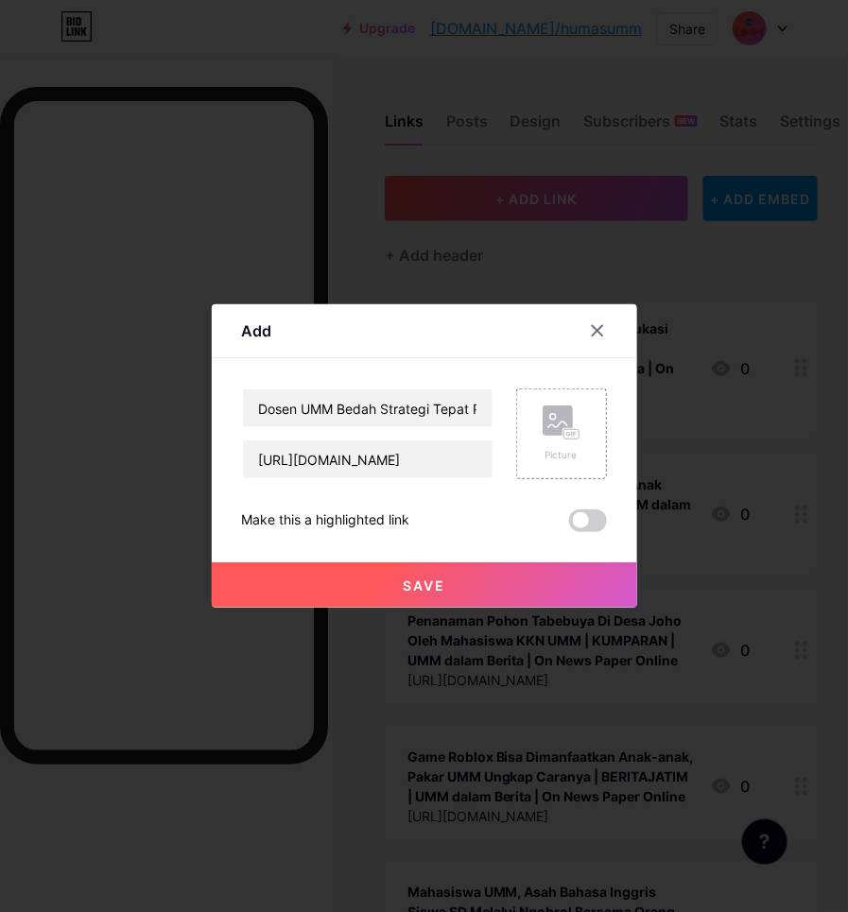
click at [418, 600] on button "Save" at bounding box center [424, 584] width 425 height 45
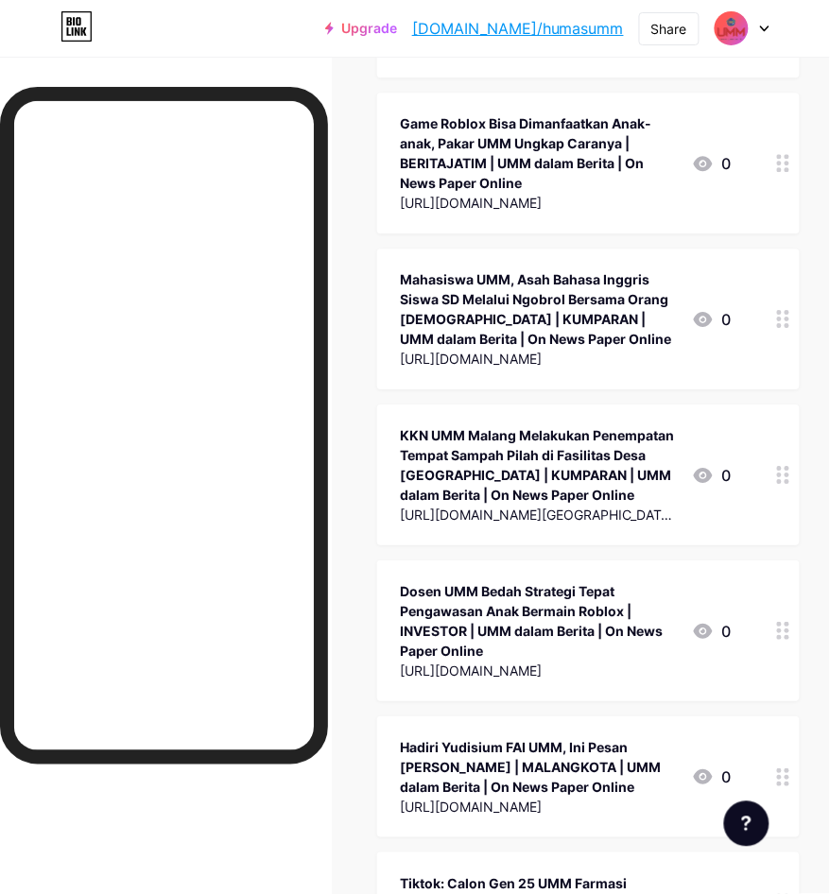
scroll to position [354, 0]
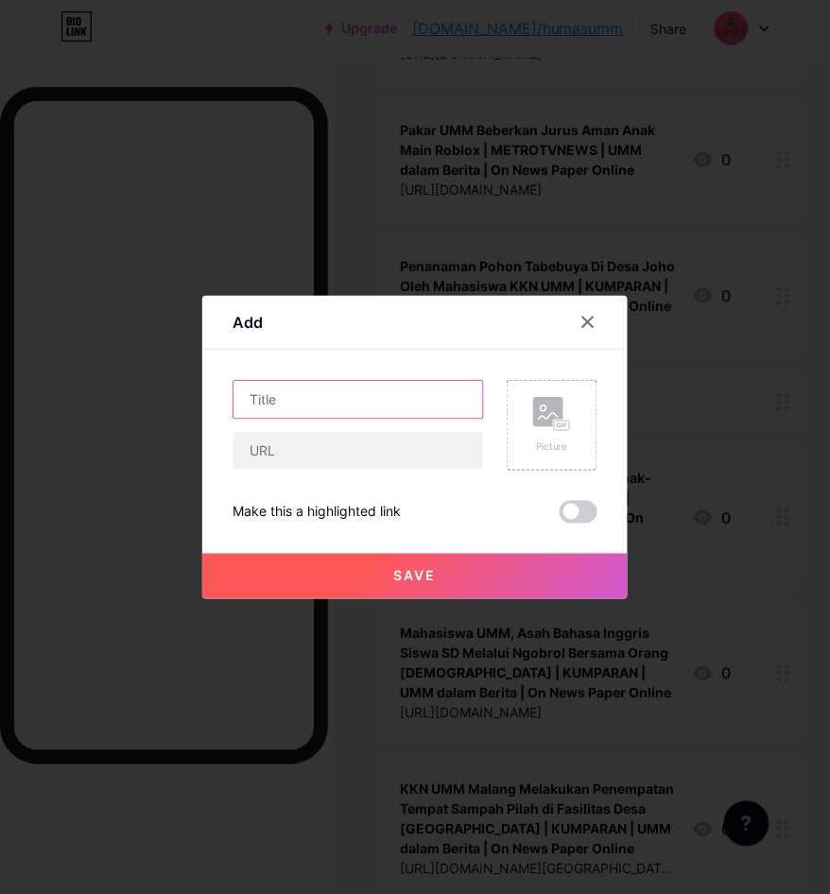
click at [404, 416] on input "text" at bounding box center [358, 400] width 250 height 38
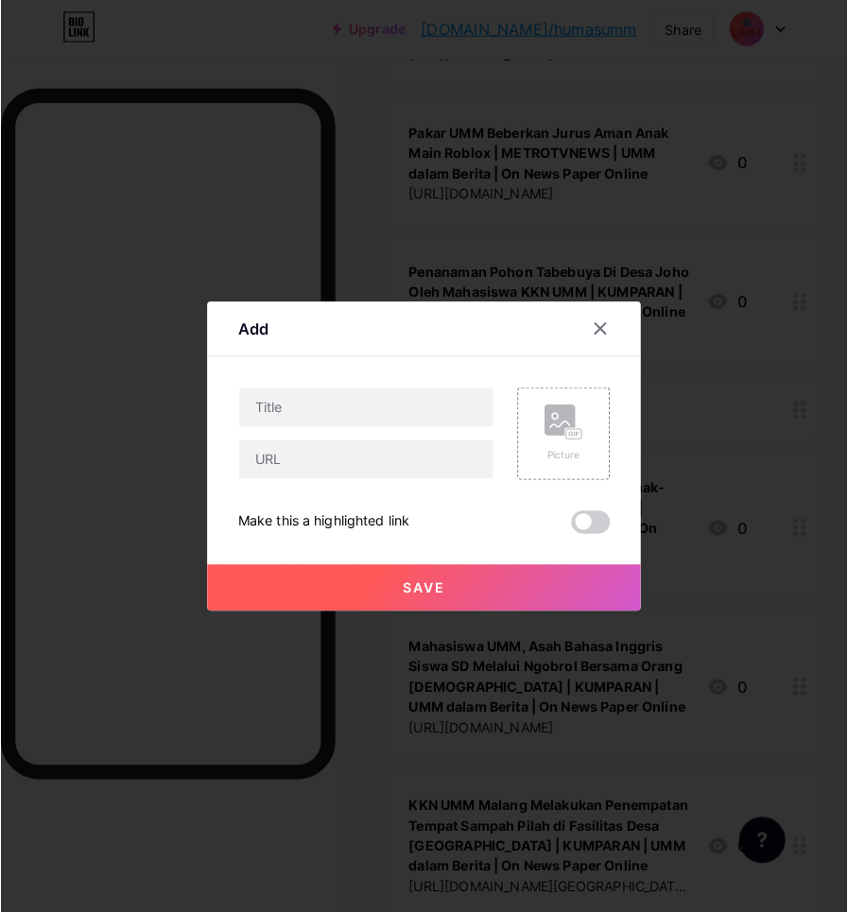
scroll to position [0, 0]
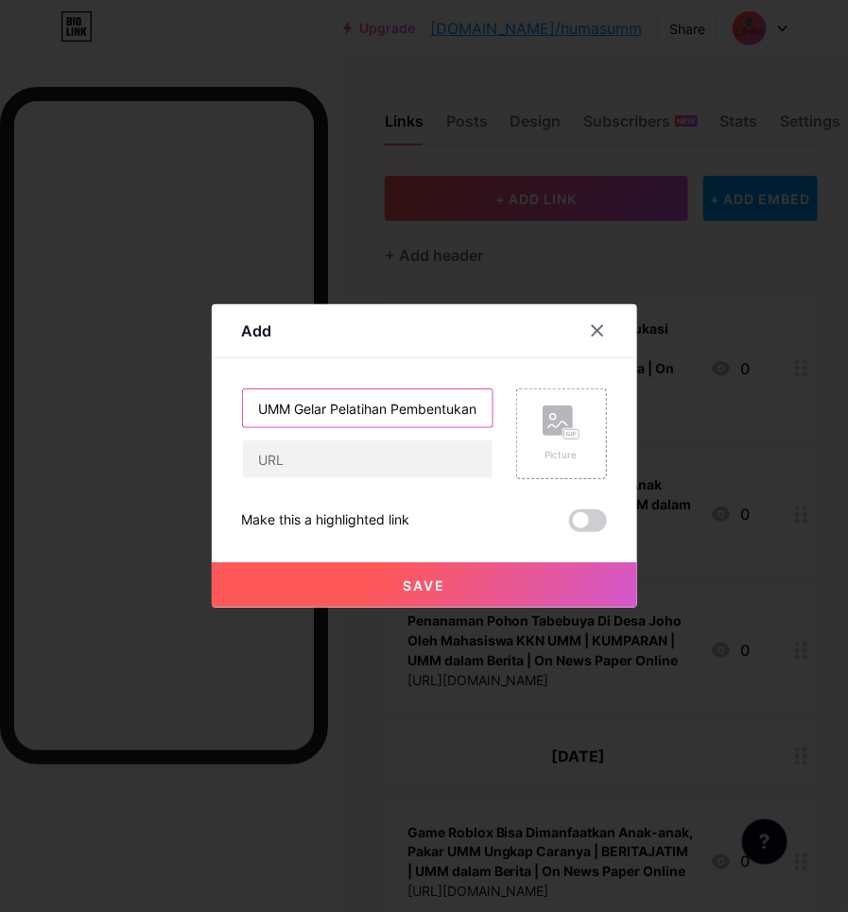
drag, startPoint x: 393, startPoint y: 409, endPoint x: 433, endPoint y: 404, distance: 40.1
click at [397, 408] on input "UMM Gelar Pelatihan Pembentukan Kepribadian dan Kepemimpinan bagi 315 Mahasiswa…" at bounding box center [368, 408] width 250 height 38
click at [422, 407] on input "UMM Gelar Pelatihan Pembentukan Kepribadian dan Kepemimpinan bagi 315 Mahasiswa…" at bounding box center [368, 408] width 250 height 38
click at [455, 414] on input "UMM Gelar Pelatihan Pembentukan Kepribadian dan Kepemimpinan bagi 315 Mahasiswa…" at bounding box center [368, 408] width 250 height 38
paste input "UMM dalam Berita | On News Paper Online"
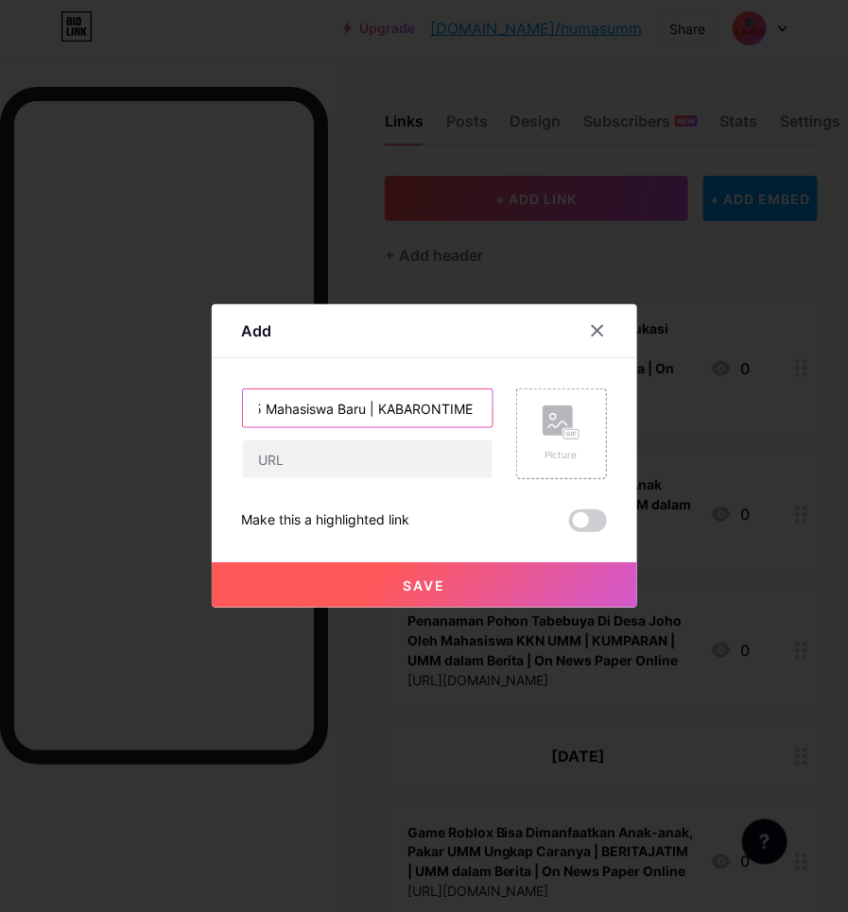
scroll to position [0, 735]
type input "UMM Gelar Pelatihan Pembentukan Kepribadian dan Kepemimpinan bagi 315 Mahasiswa…"
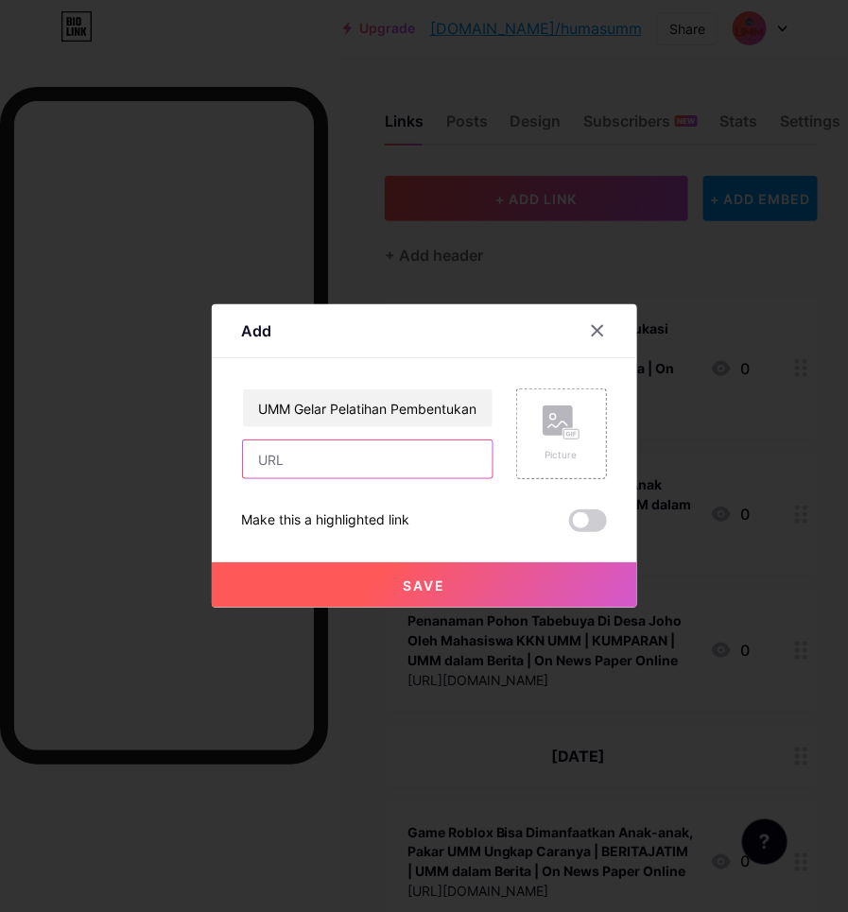
click at [303, 449] on input "text" at bounding box center [368, 459] width 250 height 38
paste input "[URL][DOMAIN_NAME]"
type input "[URL][DOMAIN_NAME]"
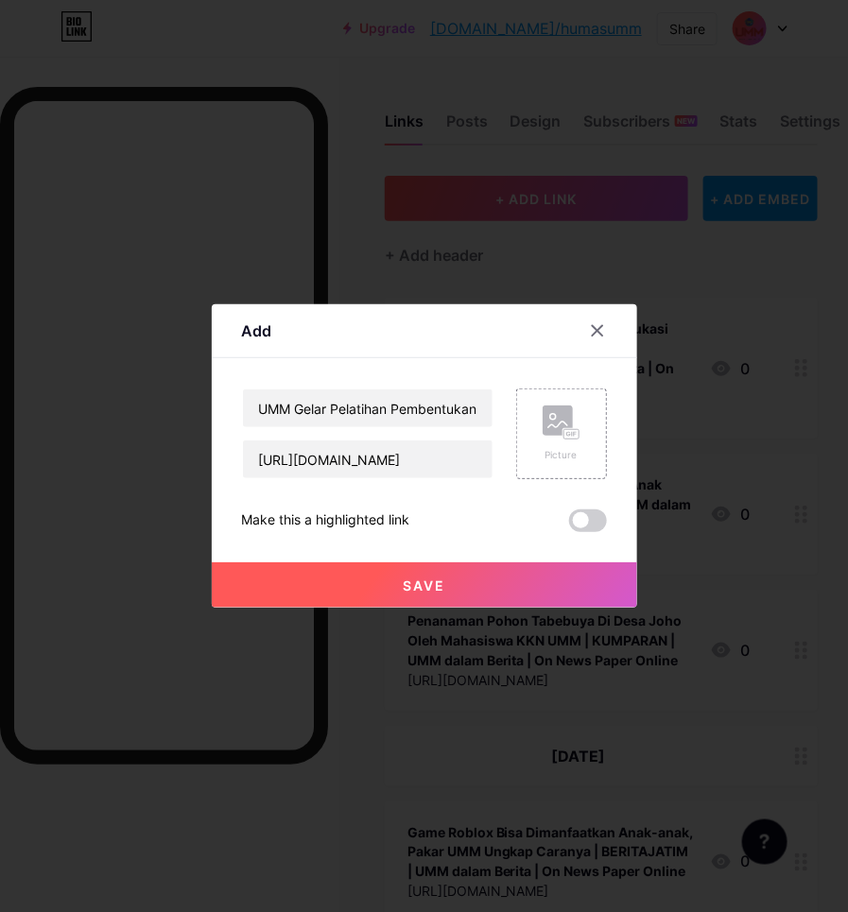
click at [508, 584] on button "Save" at bounding box center [424, 584] width 425 height 45
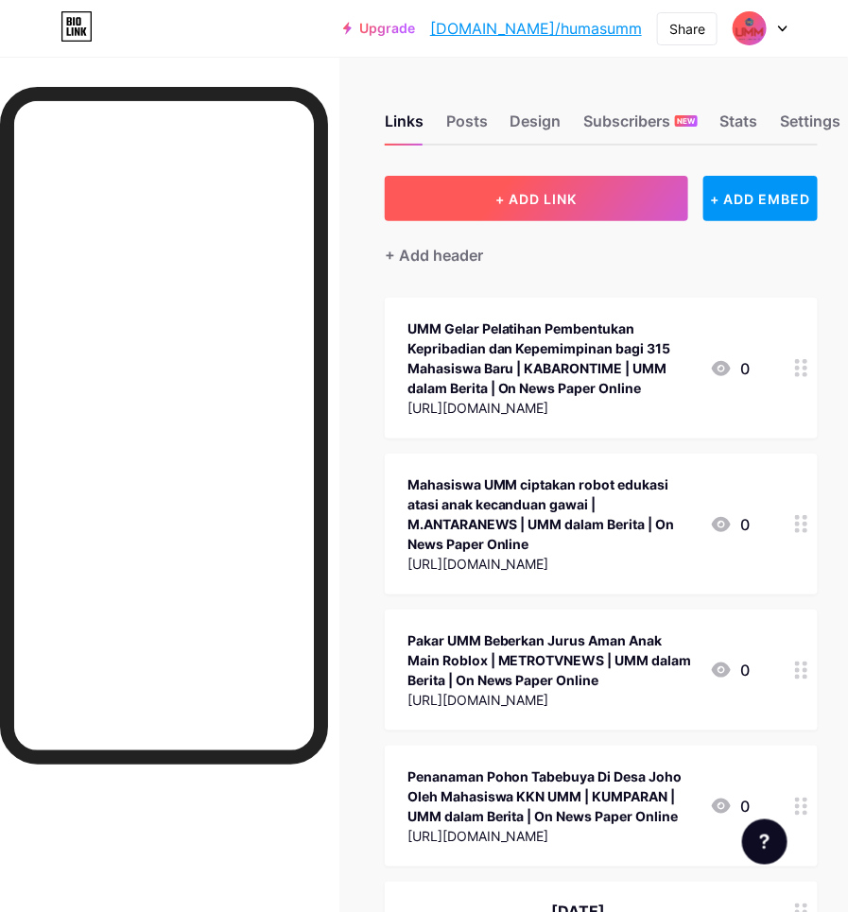
click at [545, 205] on span "+ ADD LINK" at bounding box center [536, 199] width 81 height 16
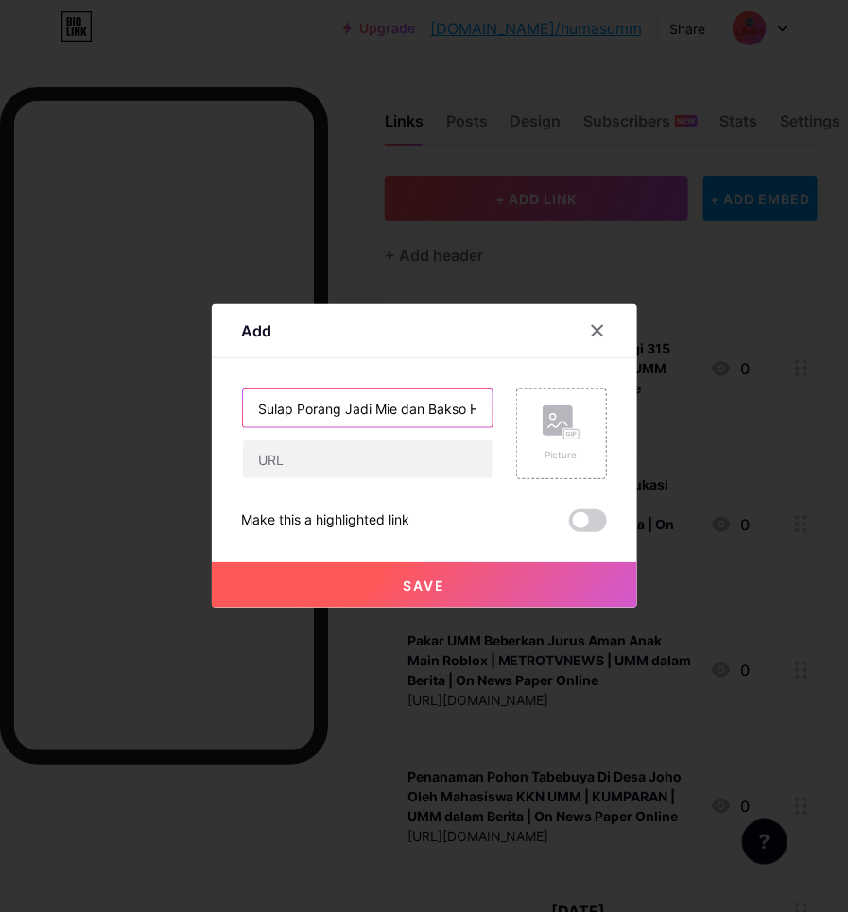
drag, startPoint x: 408, startPoint y: 409, endPoint x: 515, endPoint y: 392, distance: 108.1
click at [411, 409] on input "Sulap Porang Jadi Mie dan Bakso Hits, Mahasiswa UMM Bikin Warga Karangpakis Kab…" at bounding box center [368, 408] width 250 height 38
click at [412, 414] on input "Sulap Porang Jadi Mie dan Bakso Hits, Mahasiswa UMM Bikin Warga Karangpakis Kab…" at bounding box center [368, 408] width 250 height 38
paste input "UMM dalam Berita | On News Paper Online"
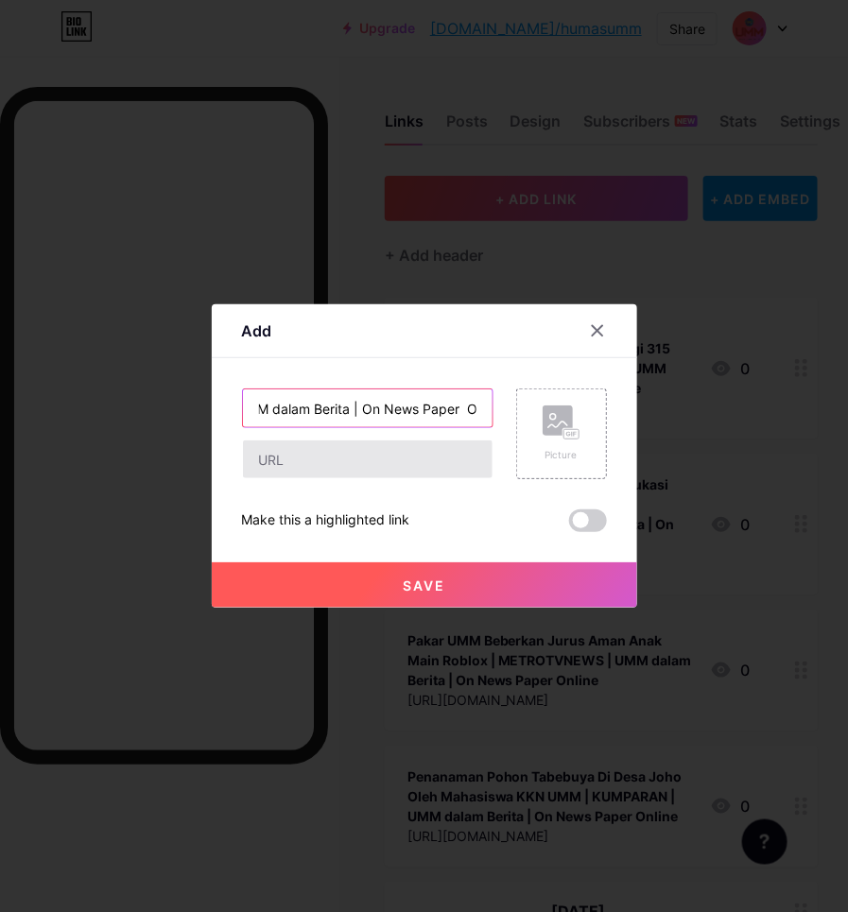
type input "Sulap Porang Jadi Mie dan Bakso Hits, Mahasiswa UMM Bikin Warga Karangpakis Kab…"
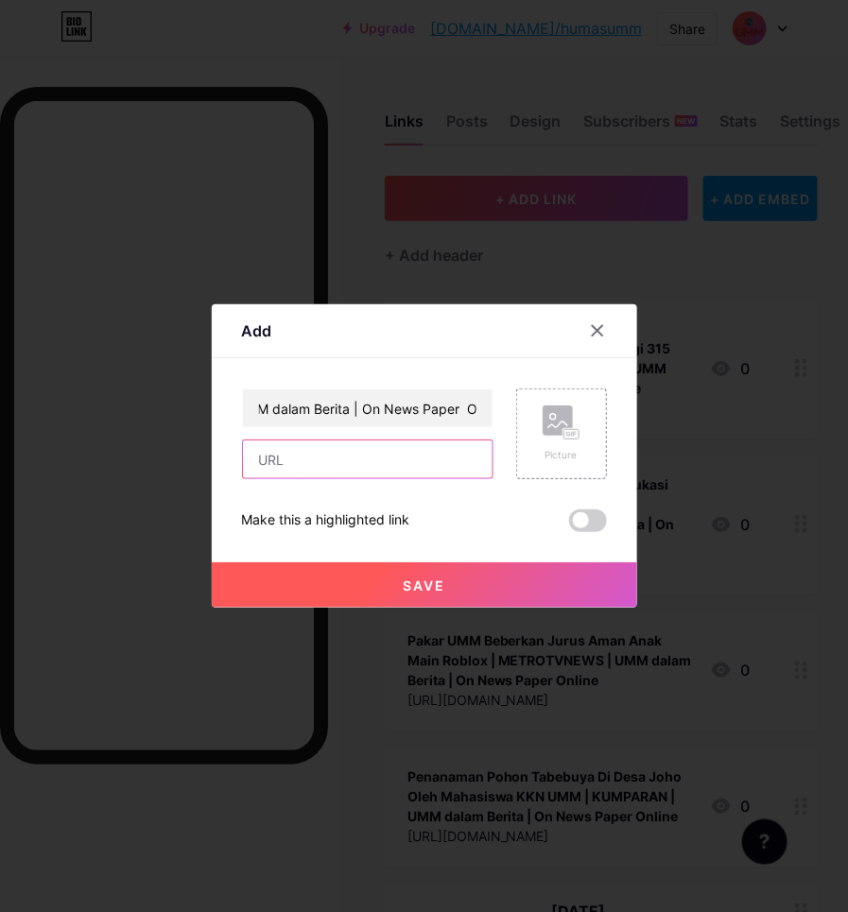
click at [386, 469] on input "text" at bounding box center [368, 459] width 250 height 38
click at [286, 454] on input "text" at bounding box center [368, 459] width 250 height 38
paste input "[URL][DOMAIN_NAME][GEOGRAPHIC_DATA]"
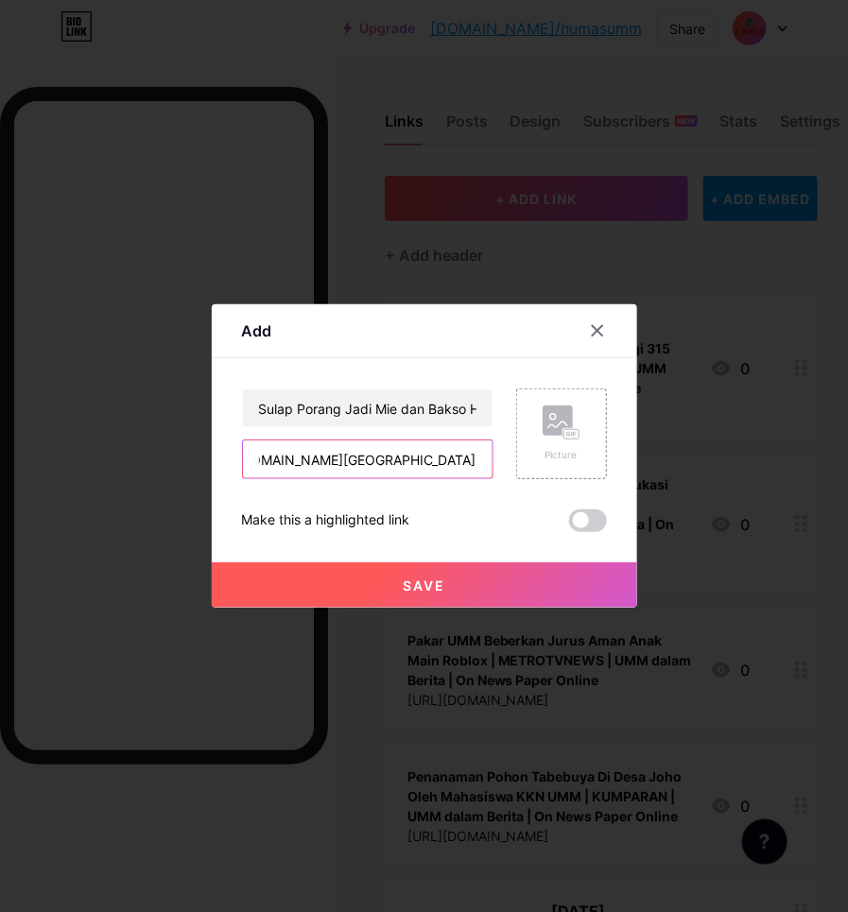
type input "[URL][DOMAIN_NAME][GEOGRAPHIC_DATA]"
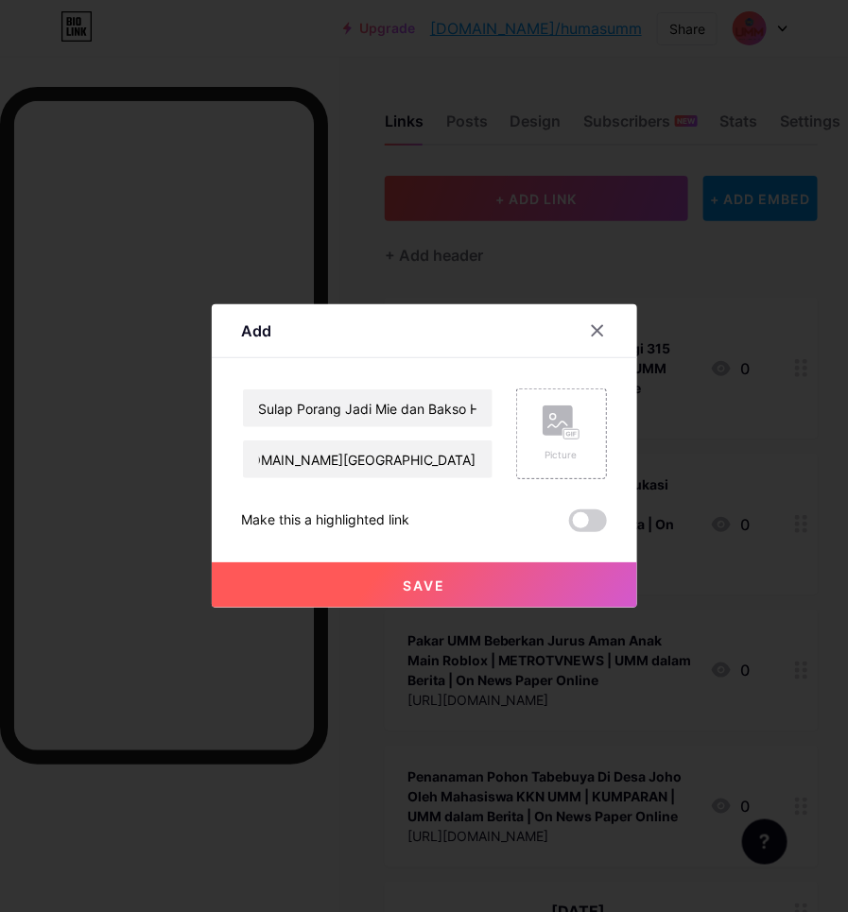
click at [426, 574] on button "Save" at bounding box center [424, 584] width 425 height 45
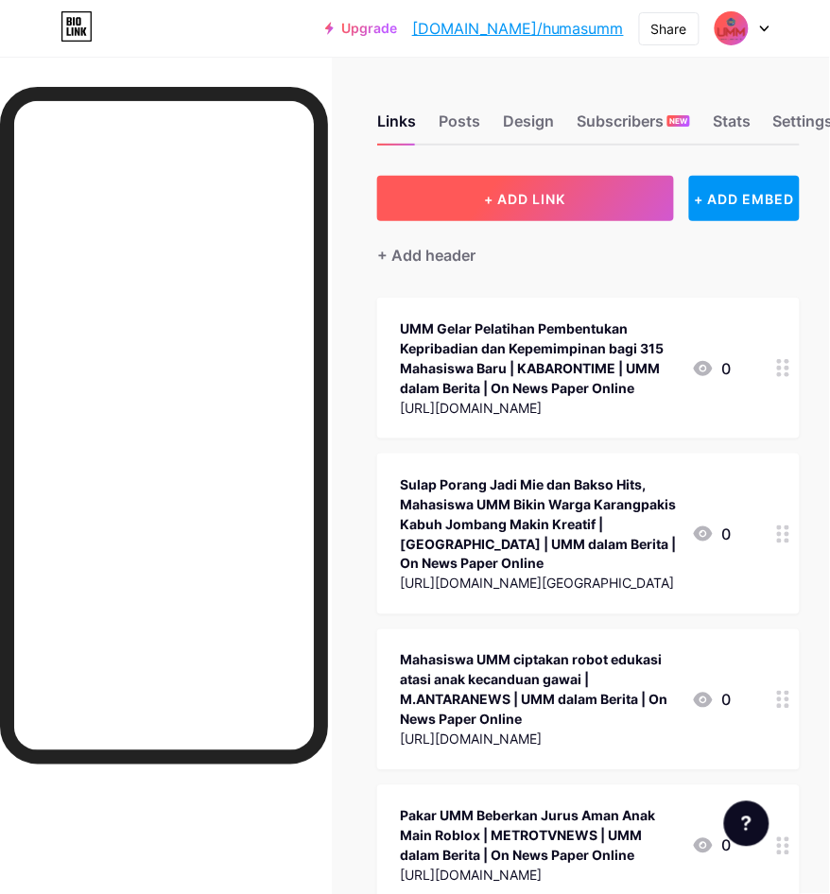
click at [544, 192] on span "+ ADD LINK" at bounding box center [525, 199] width 81 height 16
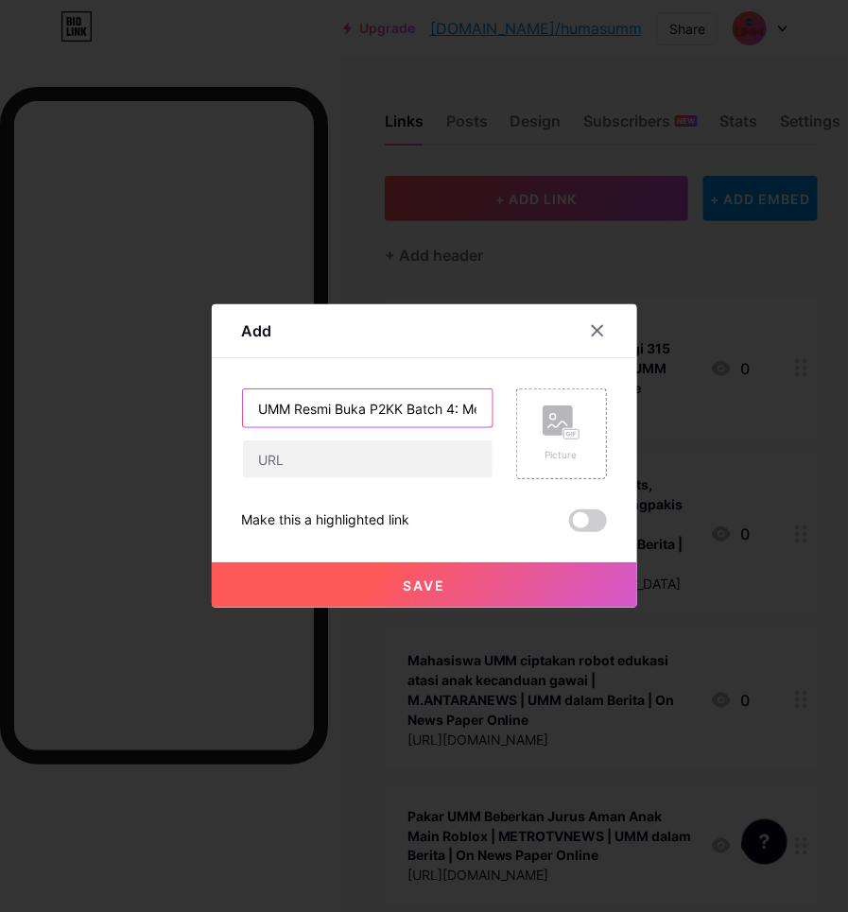
drag, startPoint x: 430, startPoint y: 400, endPoint x: 441, endPoint y: 417, distance: 20.4
click at [436, 402] on input "UMM Resmi Buka P2KK Batch 4: Menempa Mahasiswa Baru Menjadi Generasi Berkarakte…" at bounding box center [368, 408] width 250 height 38
paste input "UMM dalam Berita | On News Paper Online"
type input "UMM Resmi Buka P2KK Batch 4: Menempa Mahasiswa Baru Menjadi Generasi Berkarakte…"
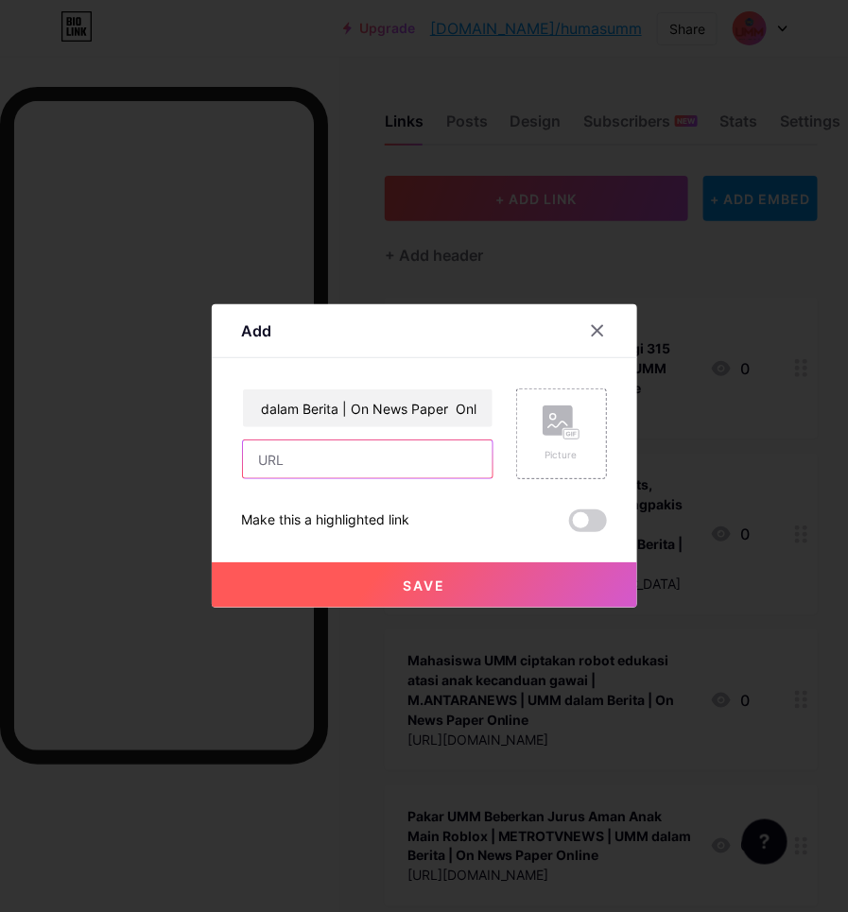
click at [307, 452] on input "text" at bounding box center [368, 459] width 250 height 38
click at [406, 463] on input "text" at bounding box center [368, 459] width 250 height 38
paste input "[URL][DOMAIN_NAME]"
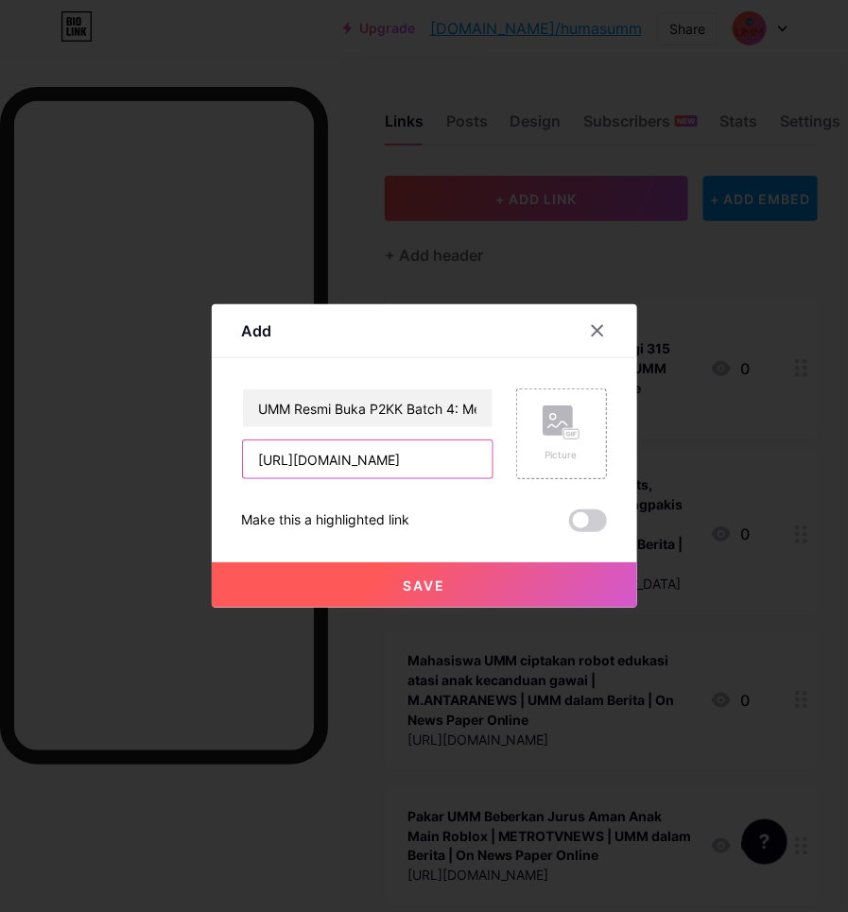
type input "[URL][DOMAIN_NAME]"
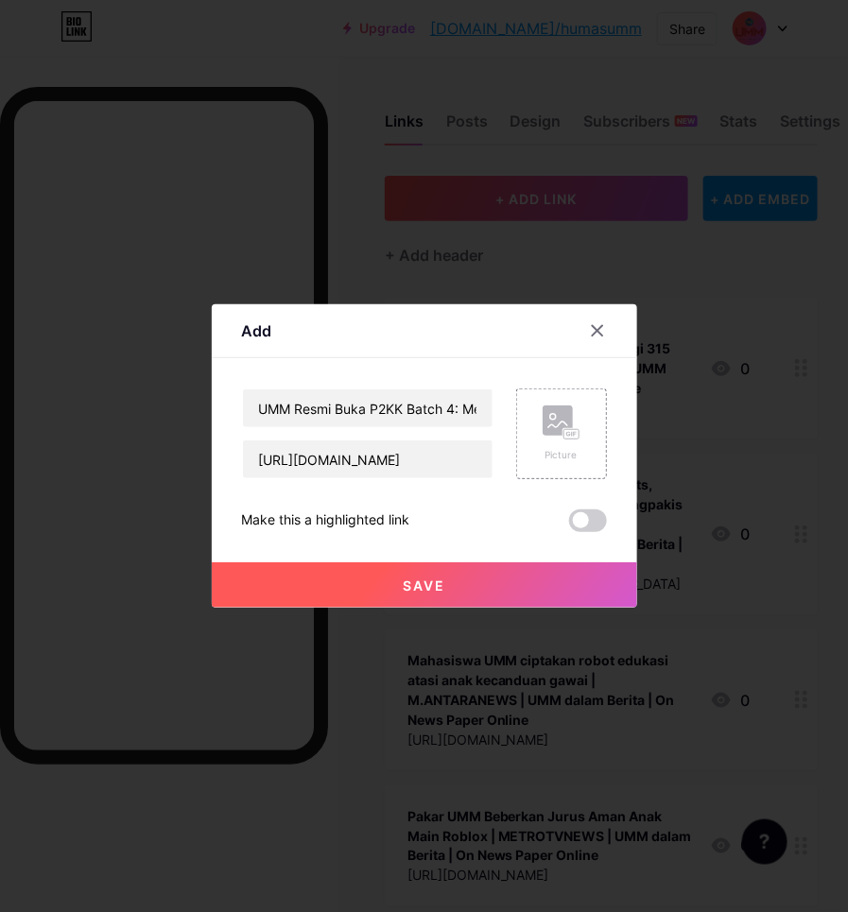
click at [430, 574] on button "Save" at bounding box center [424, 584] width 425 height 45
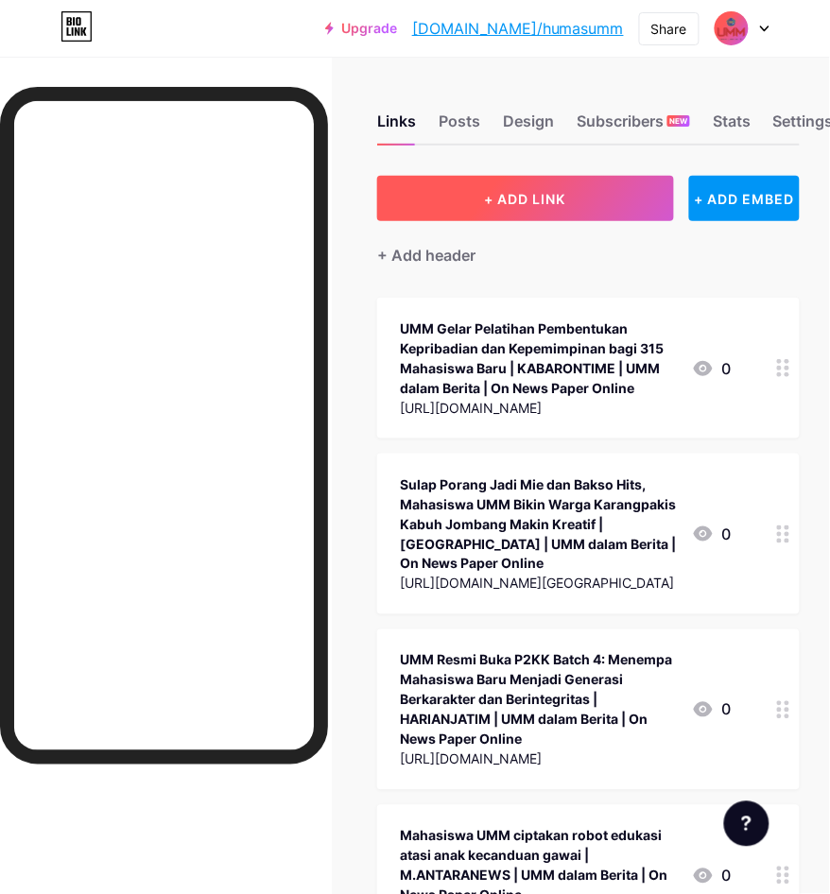
click at [449, 199] on button "+ ADD LINK" at bounding box center [525, 198] width 296 height 45
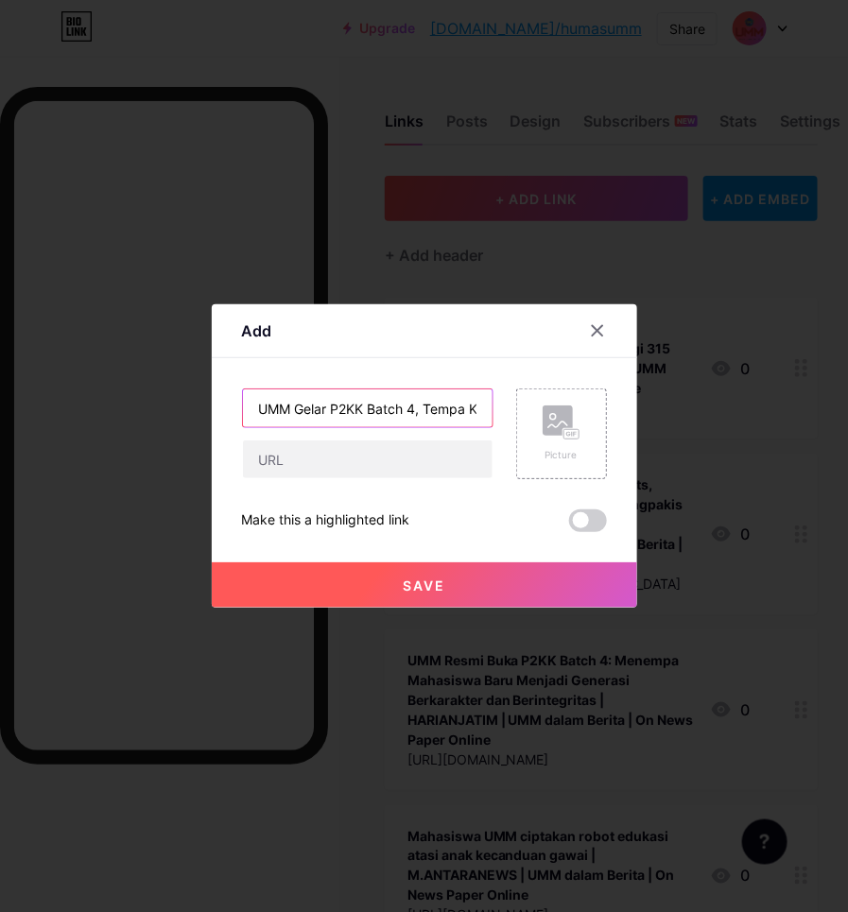
click at [379, 404] on input "UMM Gelar P2KK Batch 4, Tempa Karakter dan Kepemimpinan Mahasiswa Baru" at bounding box center [368, 408] width 250 height 38
click at [464, 406] on input "UMM Gelar P2KK Batch 4, Tempa Karakter dan Kepemimpinan Mahasiswa Baru" at bounding box center [368, 408] width 250 height 38
click at [449, 403] on input "UMM Gelar P2KK Batch 4, Tempa Karakter dan Kepemimpinan Mahasiswa Baru | MAKLUM…" at bounding box center [368, 408] width 250 height 38
paste input "UMM dalam Berita | On News Paper Online"
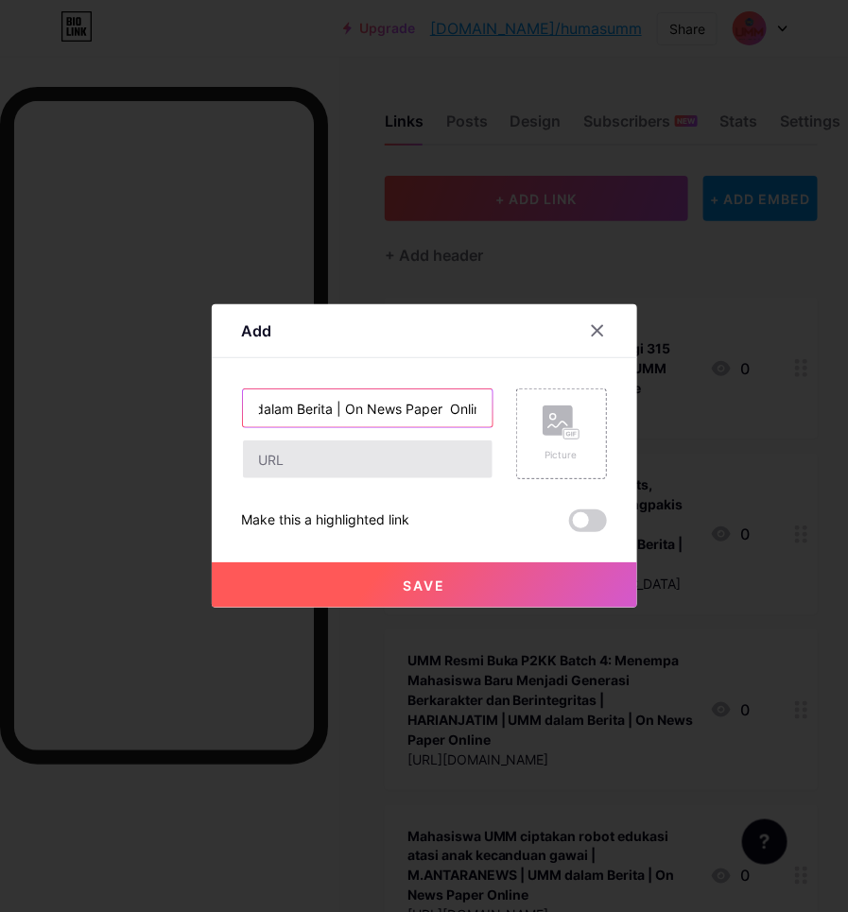
type input "UMM Gelar P2KK Batch 4, Tempa Karakter dan Kepemimpinan Mahasiswa Baru | MAKLUM…"
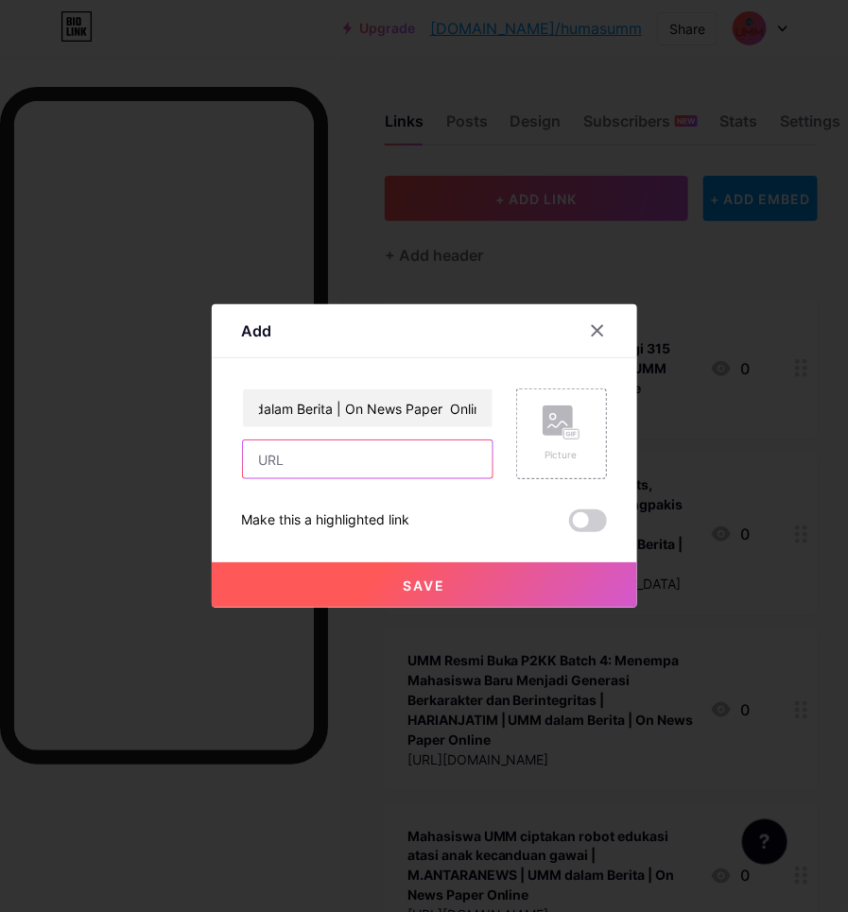
click at [356, 459] on input "text" at bounding box center [368, 459] width 250 height 38
click at [356, 454] on input "text" at bounding box center [368, 459] width 250 height 38
paste input "[URL][DOMAIN_NAME]"
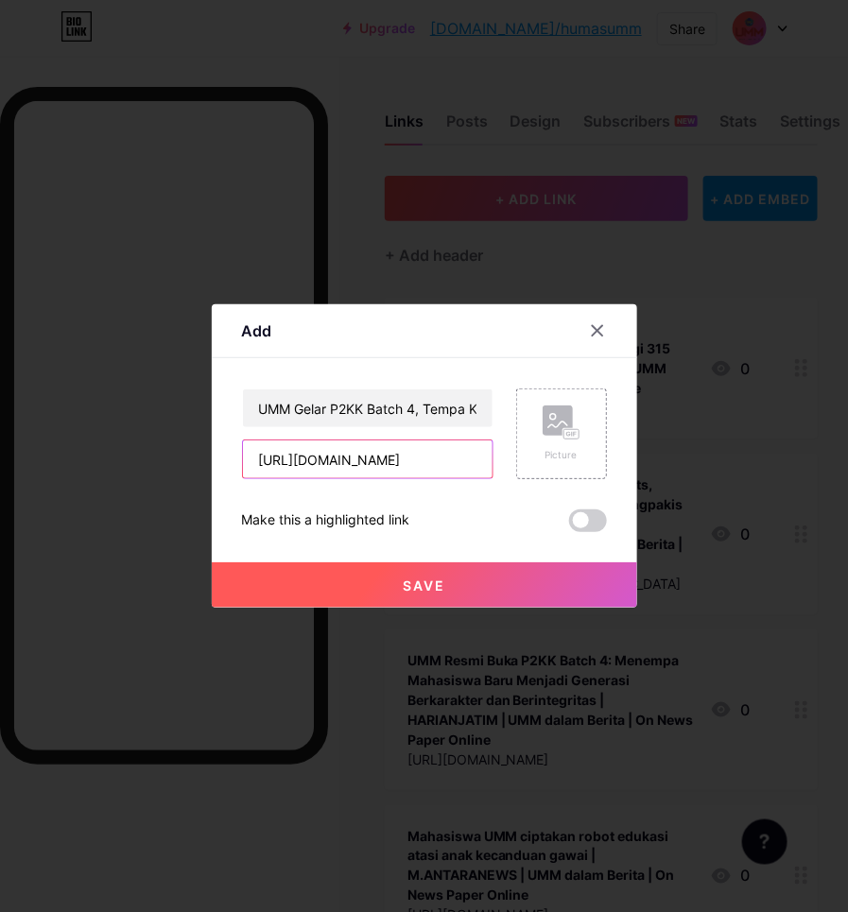
type input "[URL][DOMAIN_NAME]"
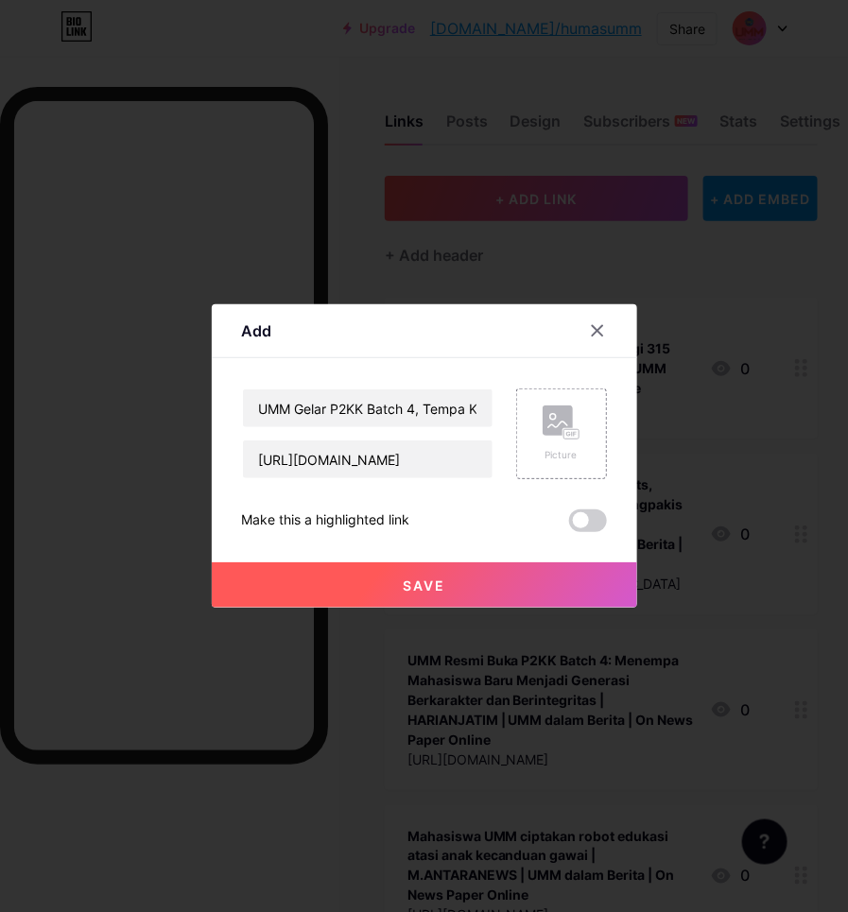
scroll to position [0, 0]
click at [393, 568] on button "Save" at bounding box center [424, 584] width 425 height 45
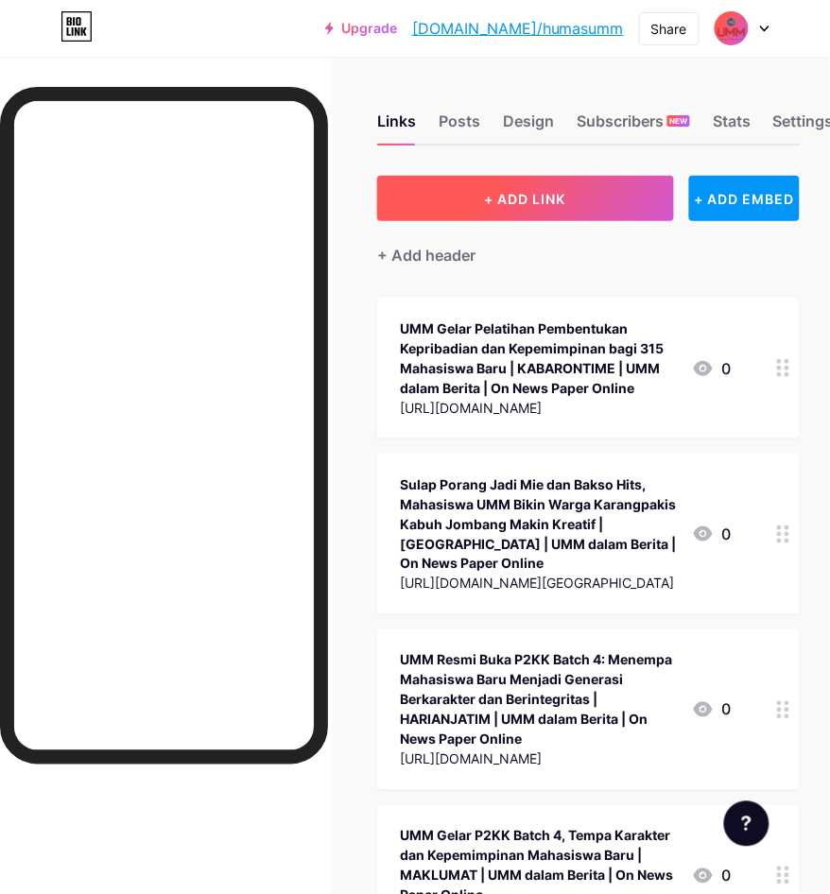
click at [502, 191] on span "+ ADD LINK" at bounding box center [525, 199] width 81 height 16
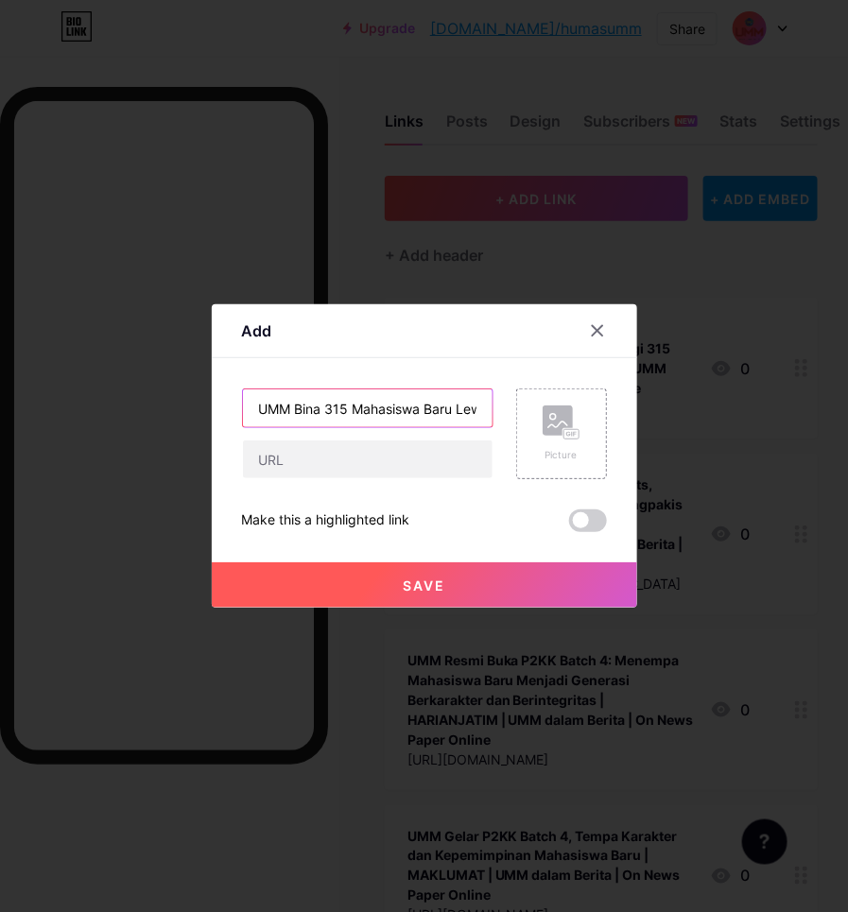
click at [440, 416] on input "UMM Bina 315 Mahasiswa Baru Lewat P2KK Batch 4 Selama Enam Hari" at bounding box center [368, 408] width 250 height 38
click at [426, 411] on input "UMM Bina 315 Mahasiswa Baru Lewat P2KK Batch 4 Selama Enam Hari | PWMU |" at bounding box center [368, 408] width 250 height 38
paste input "UMM dalam Berita | On News Paper Online"
type input "UMM Bina 315 Mahasiswa Baru Lewat P2KK Batch 4 Selama Enam Hari | PWMU | UMM da…"
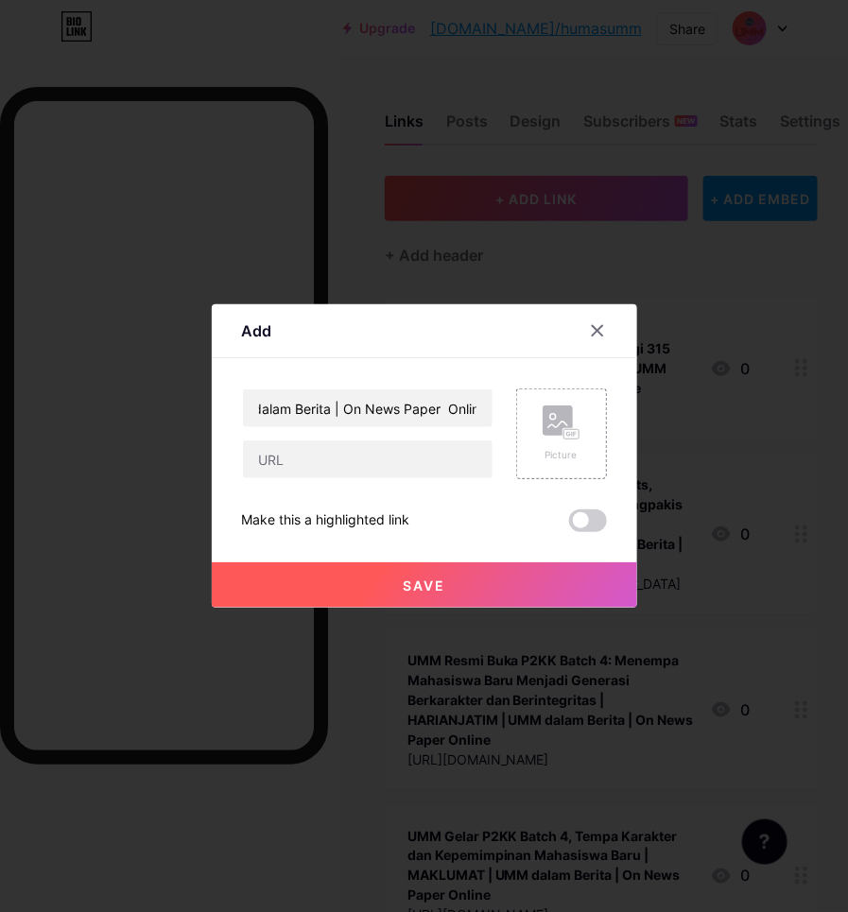
scroll to position [0, 0]
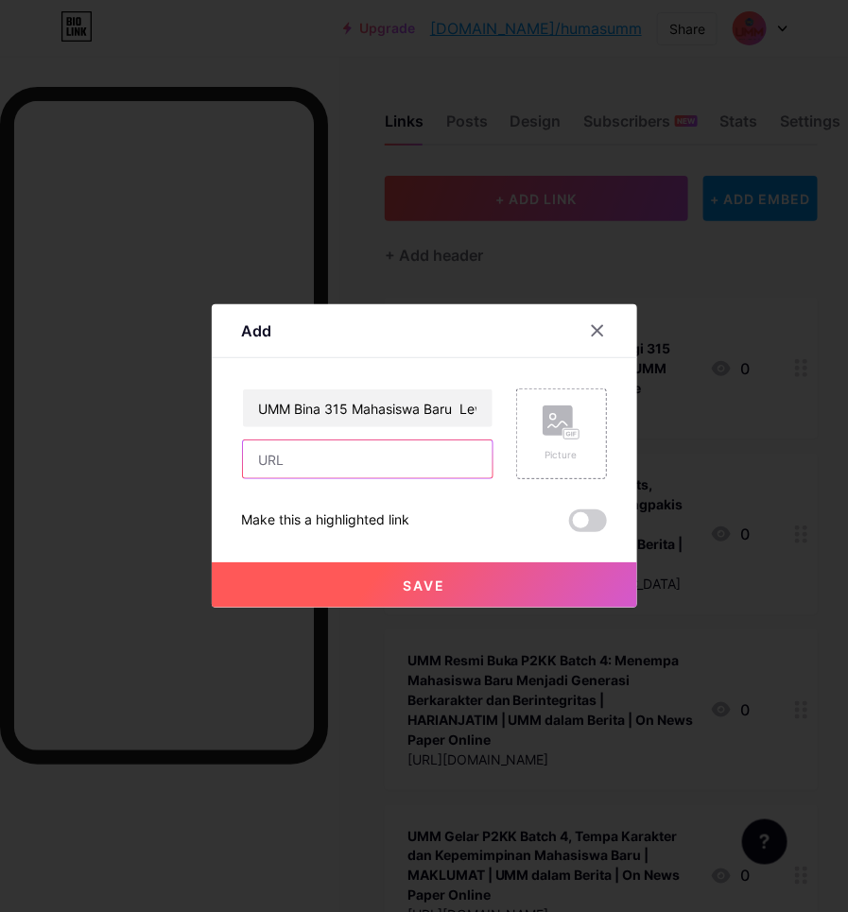
click at [282, 466] on input "text" at bounding box center [368, 459] width 250 height 38
paste input "[URL][DOMAIN_NAME]"
type input "[URL][DOMAIN_NAME]"
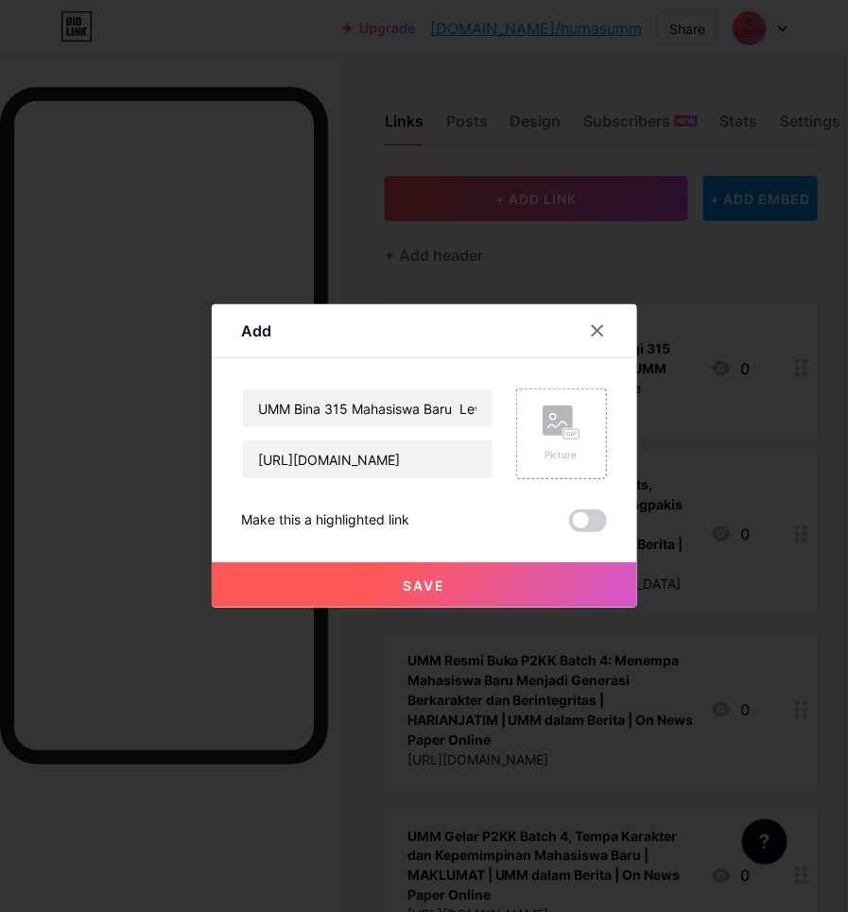
click at [400, 573] on button "Save" at bounding box center [424, 584] width 425 height 45
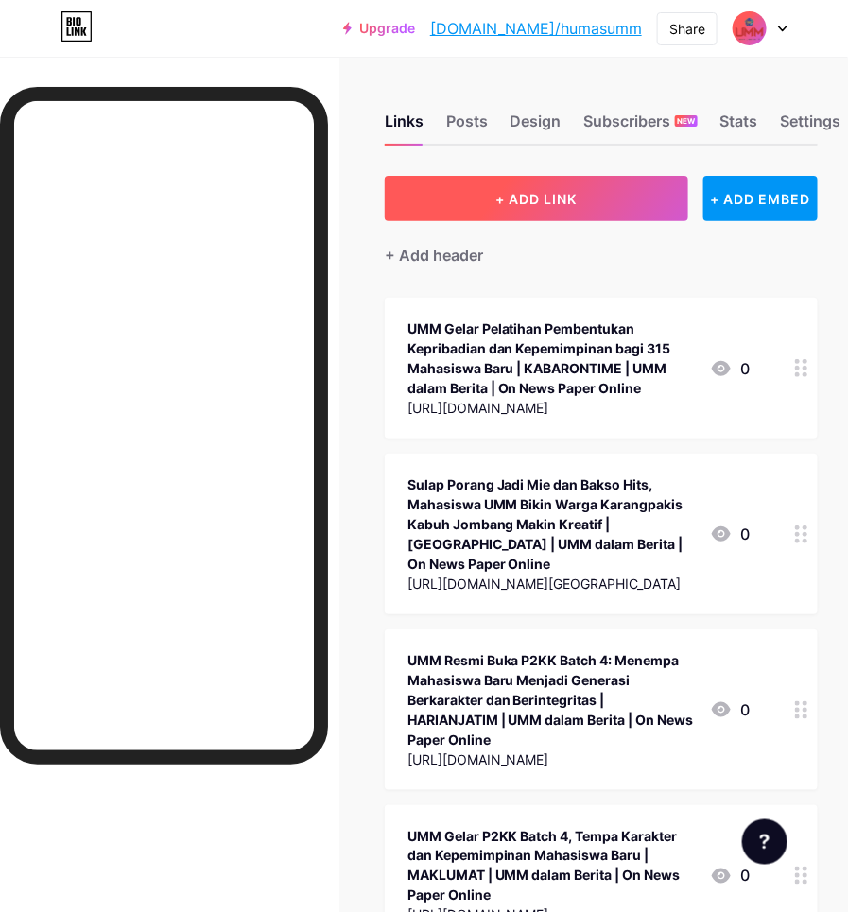
click at [545, 198] on span "+ ADD LINK" at bounding box center [536, 199] width 81 height 16
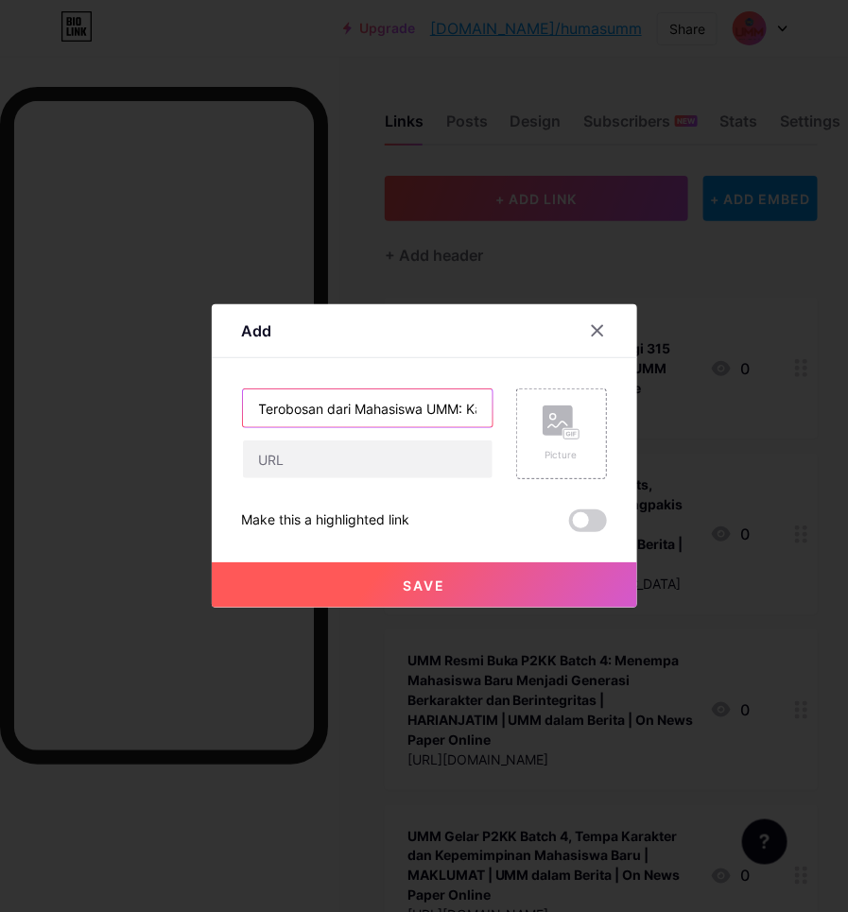
drag, startPoint x: 432, startPoint y: 421, endPoint x: 445, endPoint y: 417, distance: 13.8
click at [435, 421] on input "Terobosan dari Mahasiswa UMM: Kacamata Pintar Bantu Tunanetra Deteksi Obat" at bounding box center [368, 408] width 250 height 38
click at [427, 413] on input "Terobosan dari Mahasiswa UMM: Kacamata Pintar Bantu Tunanetra Deteksi Obat | WA…" at bounding box center [368, 408] width 250 height 38
paste input "UMM dalam Berita | On News Paper Online"
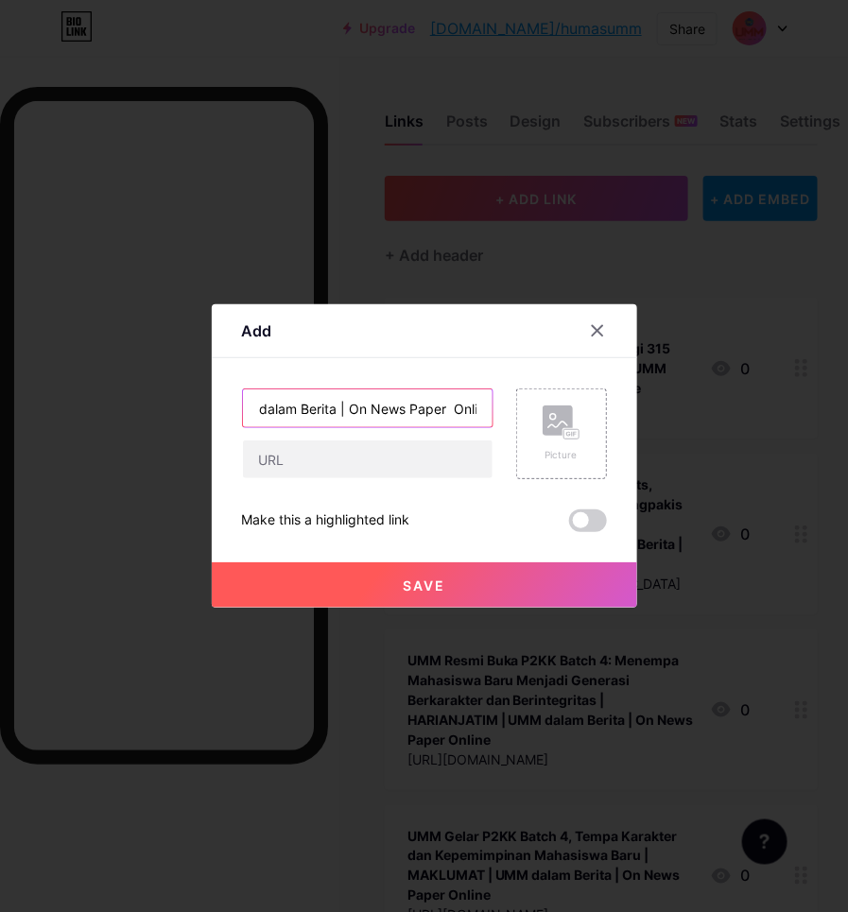
type input "Terobosan dari Mahasiswa UMM: Kacamata Pintar Bantu Tunanetra Deteksi Obat | WA…"
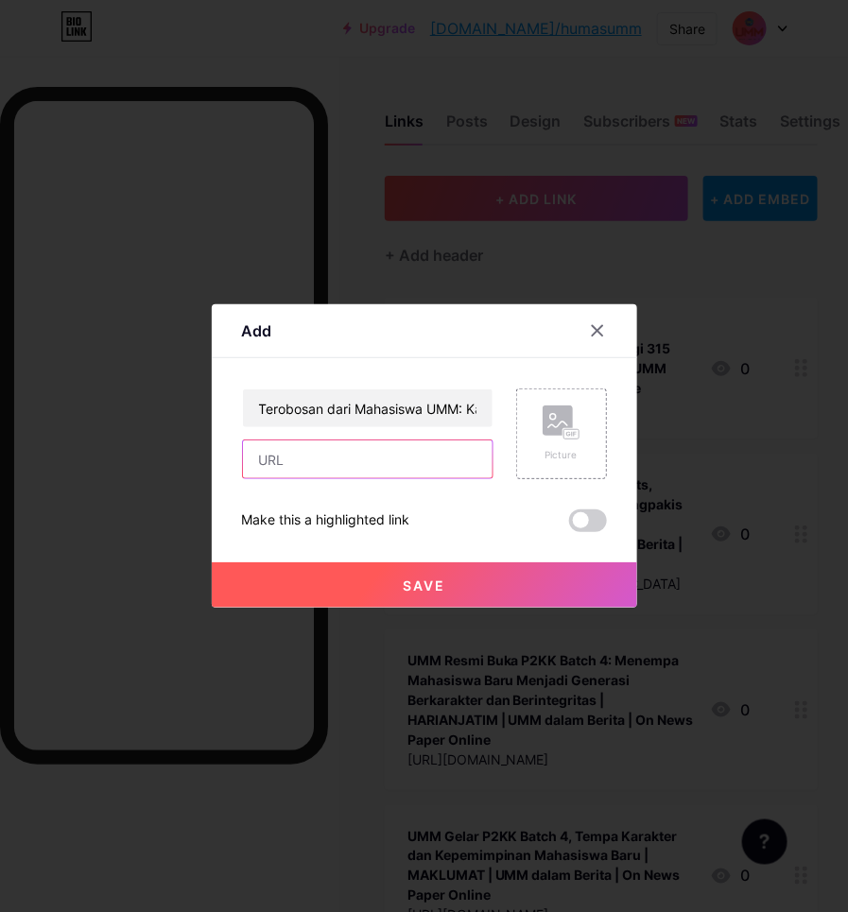
click at [279, 456] on input "text" at bounding box center [368, 459] width 250 height 38
paste input "[URL][DOMAIN_NAME]"
type input "[URL][DOMAIN_NAME]"
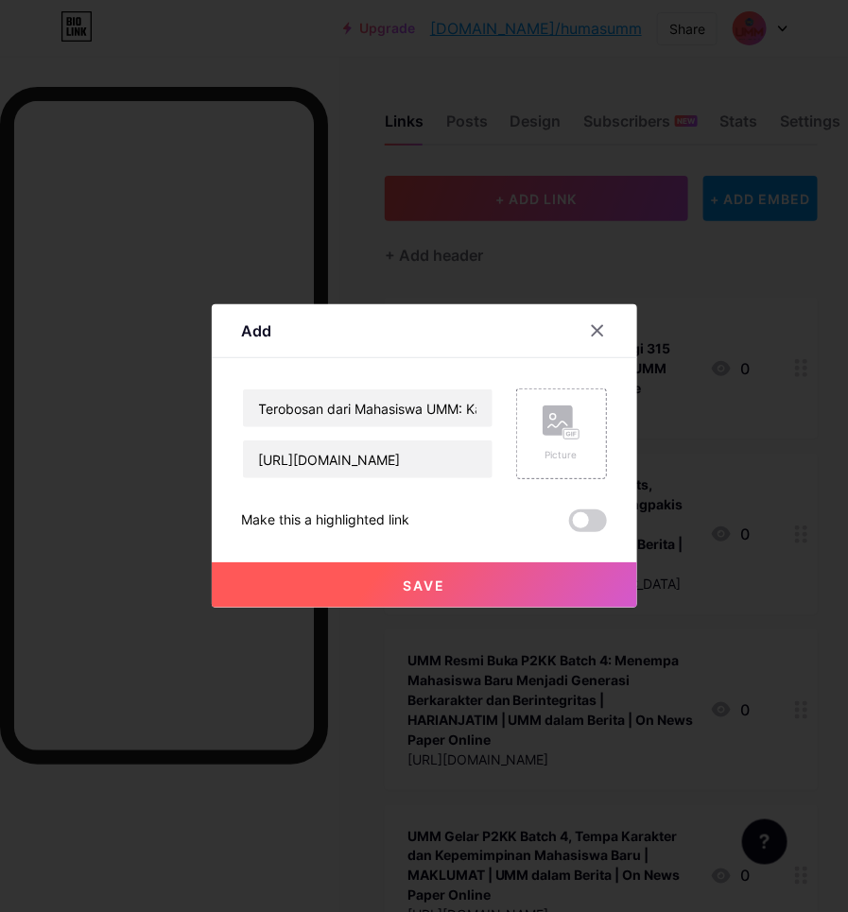
click at [422, 570] on button "Save" at bounding box center [424, 584] width 425 height 45
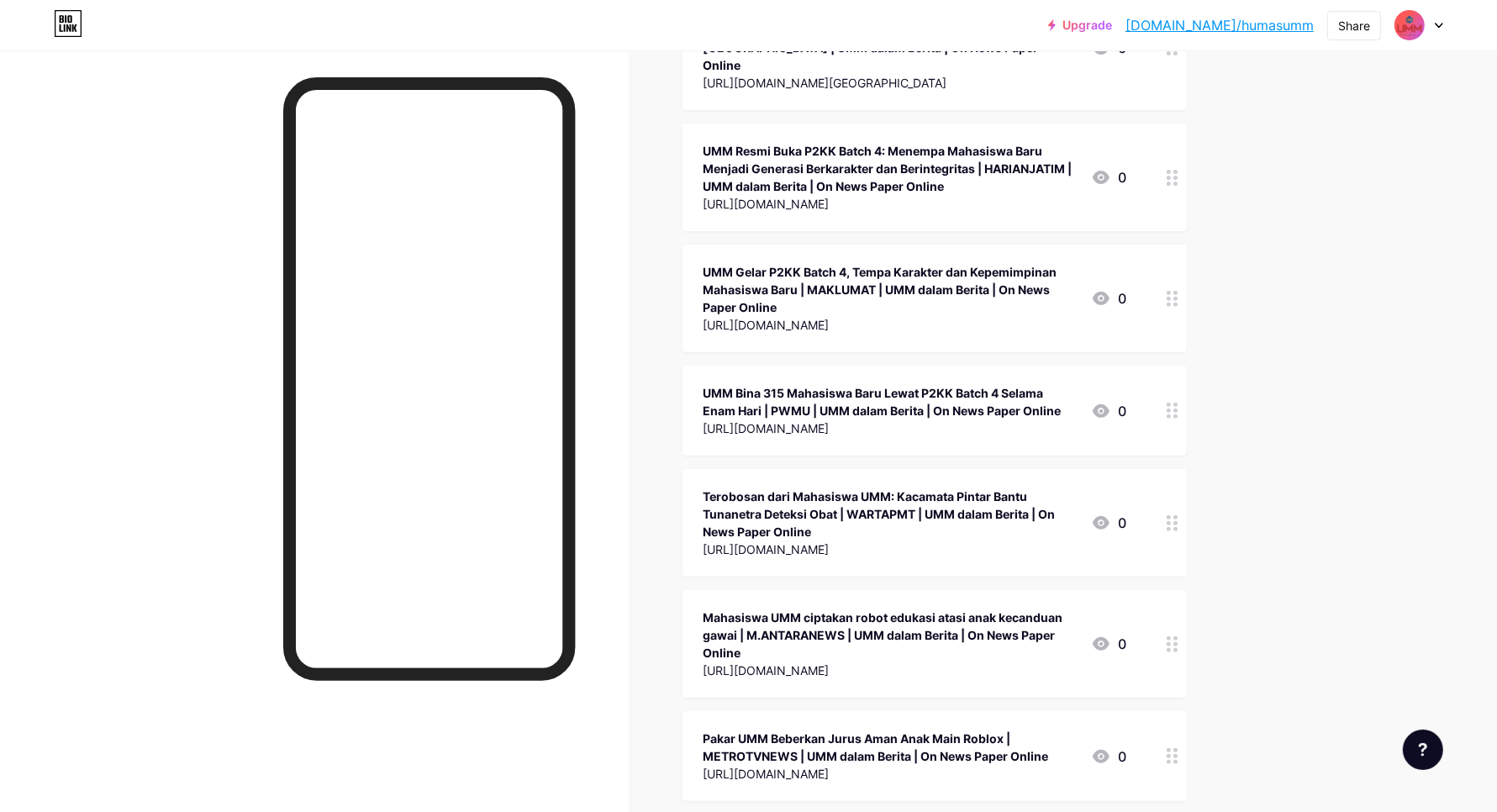
scroll to position [0, 0]
